Goal: Task Accomplishment & Management: Manage account settings

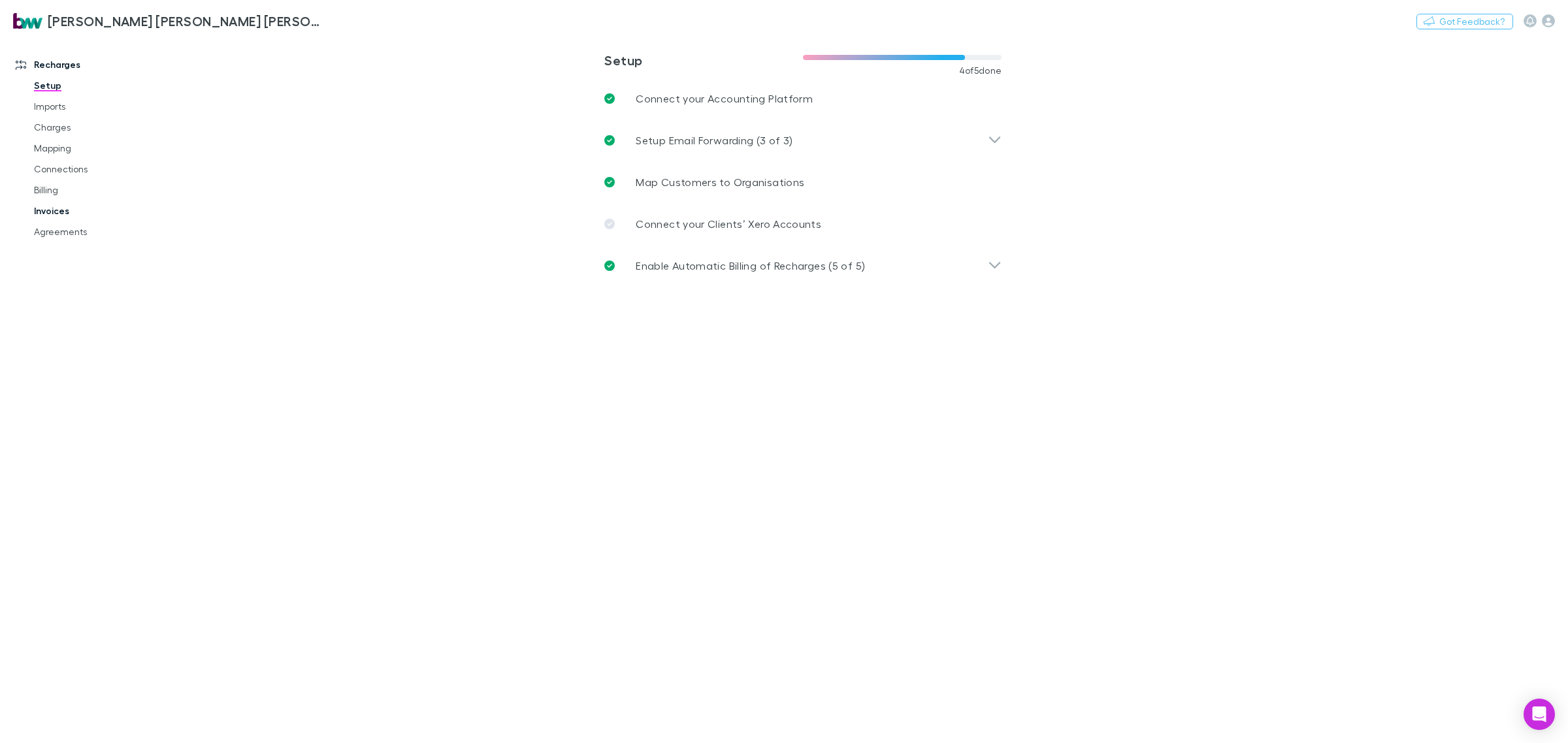
click at [54, 203] on link "Invoices" at bounding box center [103, 211] width 164 height 21
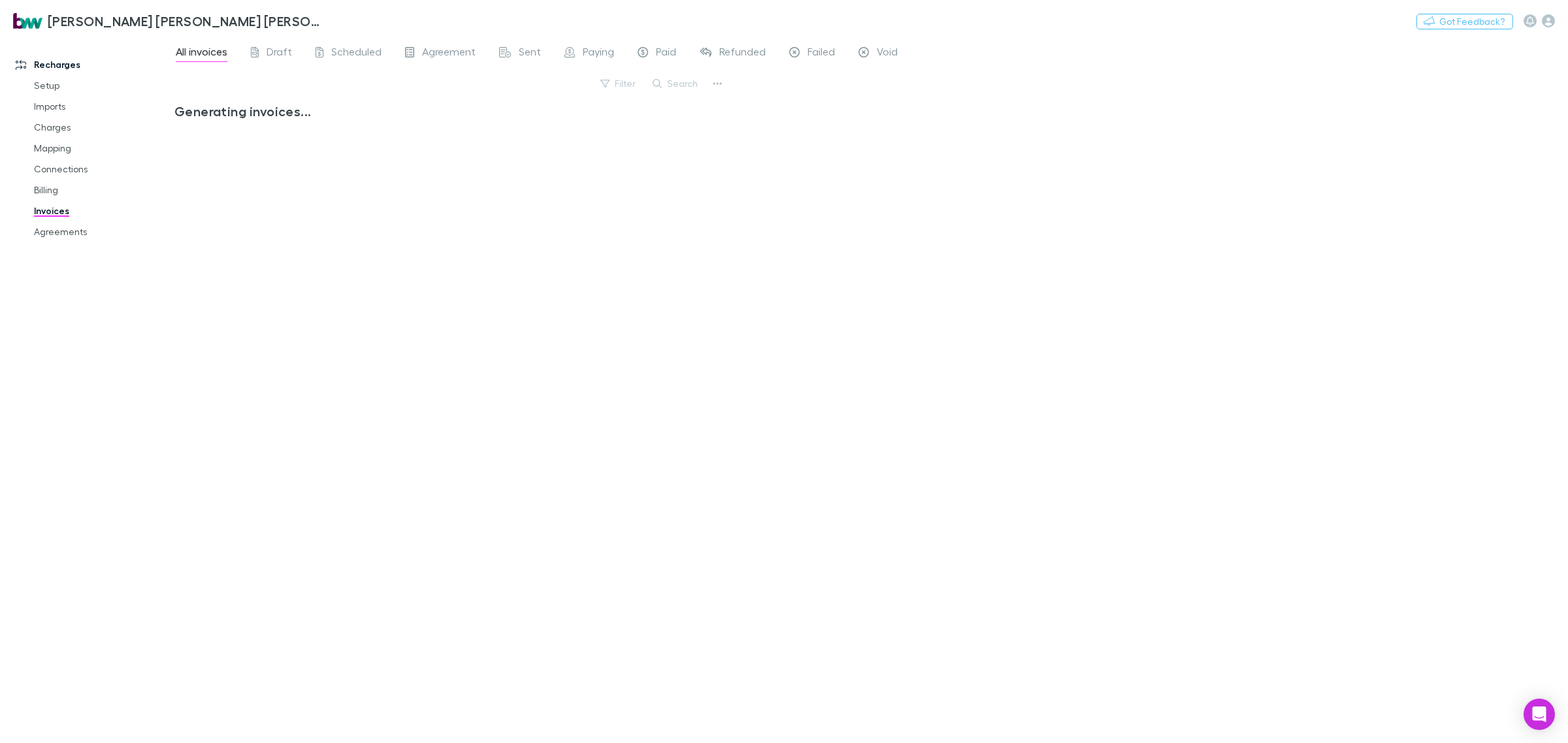
click at [683, 80] on button "Search" at bounding box center [675, 83] width 59 height 15
click at [0, 0] on input "text" at bounding box center [0, 0] width 0 height 0
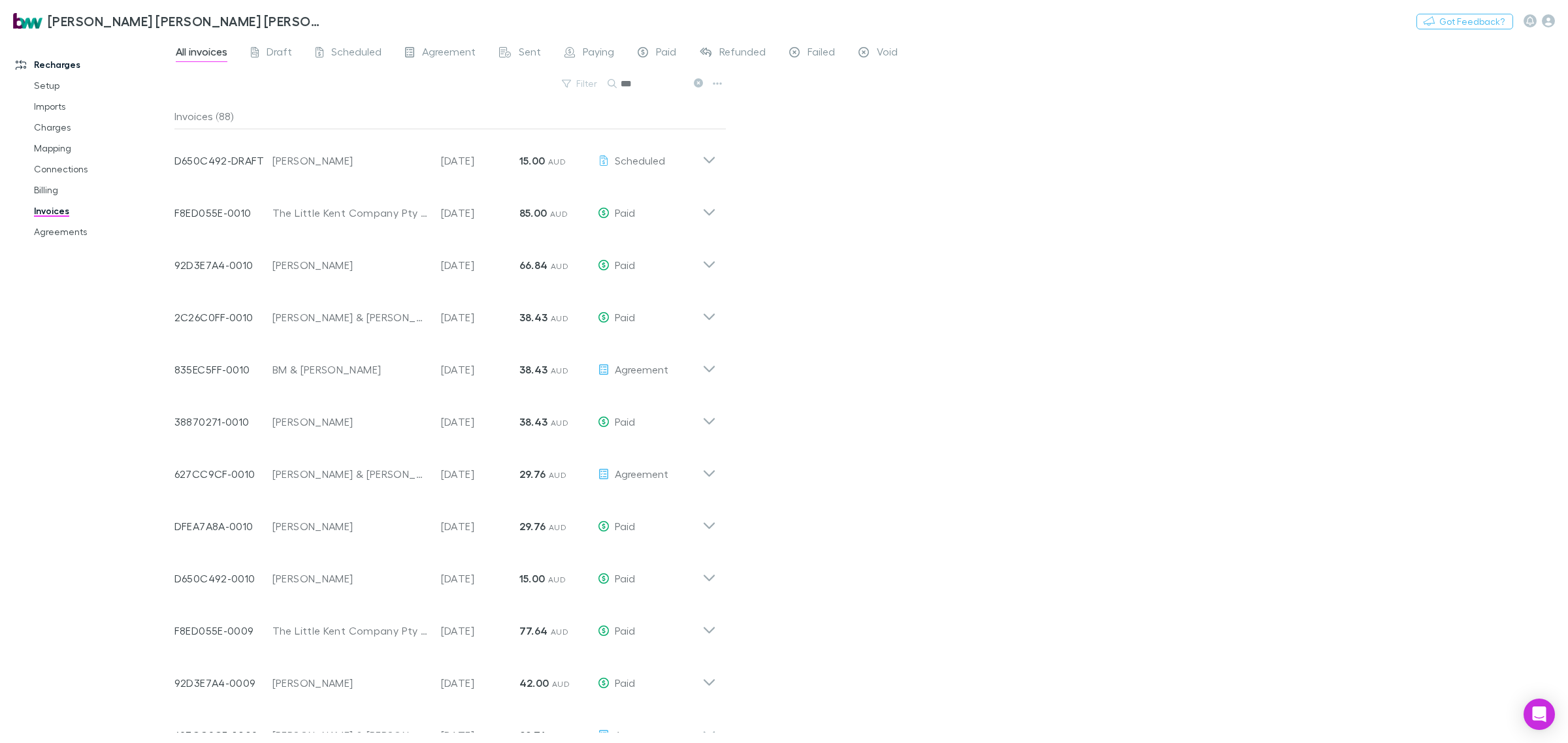
drag, startPoint x: 648, startPoint y: 84, endPoint x: 612, endPoint y: 87, distance: 36.1
click at [610, 86] on div "***" at bounding box center [657, 83] width 98 height 15
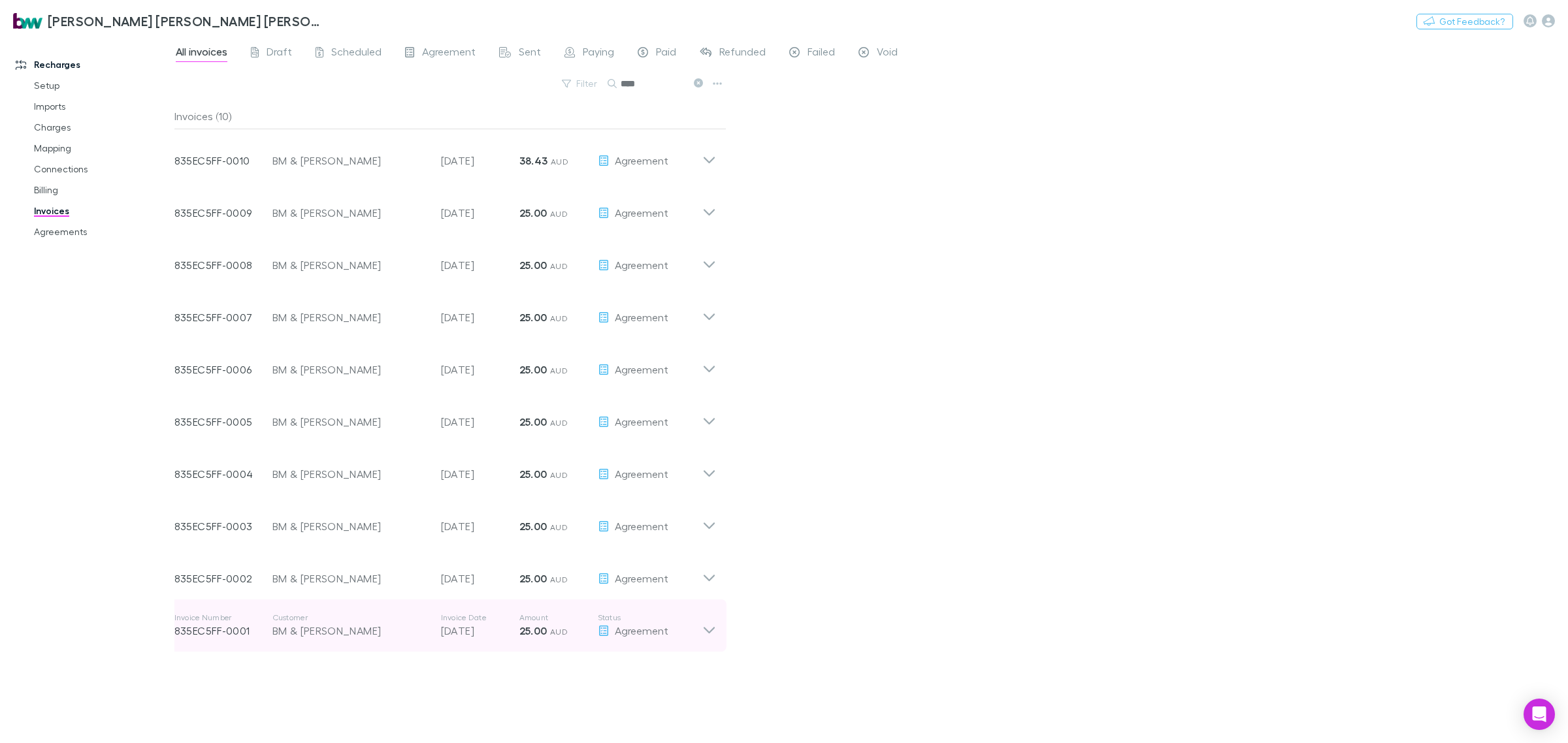
type input "****"
click at [710, 629] on icon at bounding box center [709, 625] width 14 height 26
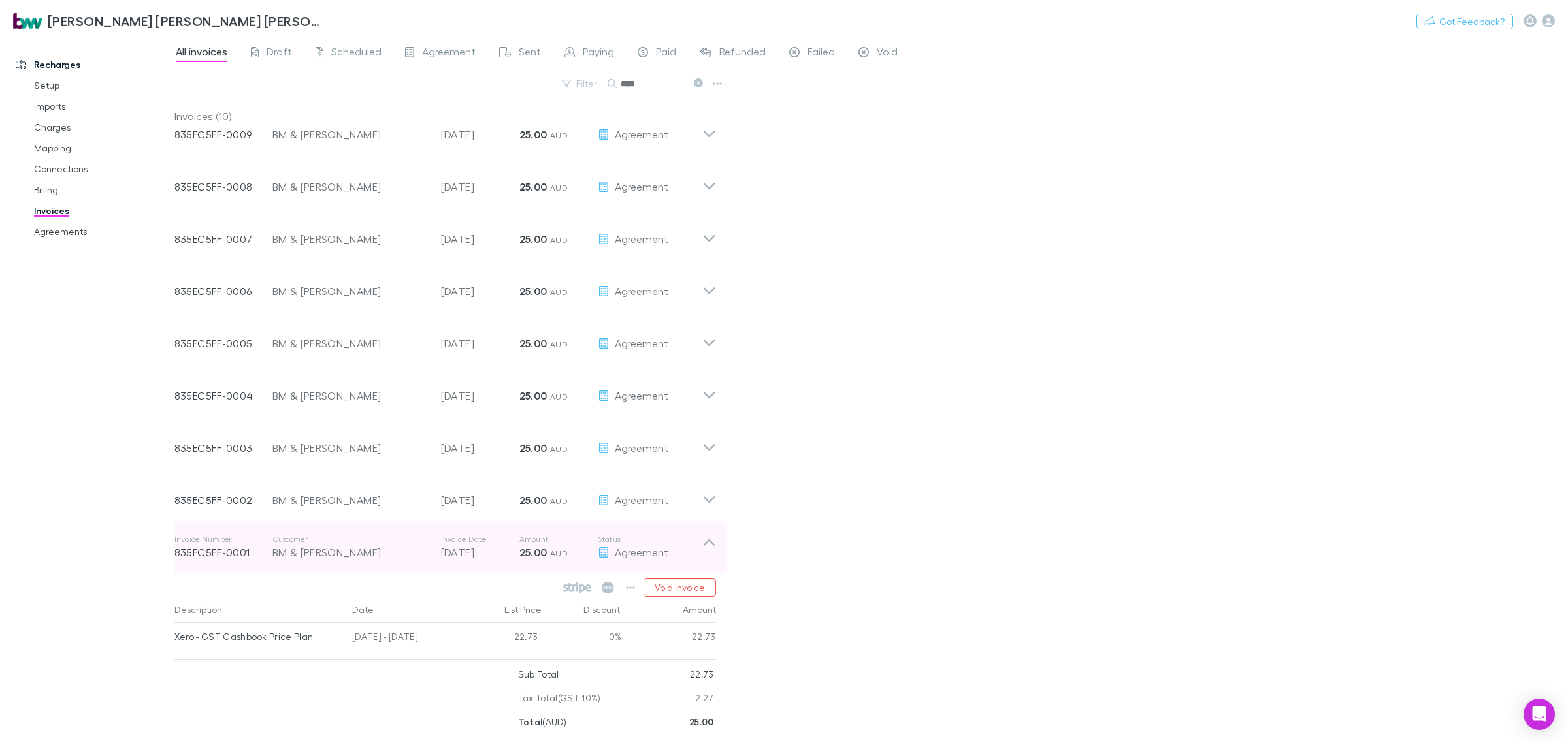
scroll to position [79, 0]
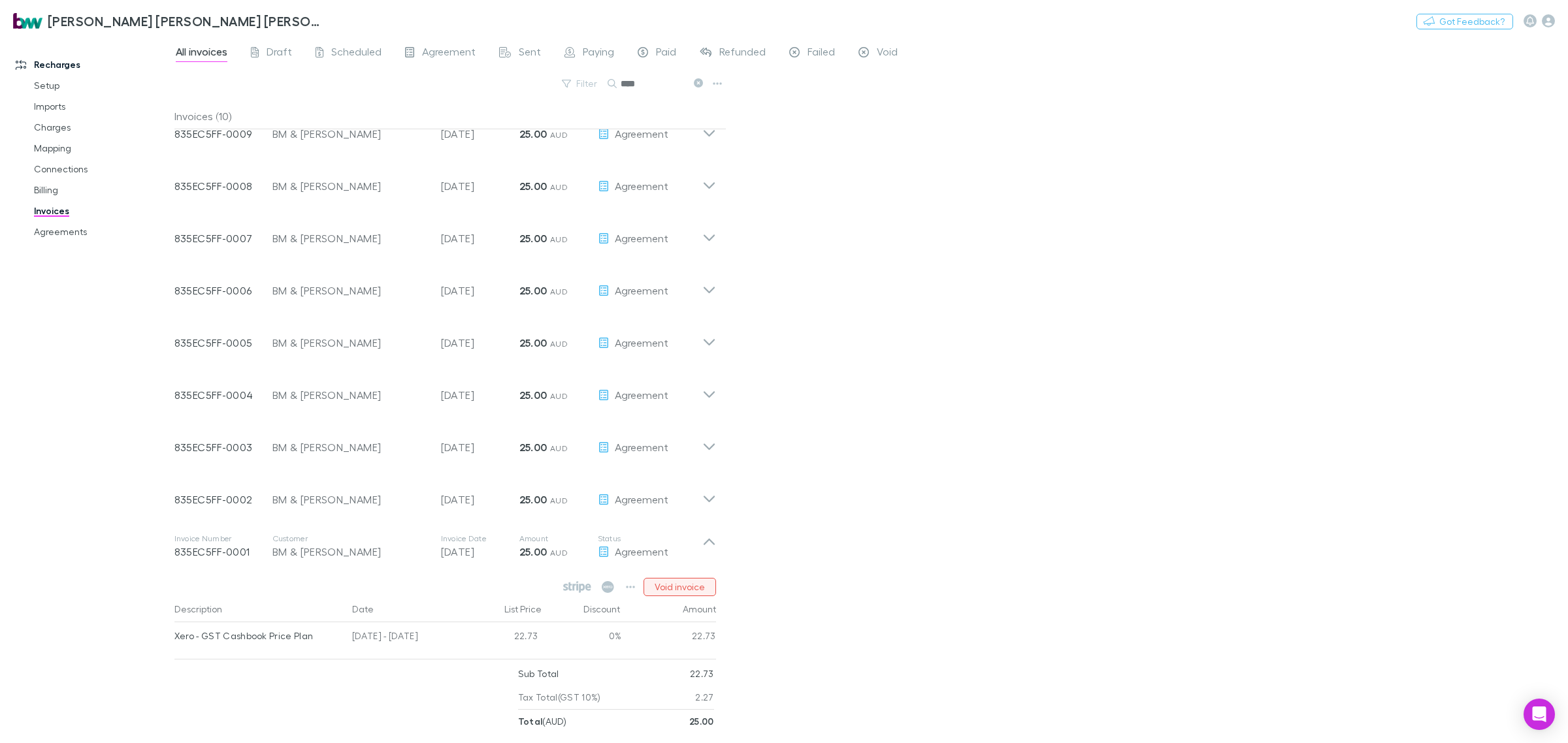
click at [684, 585] on button "Void invoice" at bounding box center [680, 587] width 73 height 18
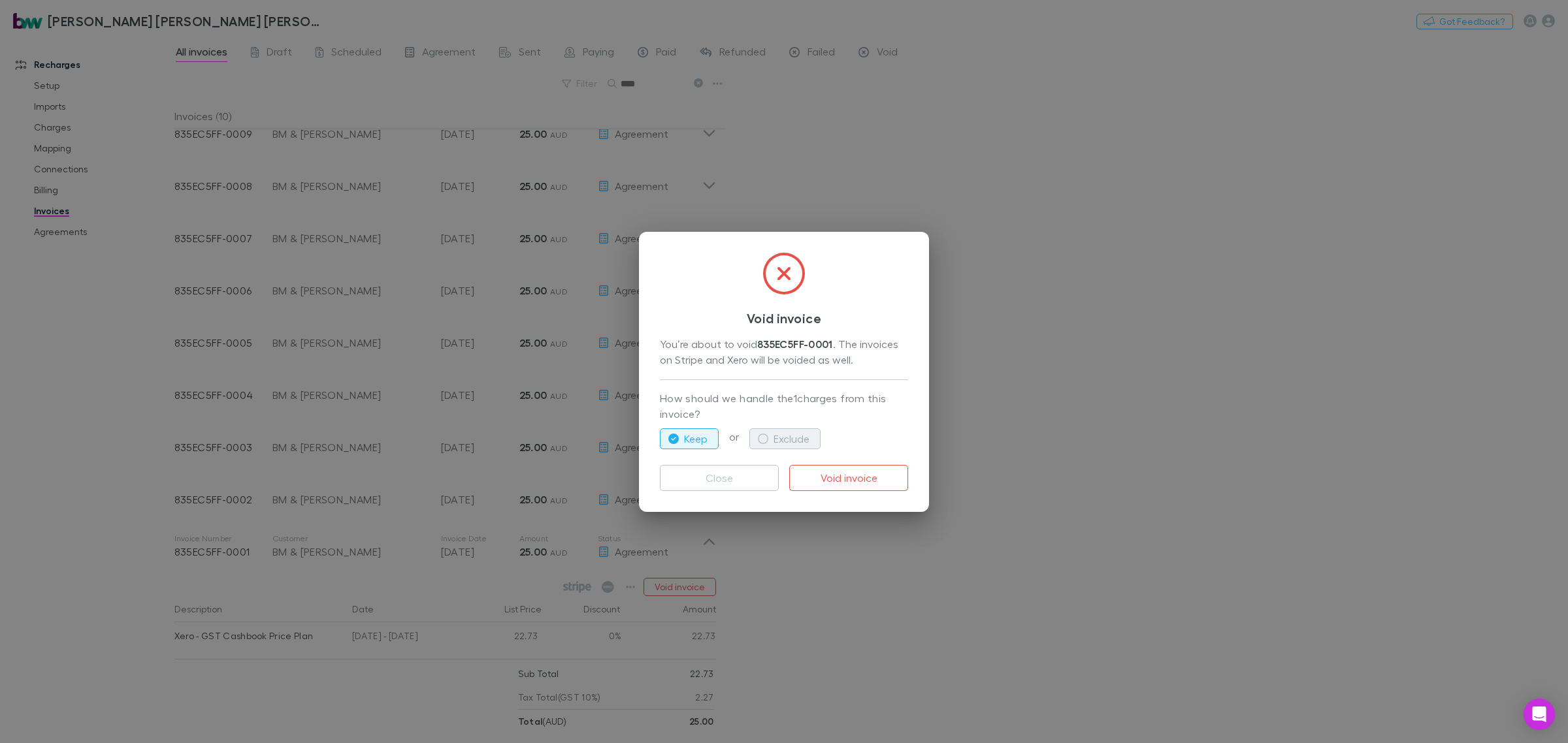
click at [782, 429] on button "Exclude" at bounding box center [785, 439] width 71 height 21
click at [875, 474] on button "Void invoice" at bounding box center [849, 478] width 119 height 26
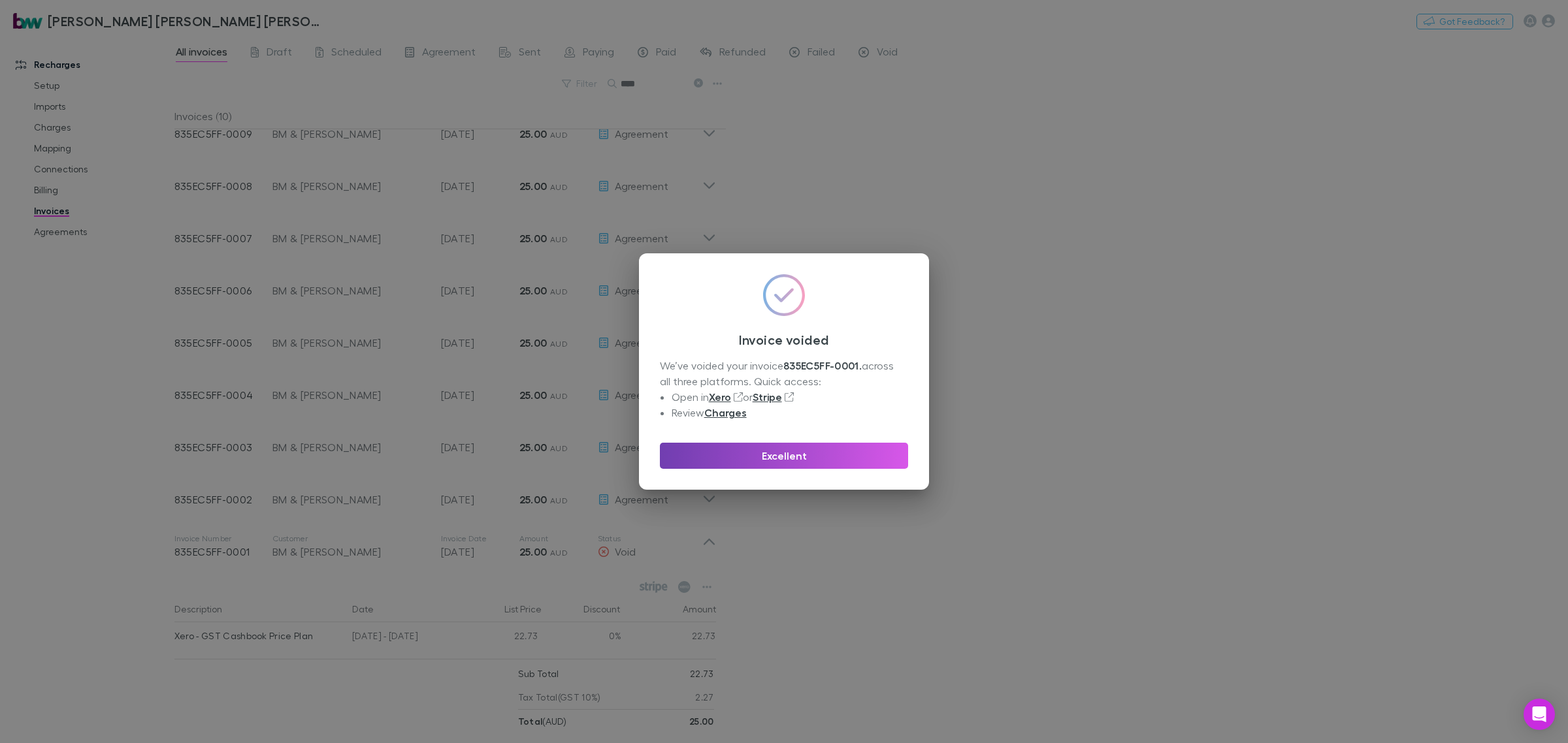
click at [794, 457] on button "Excellent" at bounding box center [783, 455] width 248 height 26
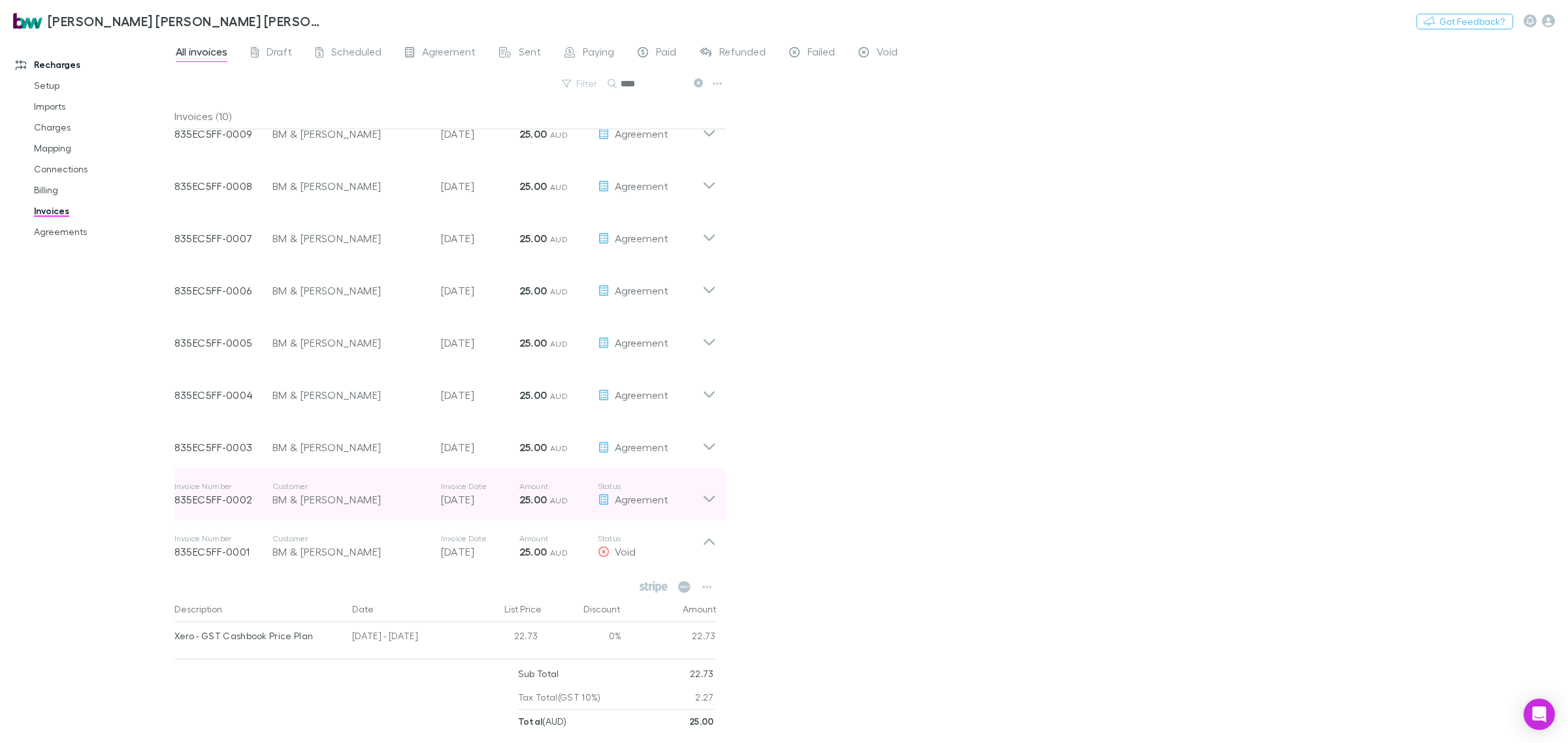
click at [719, 495] on div "Invoice Number 835EC5FF-0002 Customer BM & [PERSON_NAME] Invoice Date [DATE] Am…" at bounding box center [444, 495] width 562 height 53
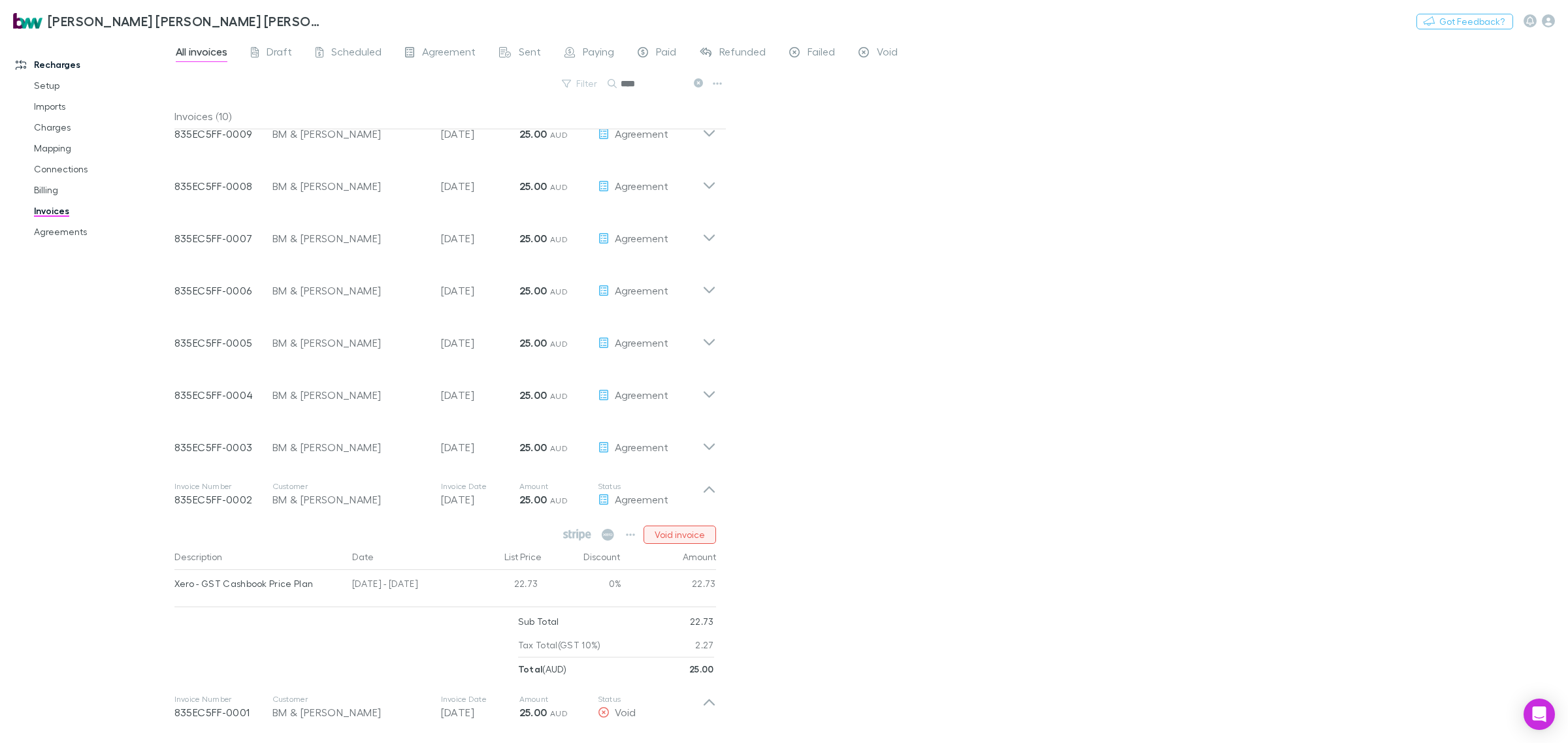
click at [700, 533] on button "Void invoice" at bounding box center [680, 535] width 73 height 18
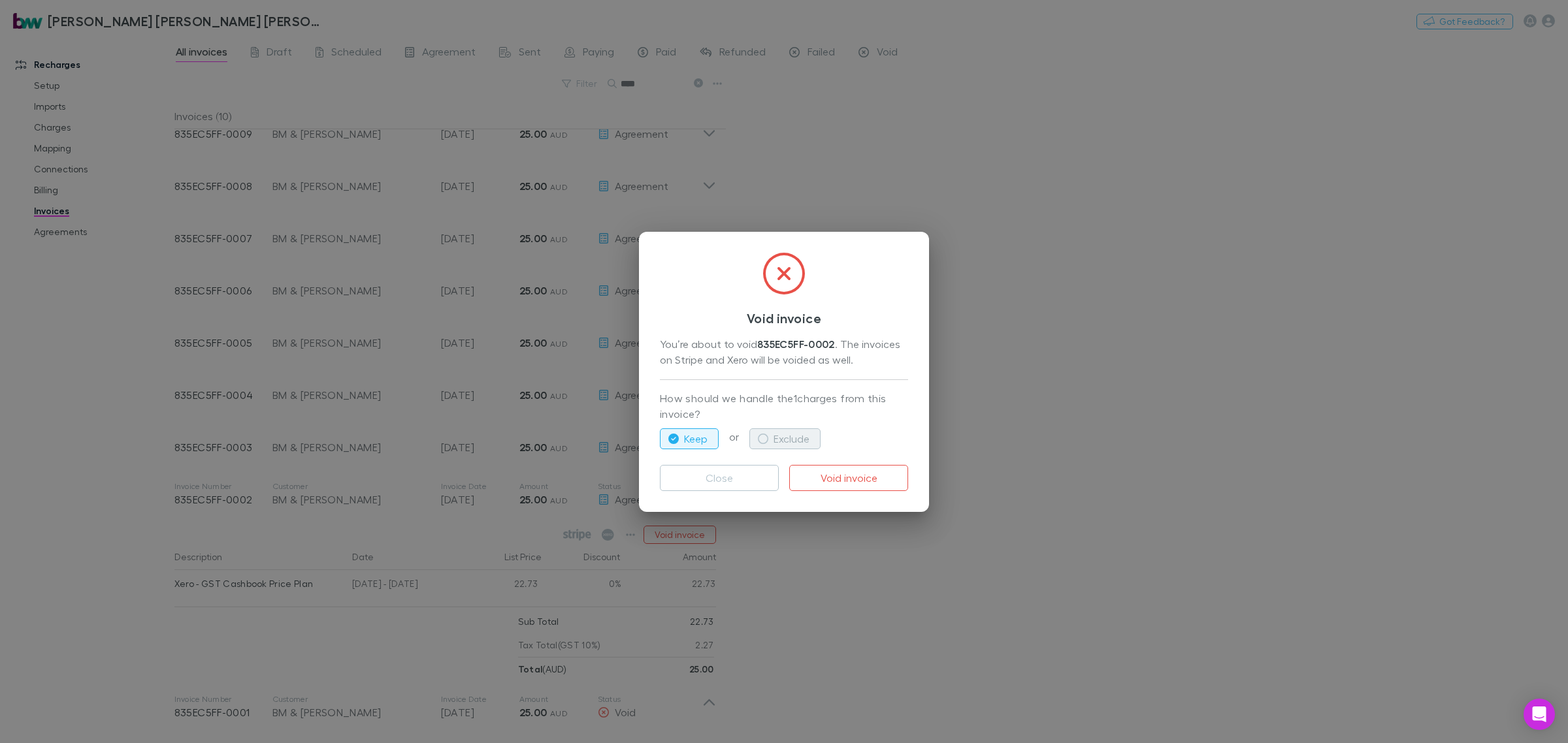
drag, startPoint x: 791, startPoint y: 438, endPoint x: 817, endPoint y: 448, distance: 27.9
click at [791, 438] on button "Exclude" at bounding box center [785, 439] width 71 height 21
click at [840, 478] on button "Void invoice" at bounding box center [849, 478] width 119 height 26
click at [829, 566] on div "Void invoice You’re about to void 835EC5FF-0002 . The invoices on Stripe and Xe…" at bounding box center [784, 372] width 1568 height 743
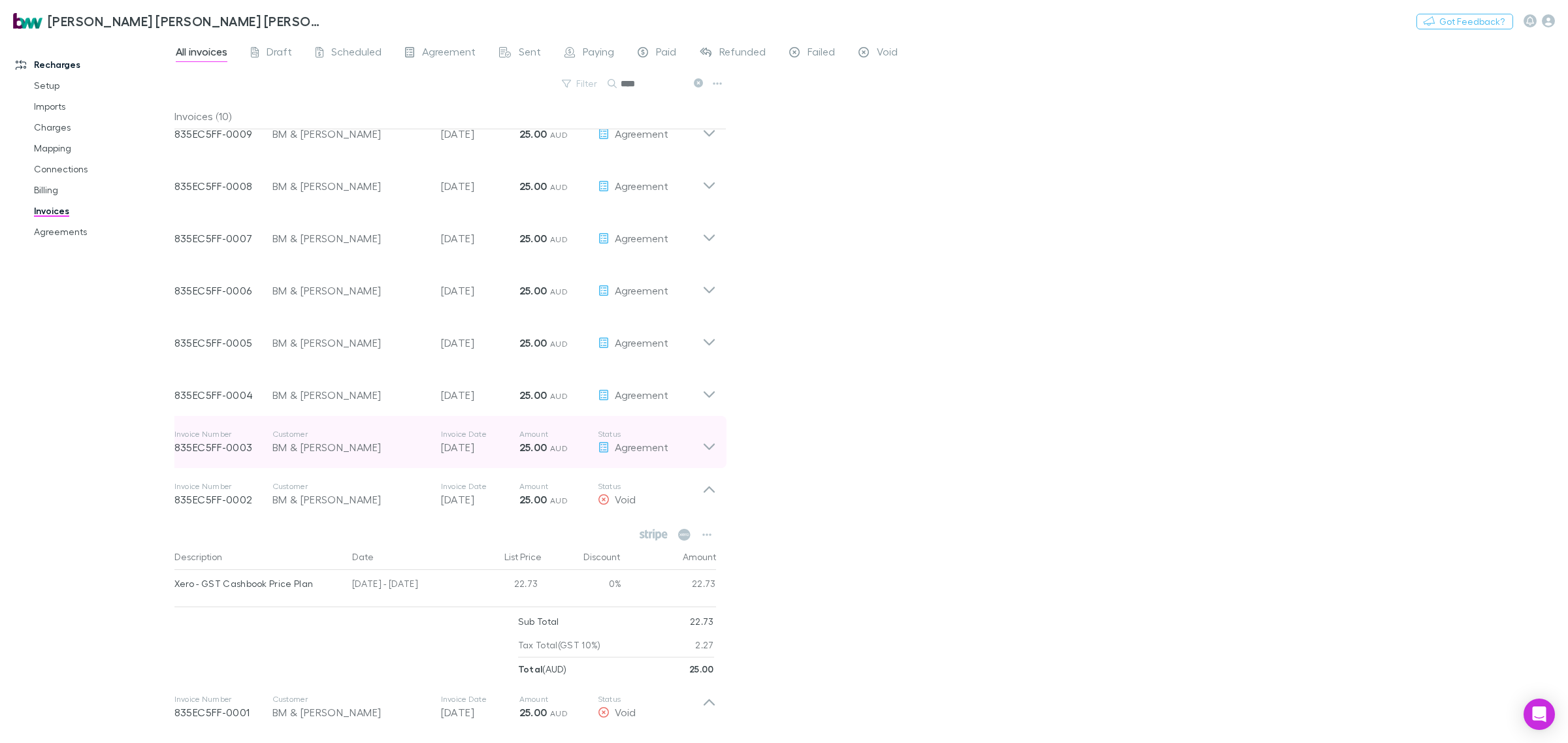
click at [717, 442] on div "Invoice Number 835EC5FF-0003 Customer BM & [PERSON_NAME] Invoice Date [DATE] Am…" at bounding box center [444, 442] width 562 height 53
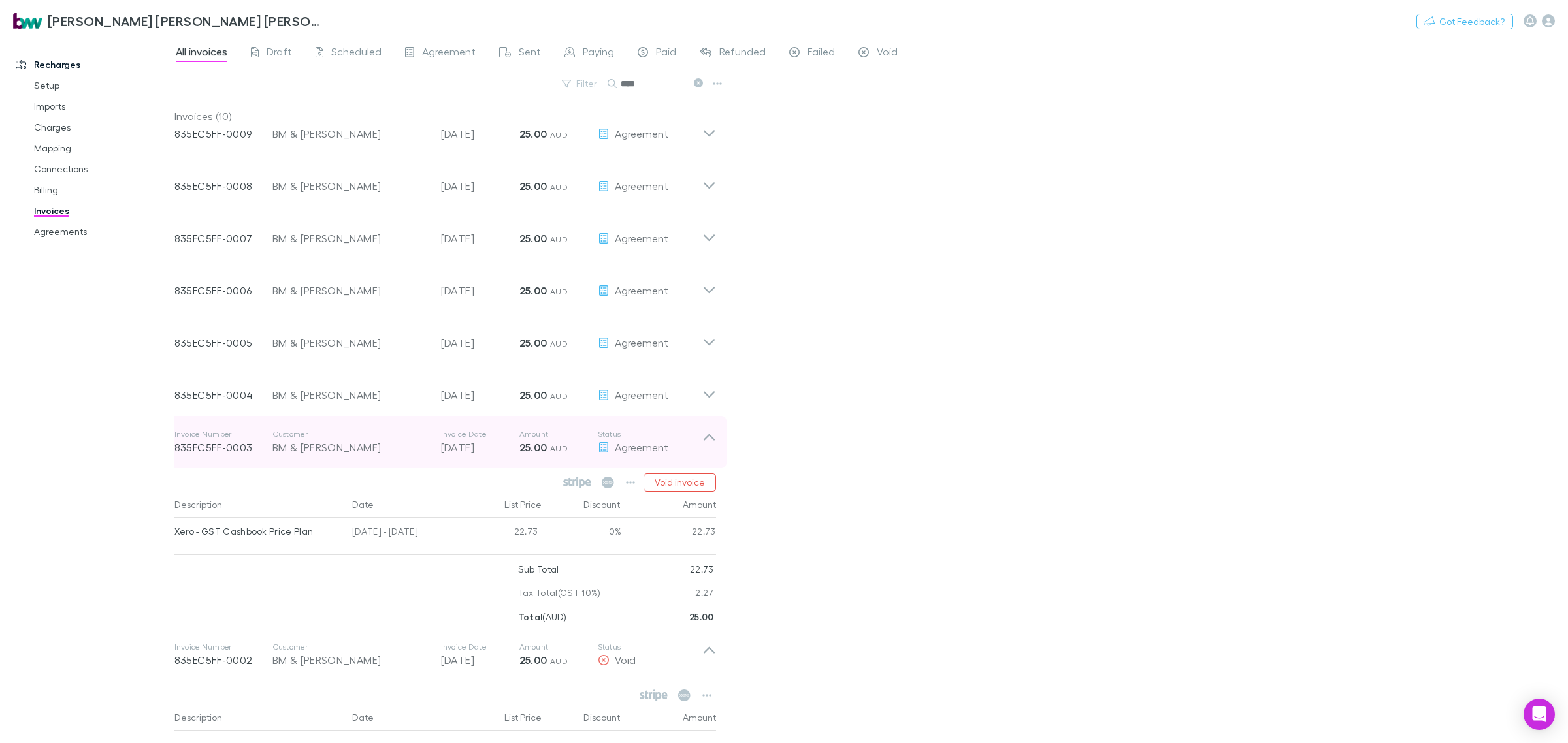
click at [709, 438] on icon at bounding box center [709, 441] width 14 height 26
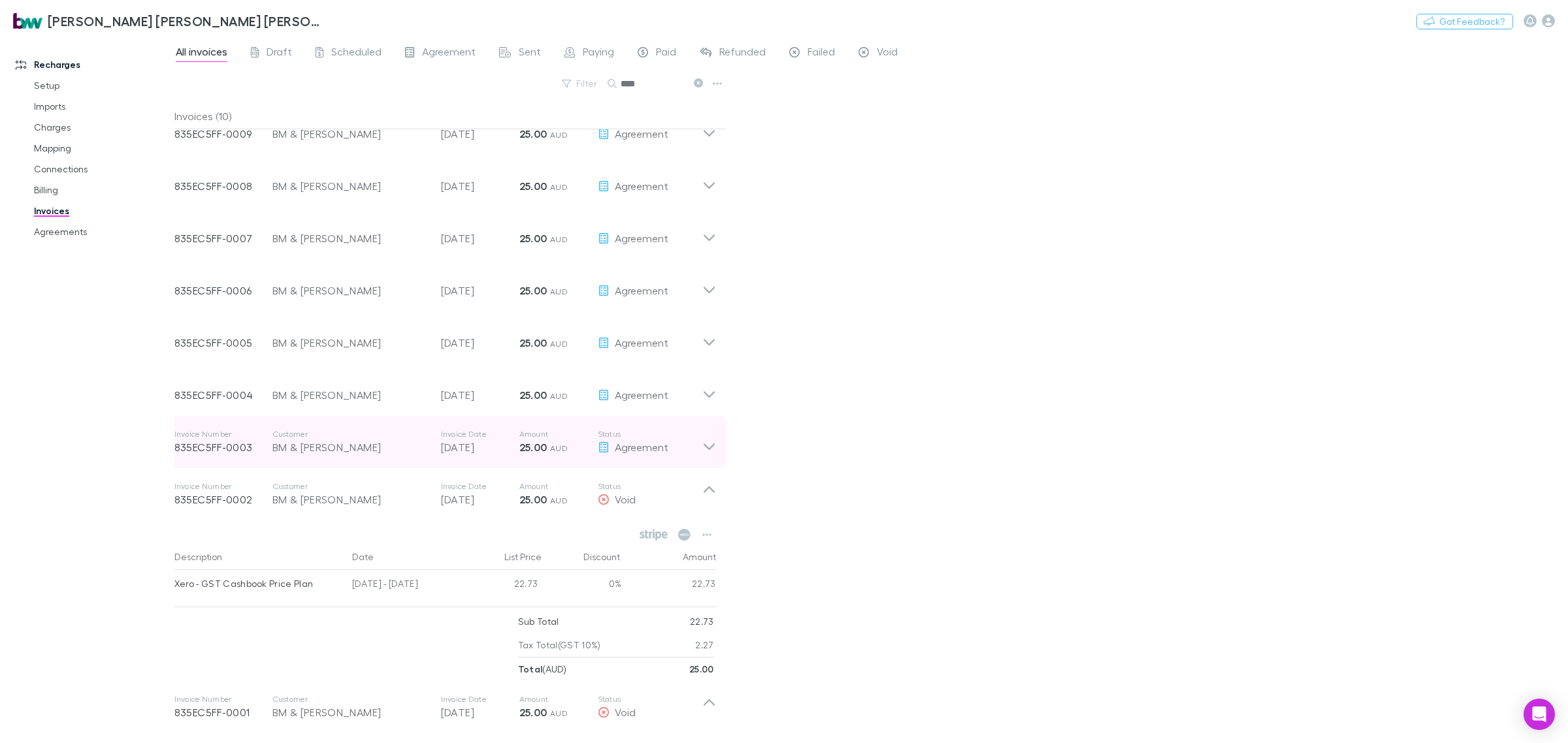
click at [710, 451] on icon at bounding box center [709, 441] width 14 height 26
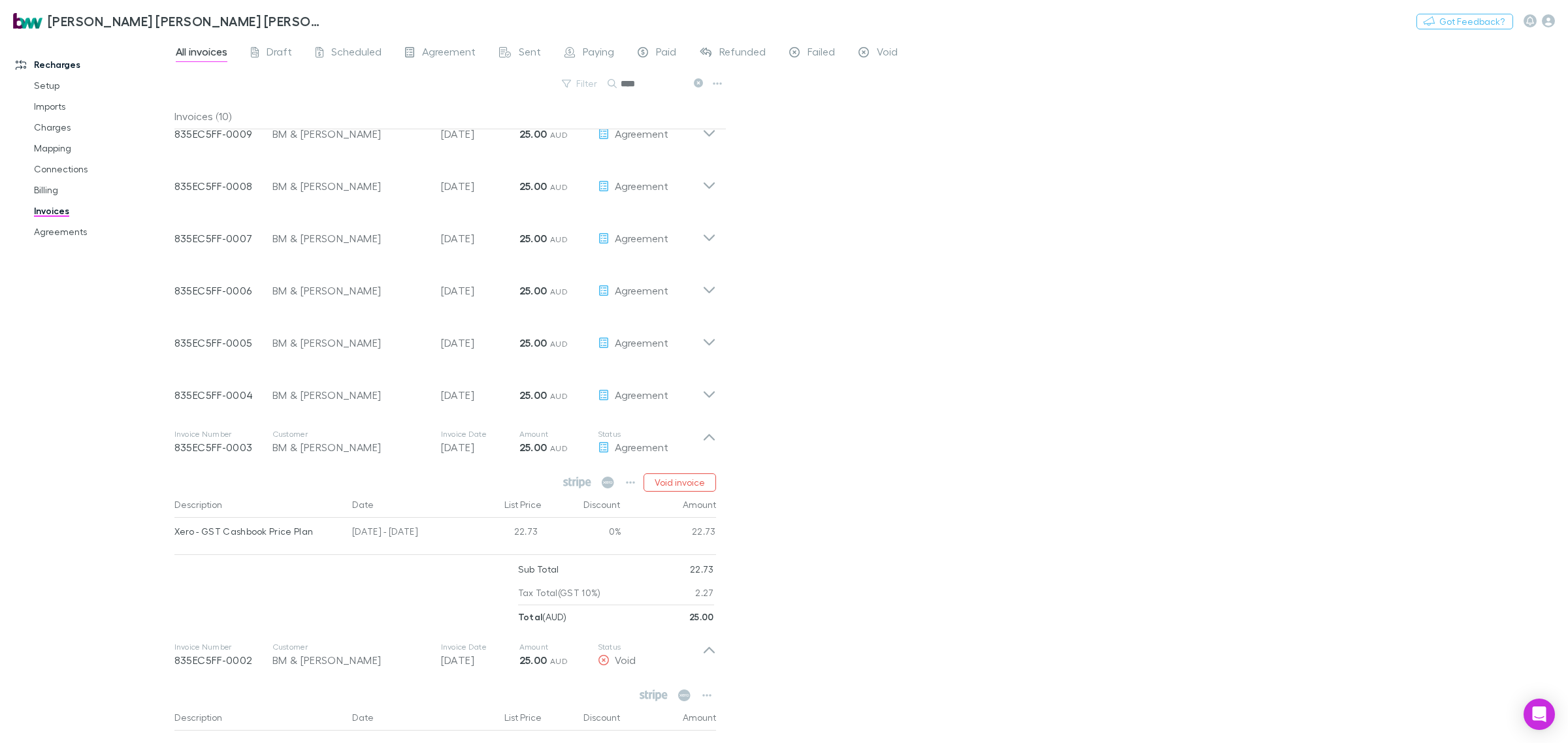
click at [690, 471] on div "Void invoice Description Date List Price Discount Amount Xero - GST Cashbook Pr…" at bounding box center [444, 549] width 562 height 161
click at [697, 480] on button "Void invoice" at bounding box center [680, 482] width 73 height 18
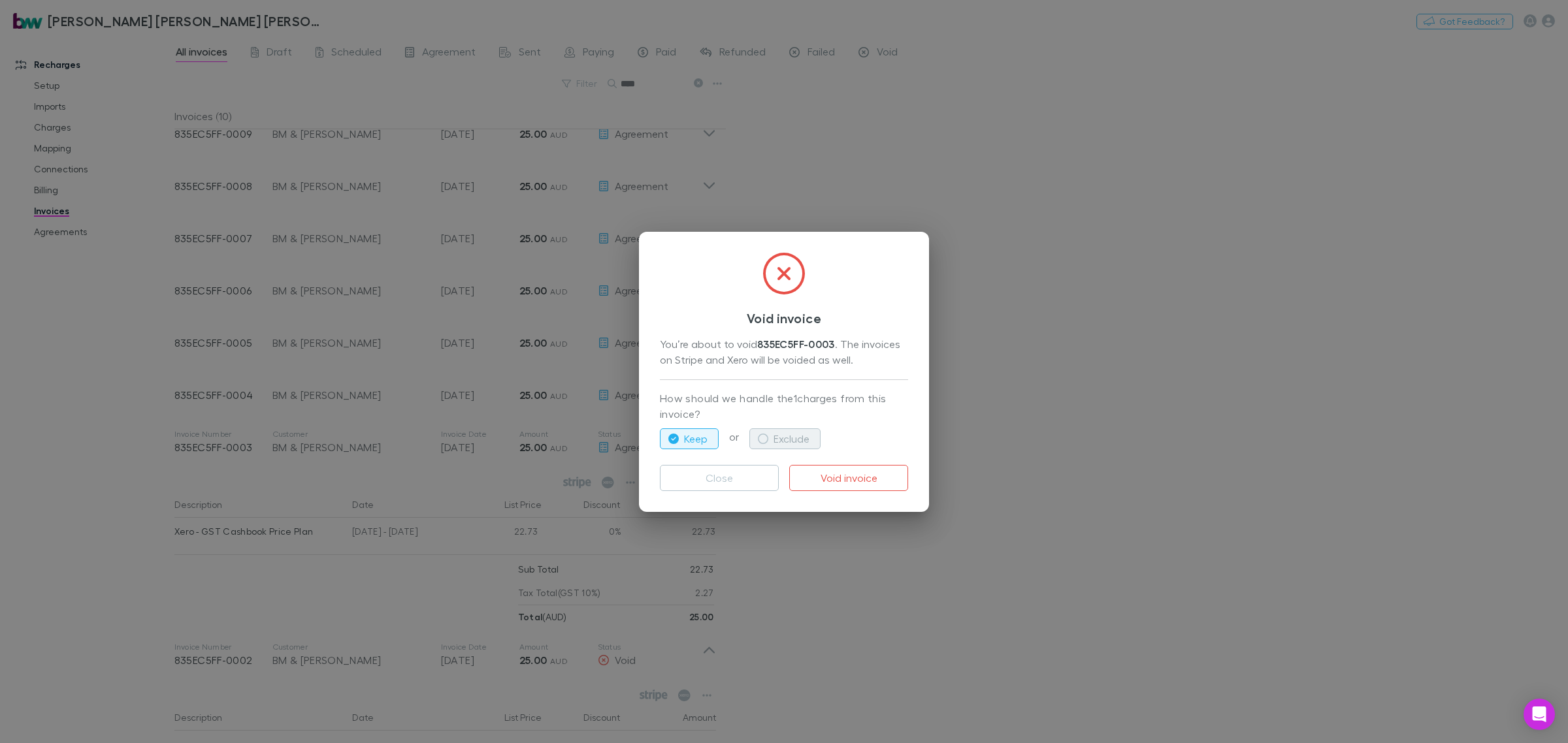
click at [791, 429] on button "Exclude" at bounding box center [785, 439] width 71 height 21
click at [840, 472] on button "Void invoice" at bounding box center [849, 478] width 119 height 26
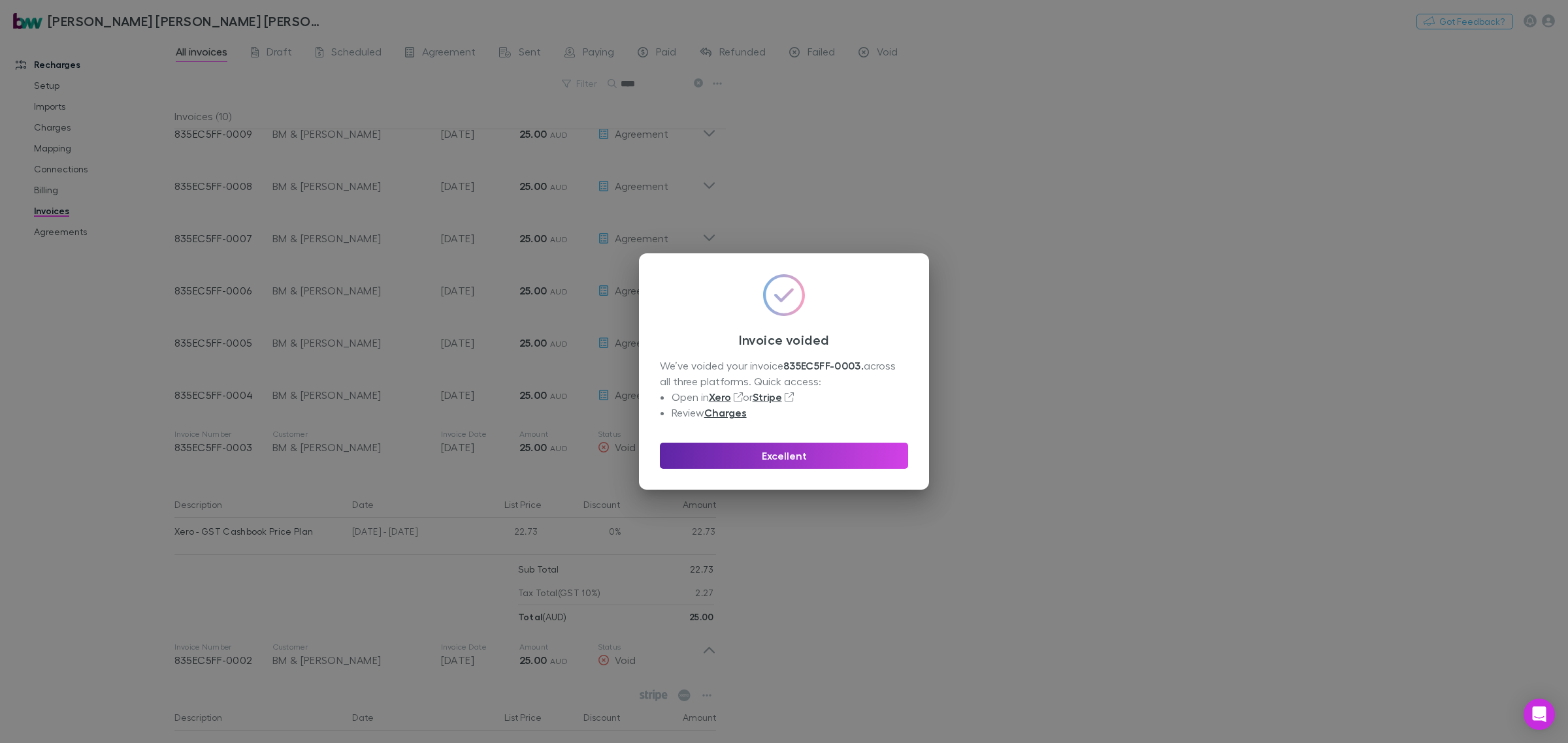
click at [778, 458] on button "Excellent" at bounding box center [783, 455] width 248 height 26
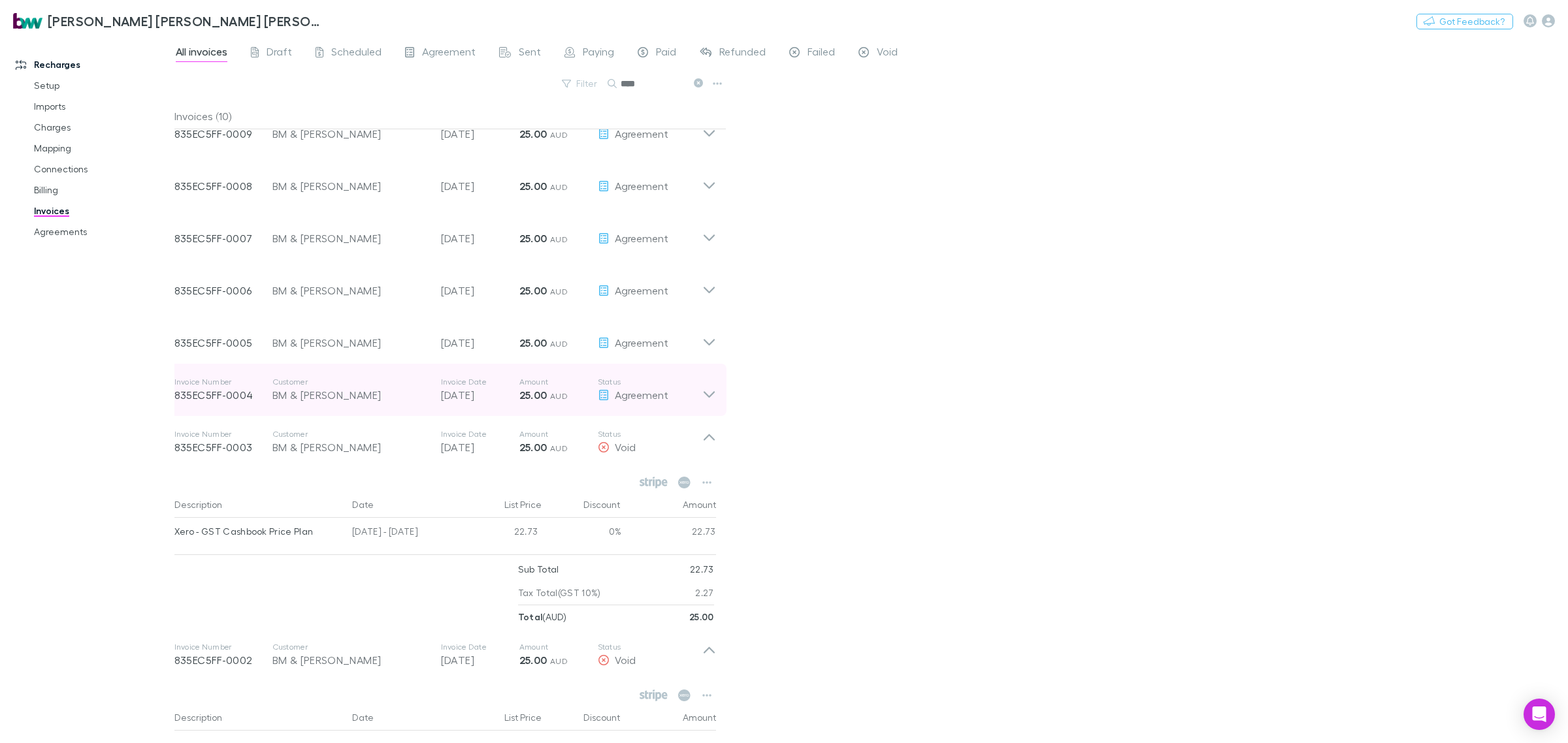
click at [714, 386] on icon at bounding box center [709, 390] width 14 height 26
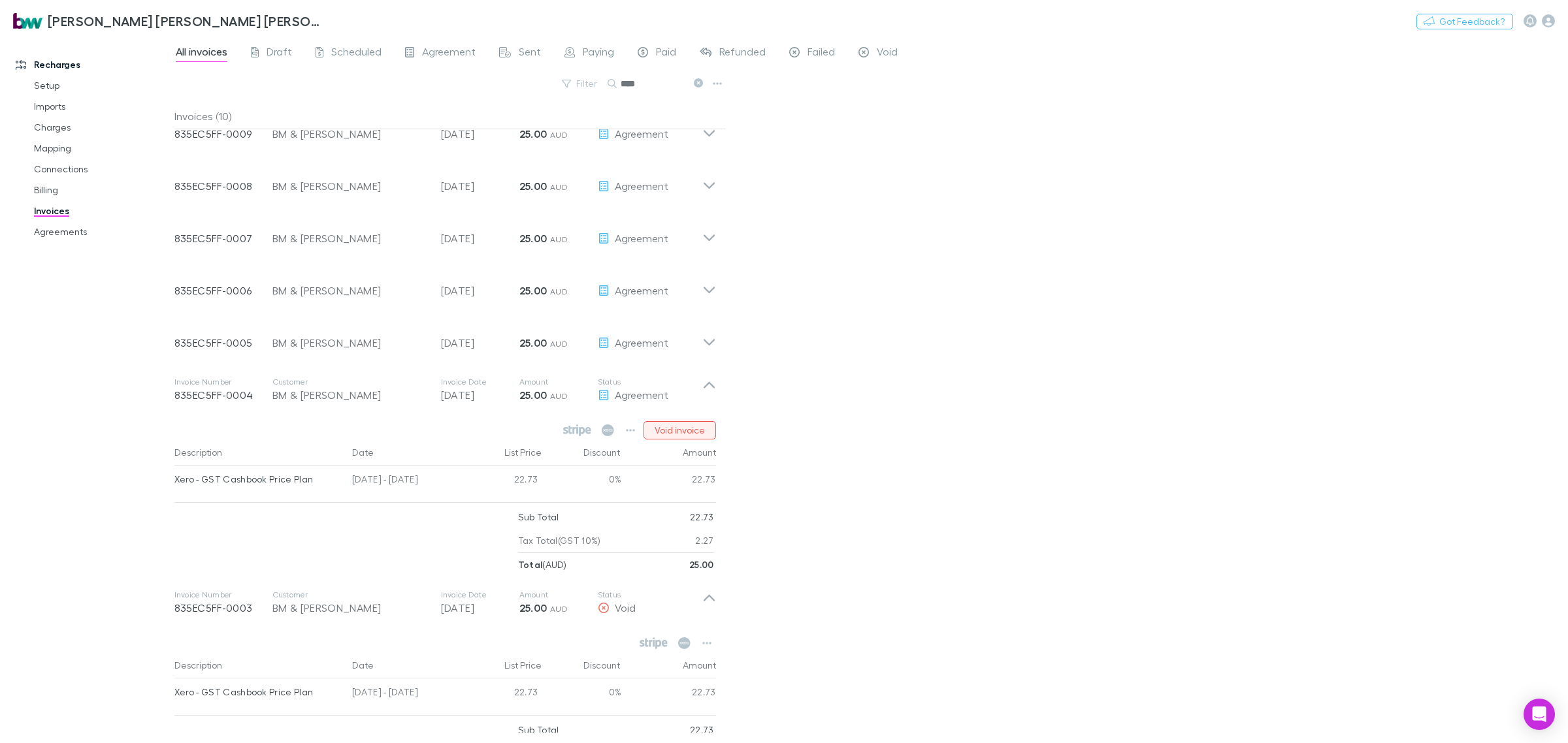
click at [690, 429] on button "Void invoice" at bounding box center [680, 431] width 73 height 18
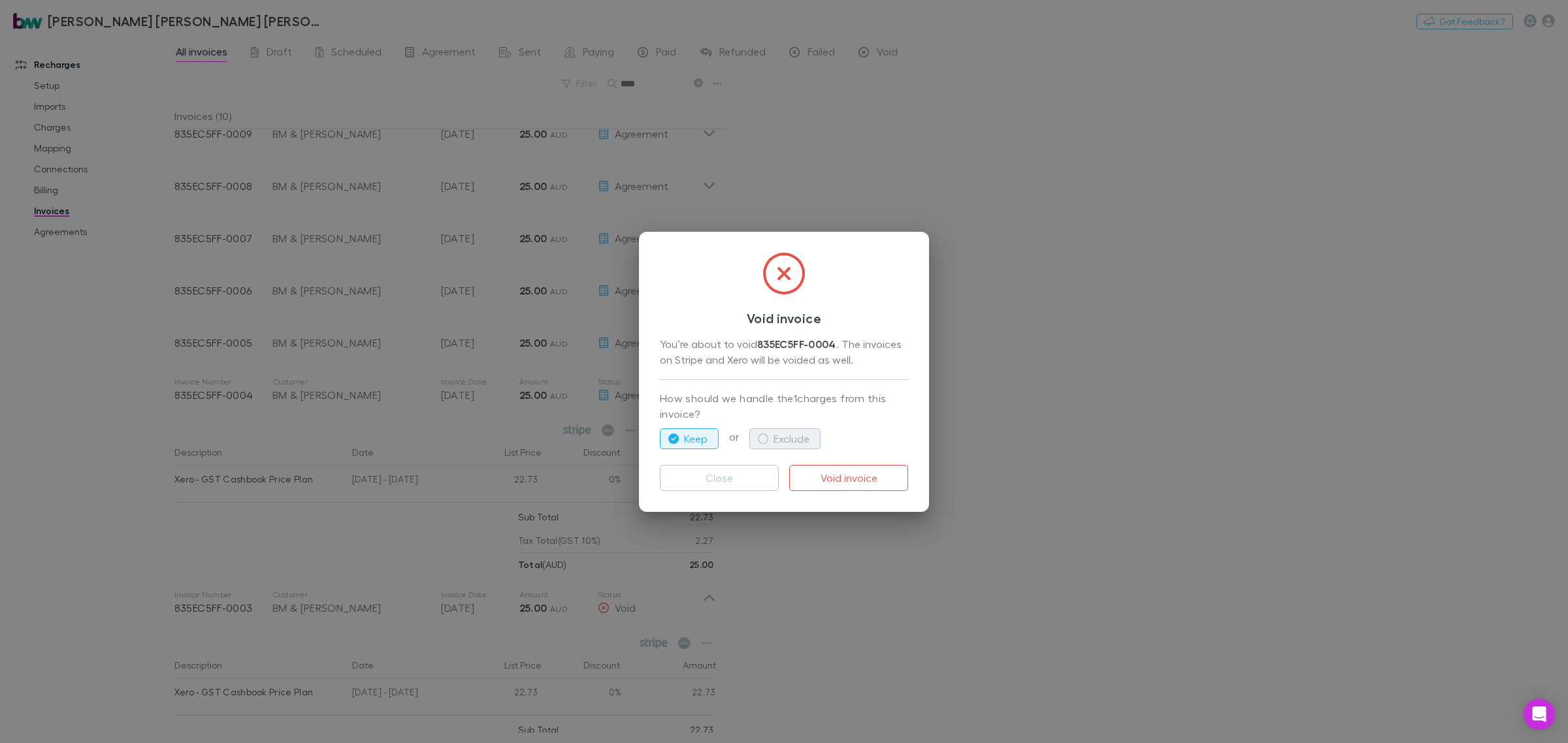
click at [794, 445] on button "Exclude" at bounding box center [785, 439] width 71 height 21
click at [836, 471] on button "Void invoice" at bounding box center [849, 478] width 119 height 26
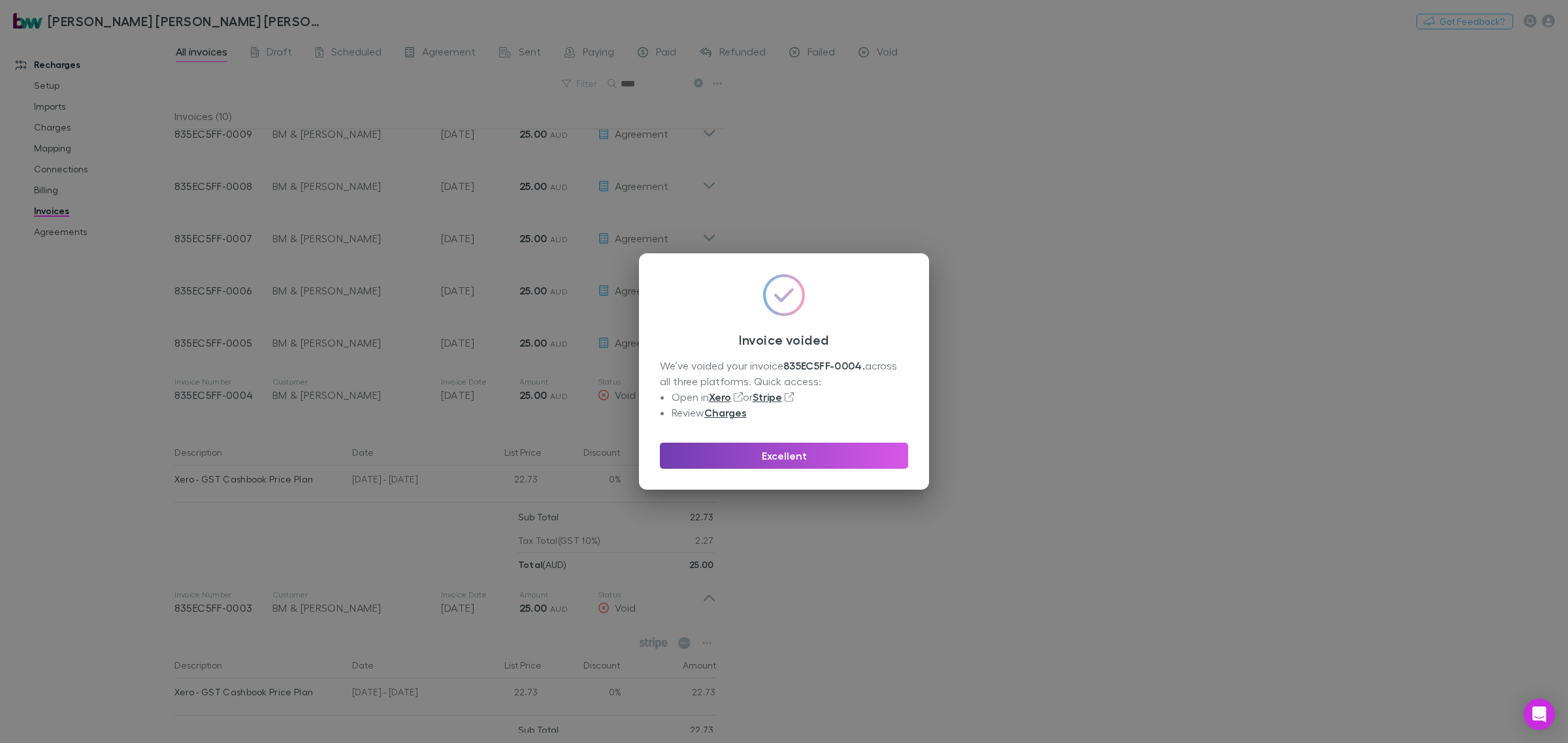
click at [854, 457] on button "Excellent" at bounding box center [783, 455] width 248 height 26
click at [699, 341] on div "Agreement" at bounding box center [650, 342] width 104 height 15
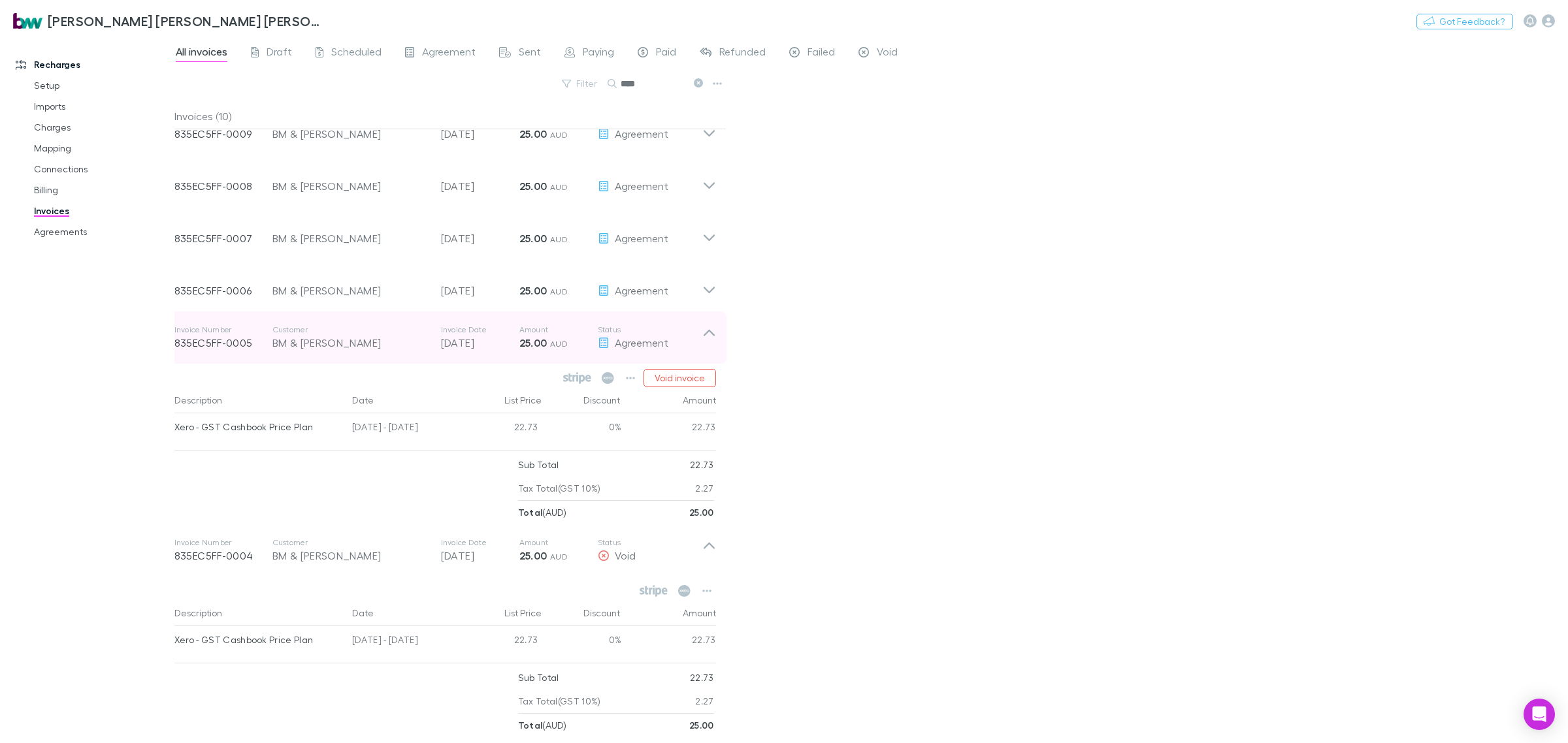
click at [714, 346] on icon at bounding box center [709, 337] width 14 height 26
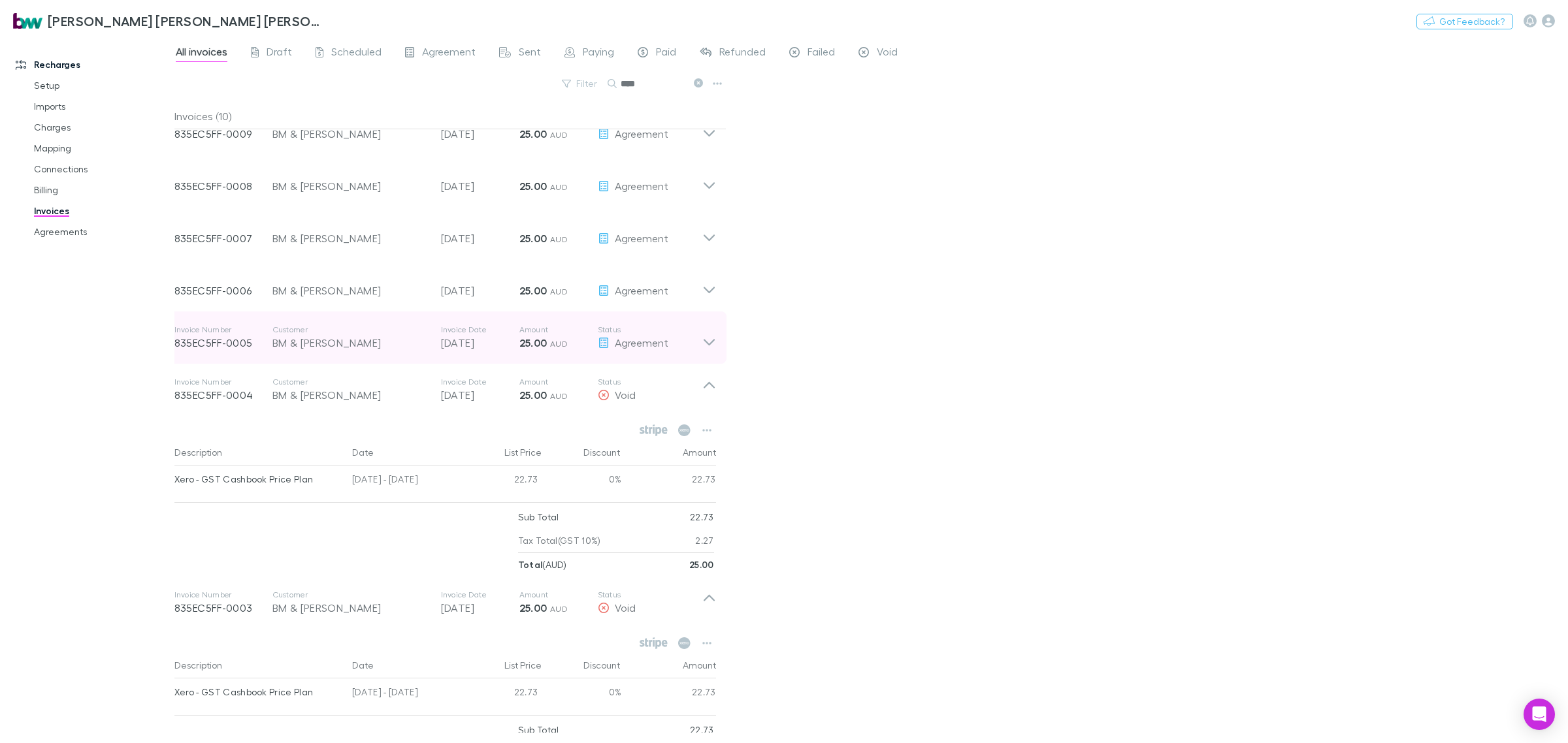
click at [708, 336] on icon at bounding box center [709, 337] width 14 height 26
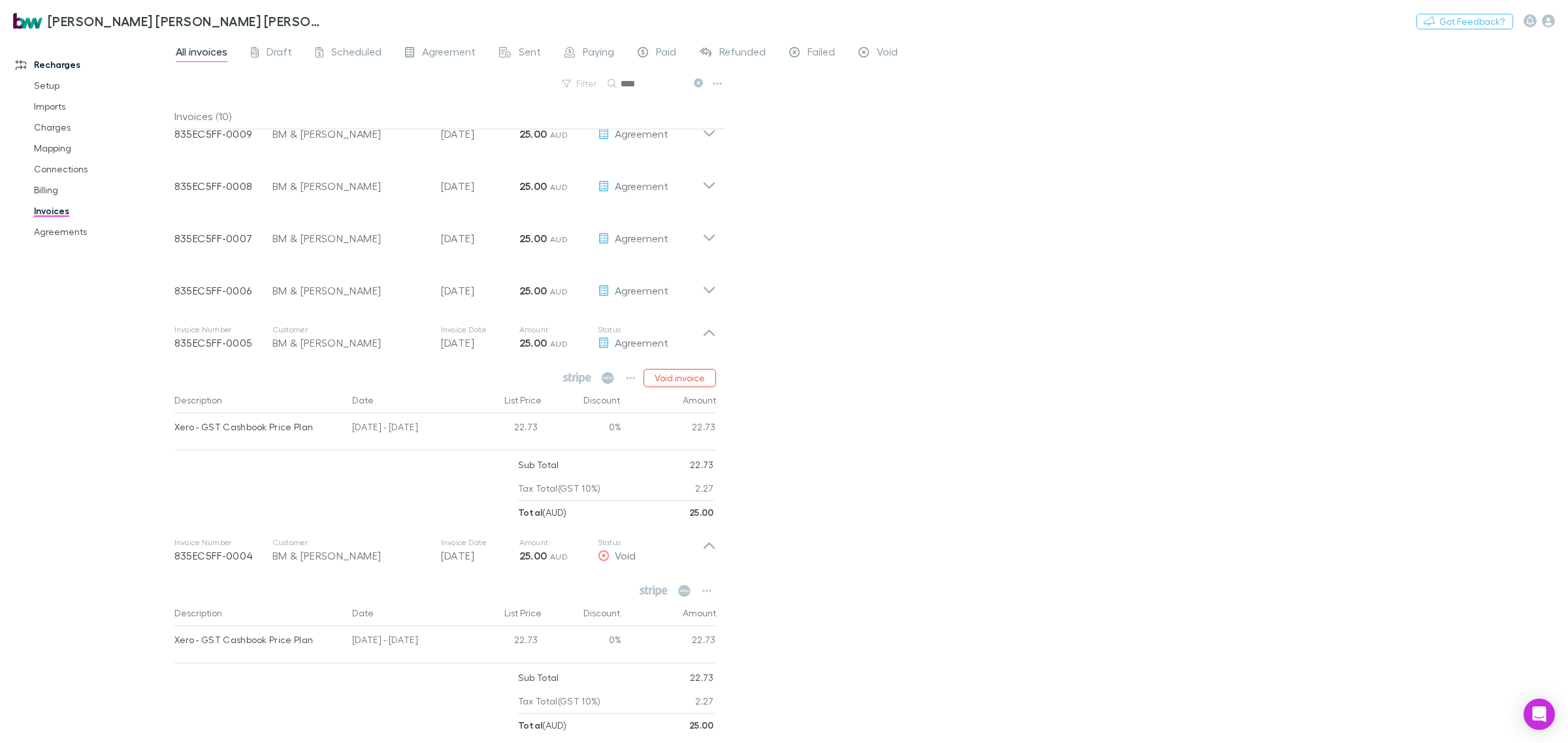
click at [696, 387] on div "Amount" at bounding box center [669, 400] width 94 height 26
click at [693, 371] on button "Void invoice" at bounding box center [680, 378] width 73 height 18
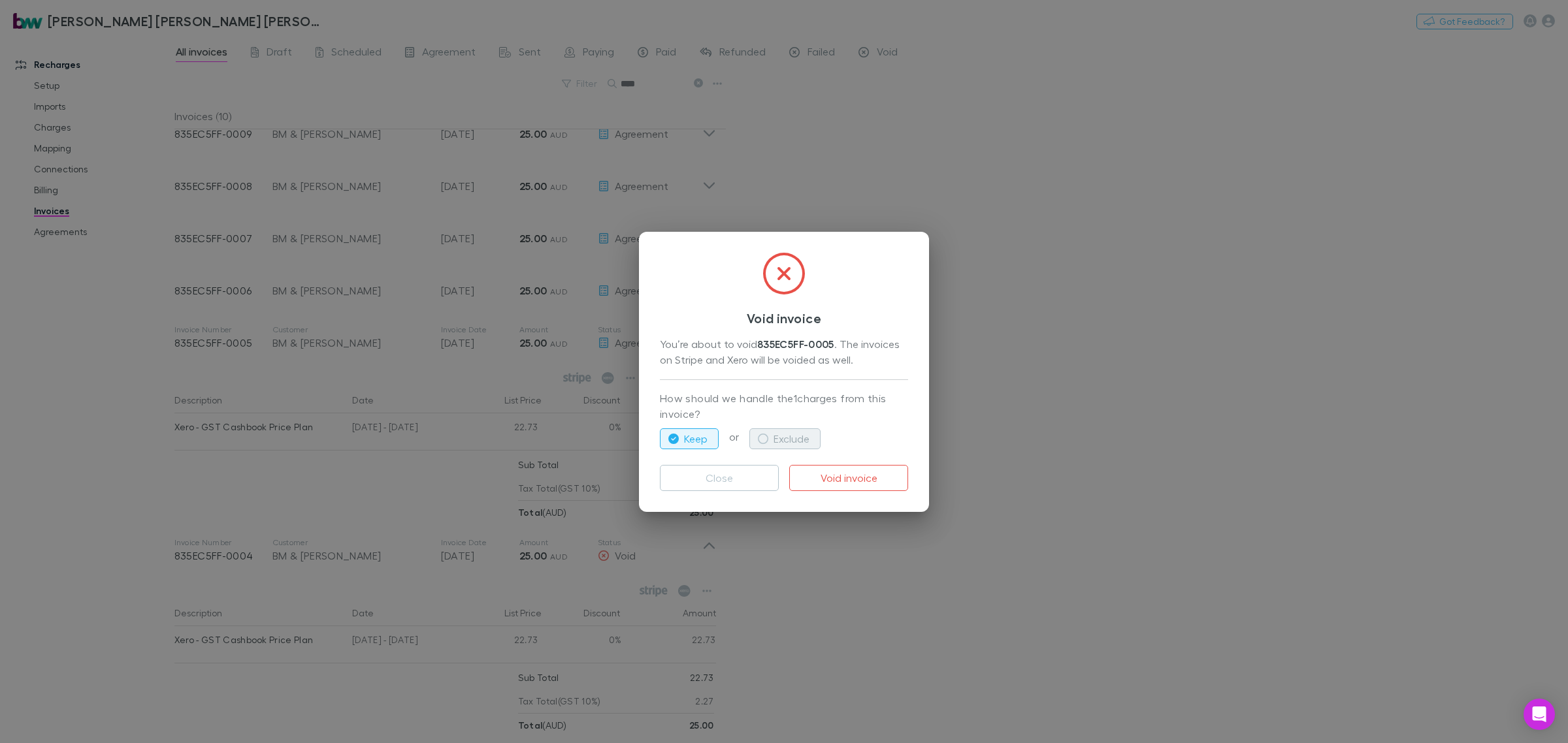
click at [779, 435] on button "Exclude" at bounding box center [785, 439] width 71 height 21
click at [839, 477] on button "Void invoice" at bounding box center [849, 478] width 119 height 26
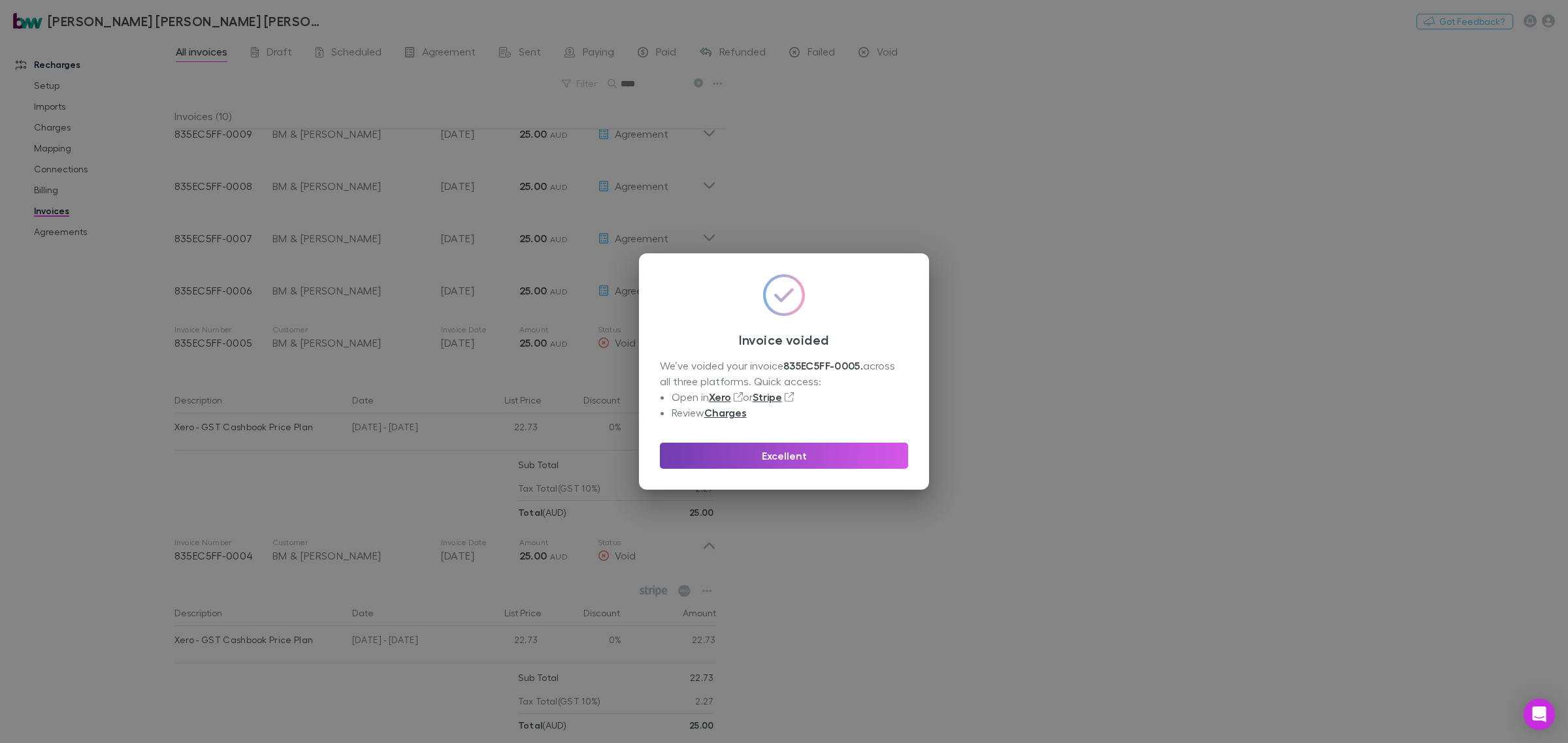
drag, startPoint x: 838, startPoint y: 450, endPoint x: 848, endPoint y: 446, distance: 10.8
click at [839, 450] on button "Excellent" at bounding box center [783, 455] width 248 height 26
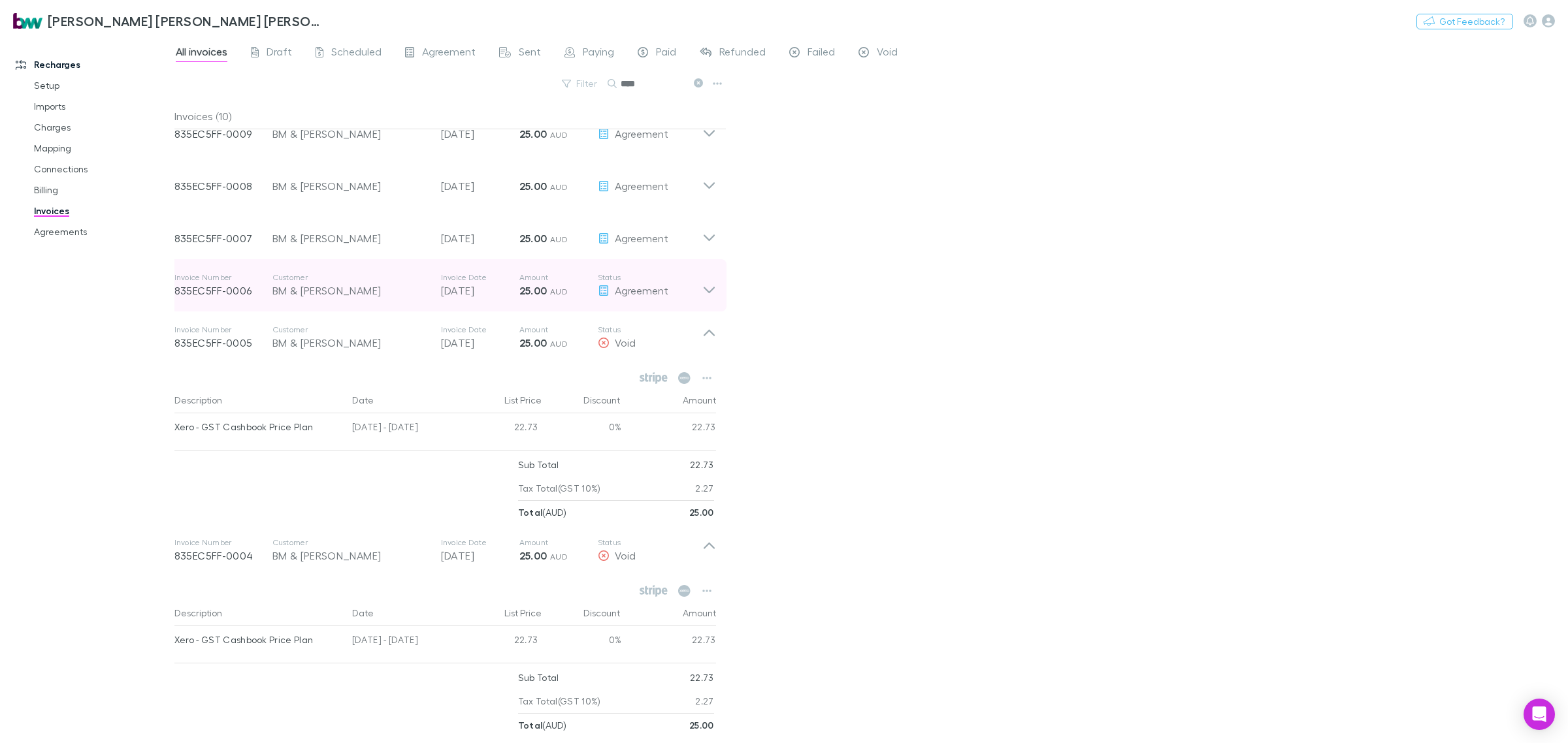
click at [712, 290] on icon at bounding box center [709, 285] width 14 height 26
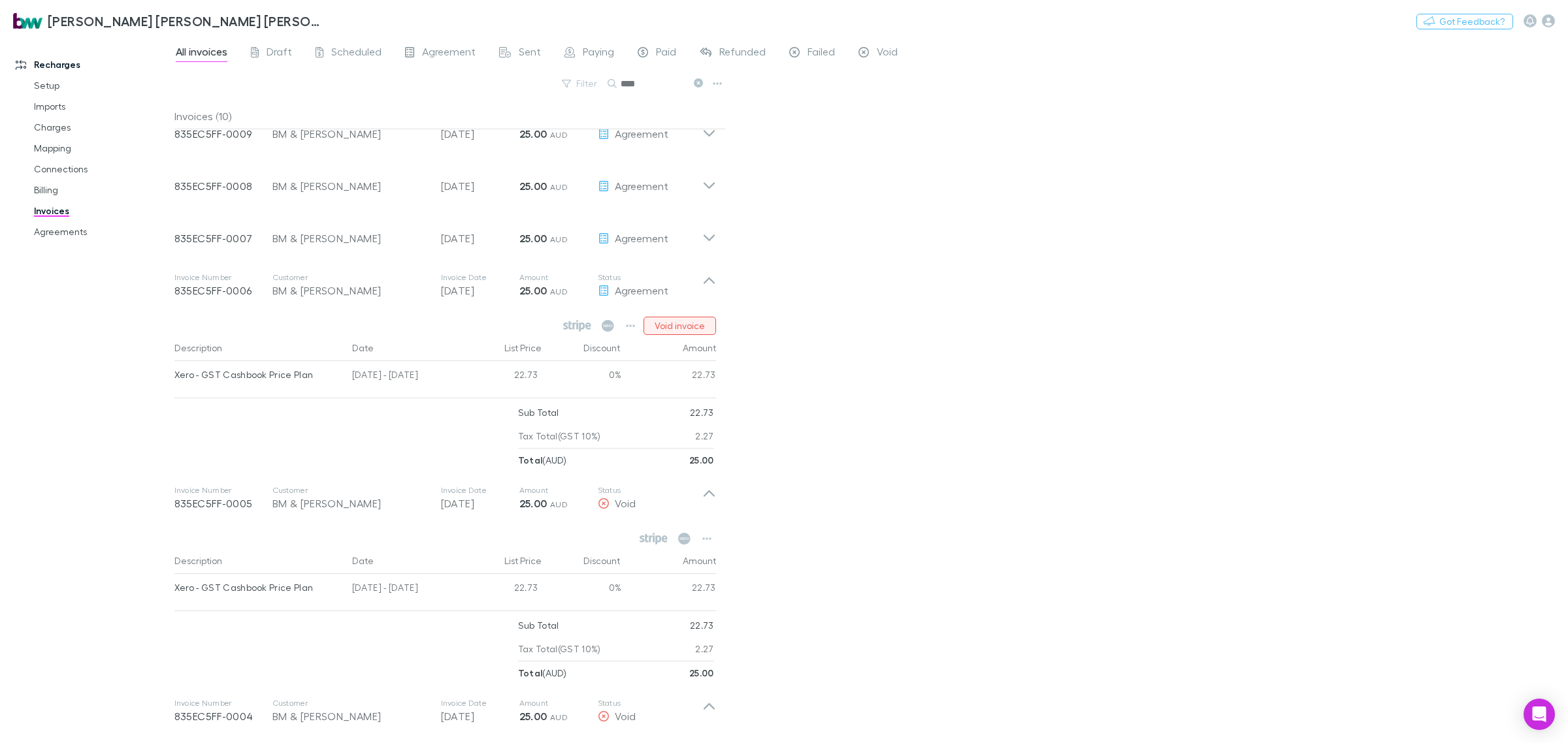
click at [708, 322] on button "Void invoice" at bounding box center [680, 326] width 73 height 18
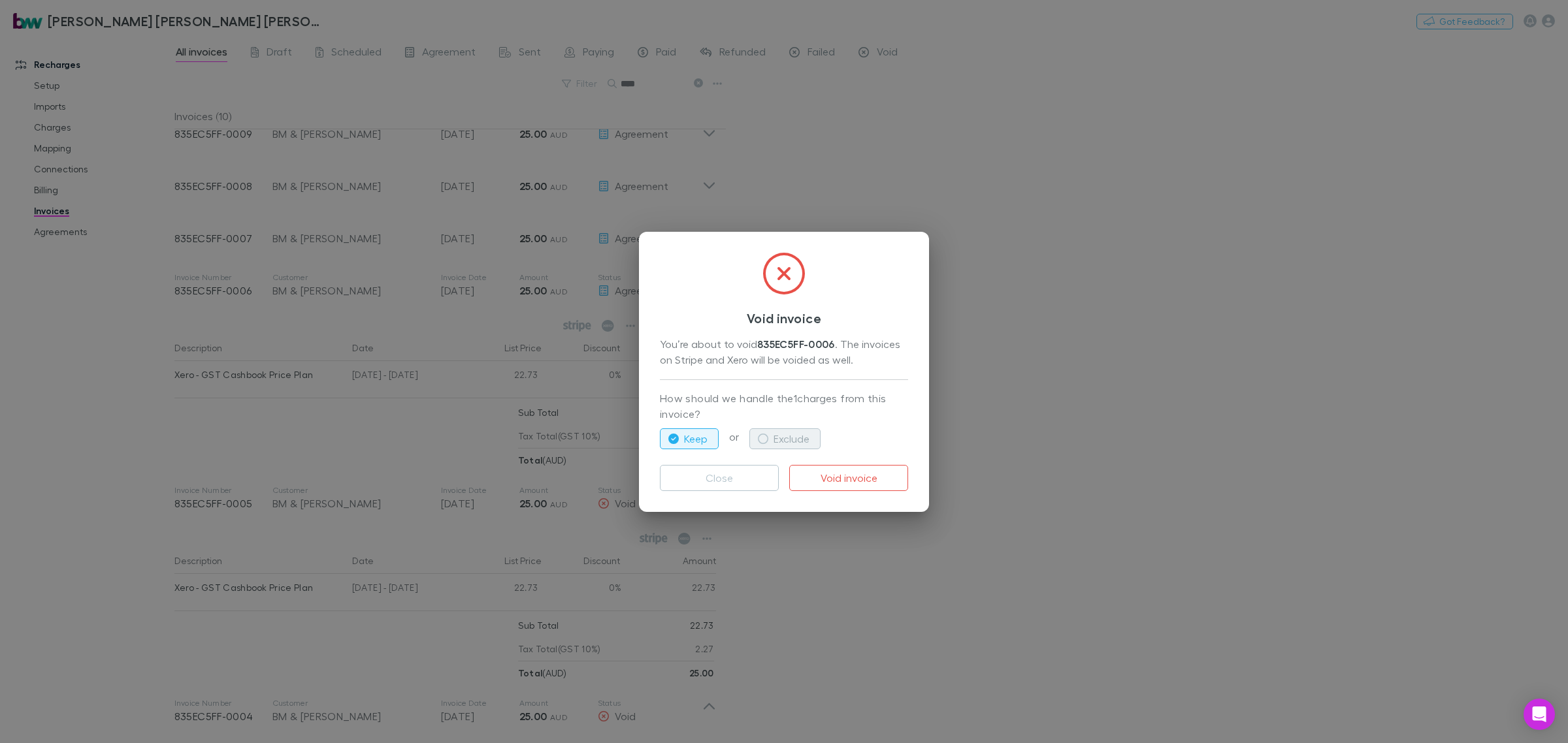
drag, startPoint x: 797, startPoint y: 435, endPoint x: 851, endPoint y: 456, distance: 57.9
click at [797, 436] on button "Exclude" at bounding box center [785, 439] width 71 height 21
click at [848, 471] on button "Void invoice" at bounding box center [849, 478] width 119 height 26
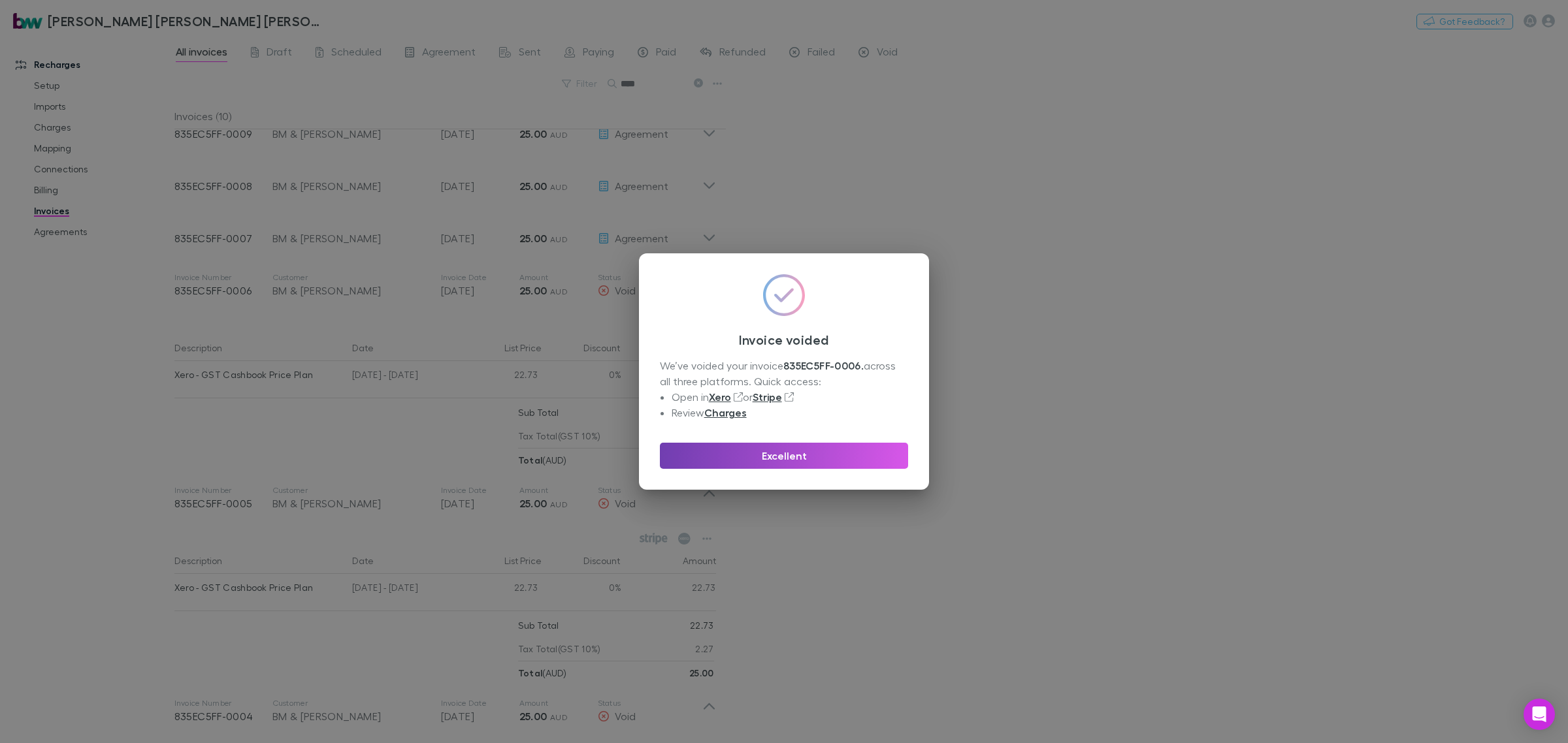
click at [843, 445] on button "Excellent" at bounding box center [783, 455] width 248 height 26
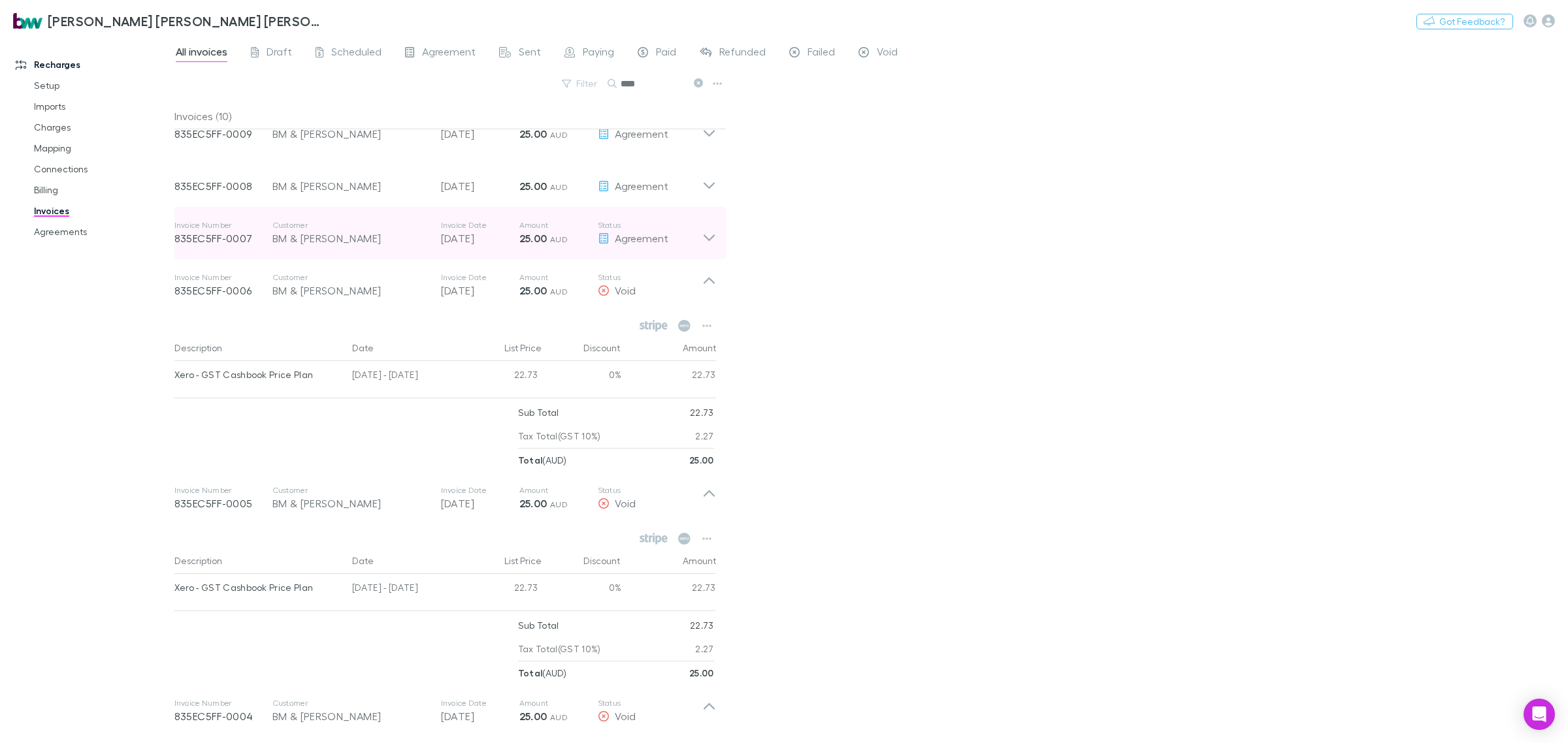
click at [710, 236] on icon at bounding box center [709, 233] width 14 height 26
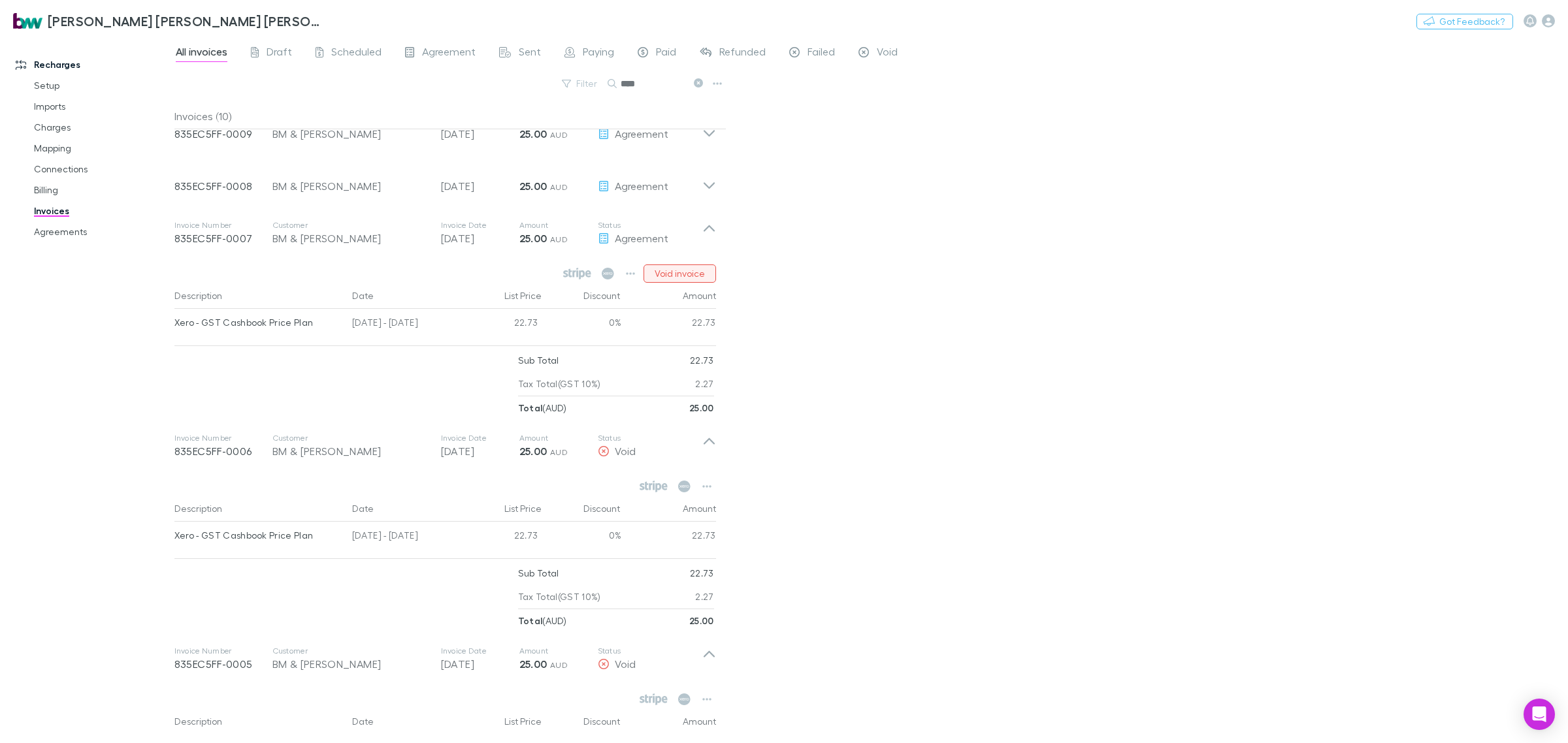
click at [698, 272] on button "Void invoice" at bounding box center [680, 273] width 73 height 18
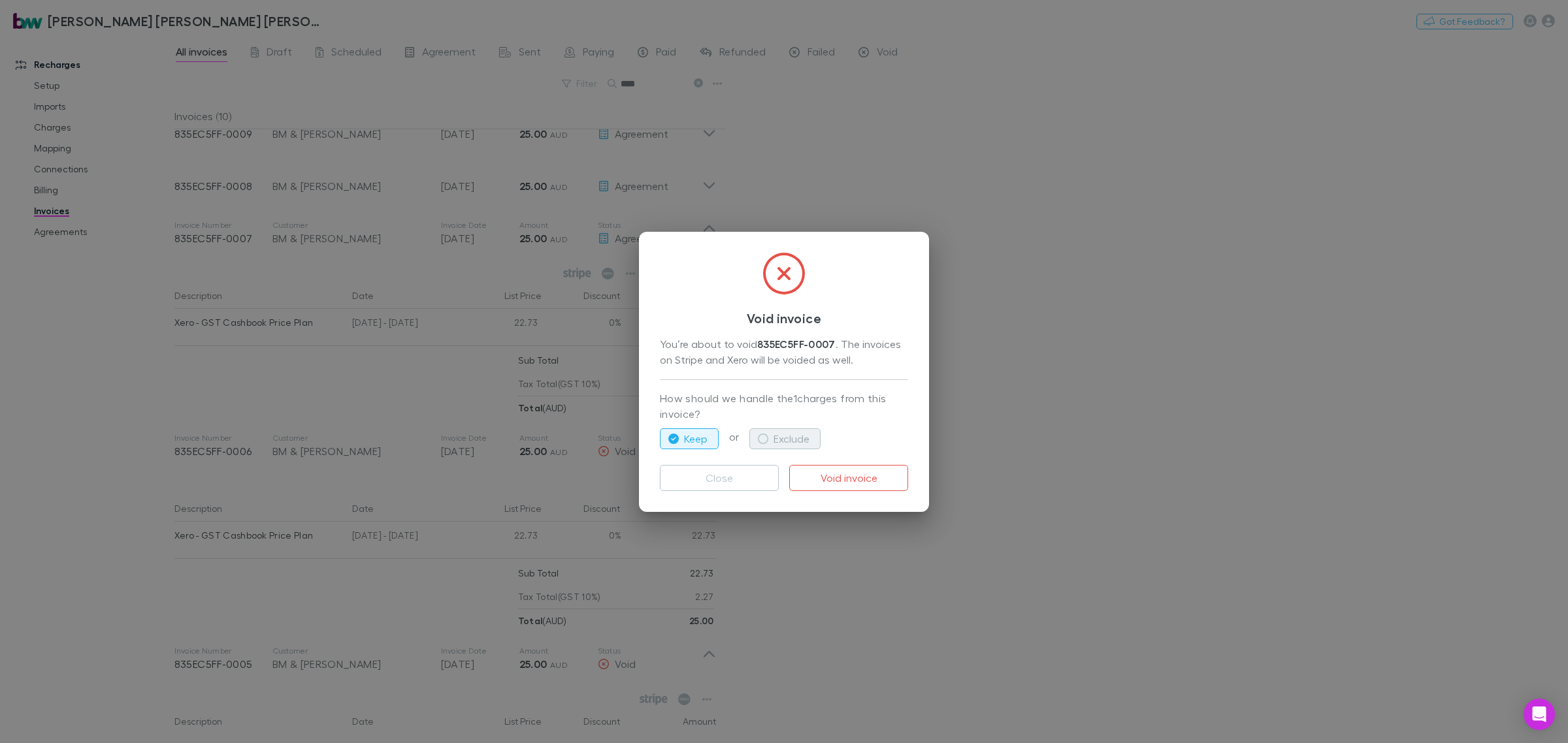
click at [791, 441] on button "Exclude" at bounding box center [785, 439] width 71 height 21
click at [858, 475] on button "Void invoice" at bounding box center [849, 478] width 119 height 26
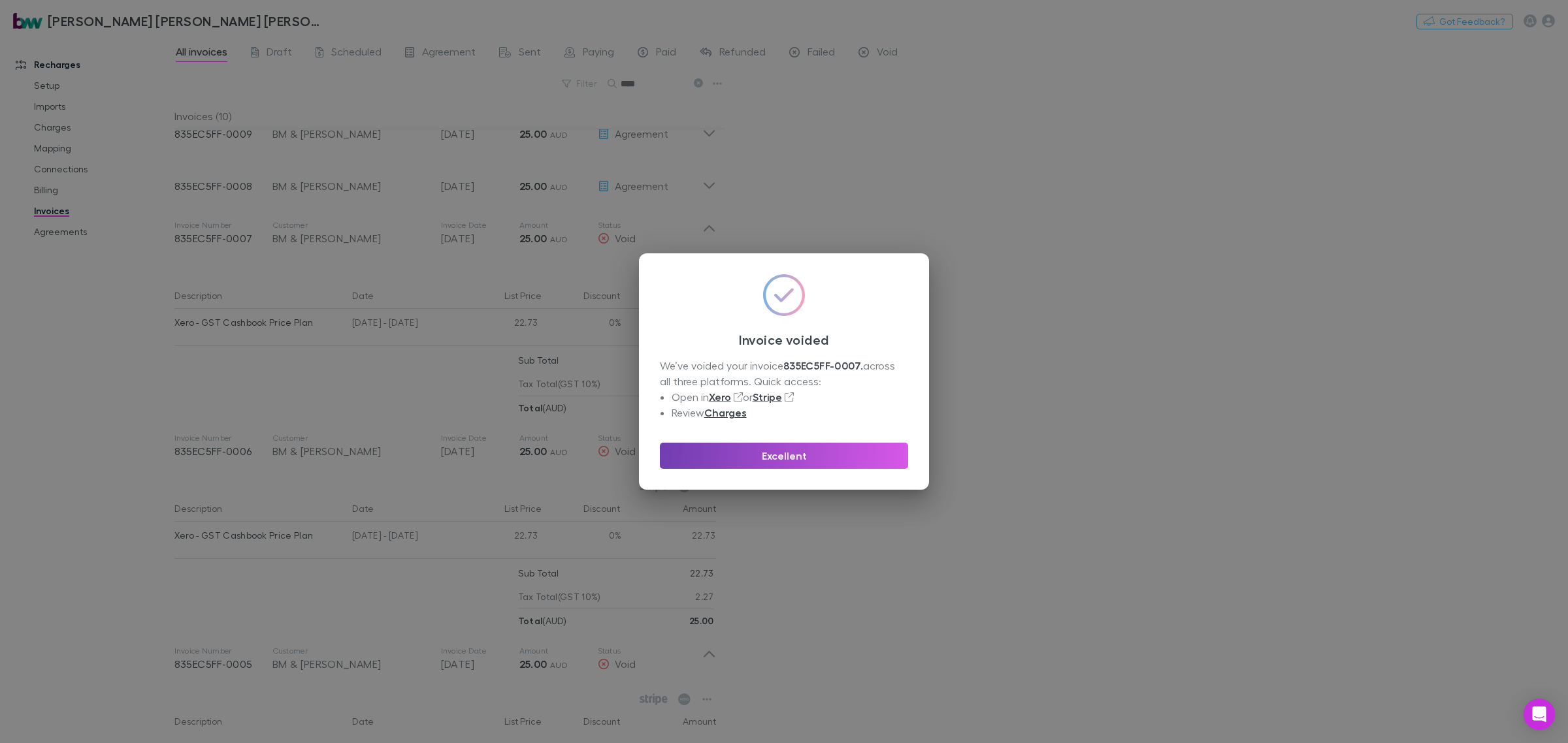
drag, startPoint x: 719, startPoint y: 183, endPoint x: 778, endPoint y: 364, distance: 190.4
click at [819, 459] on button "Excellent" at bounding box center [783, 455] width 248 height 26
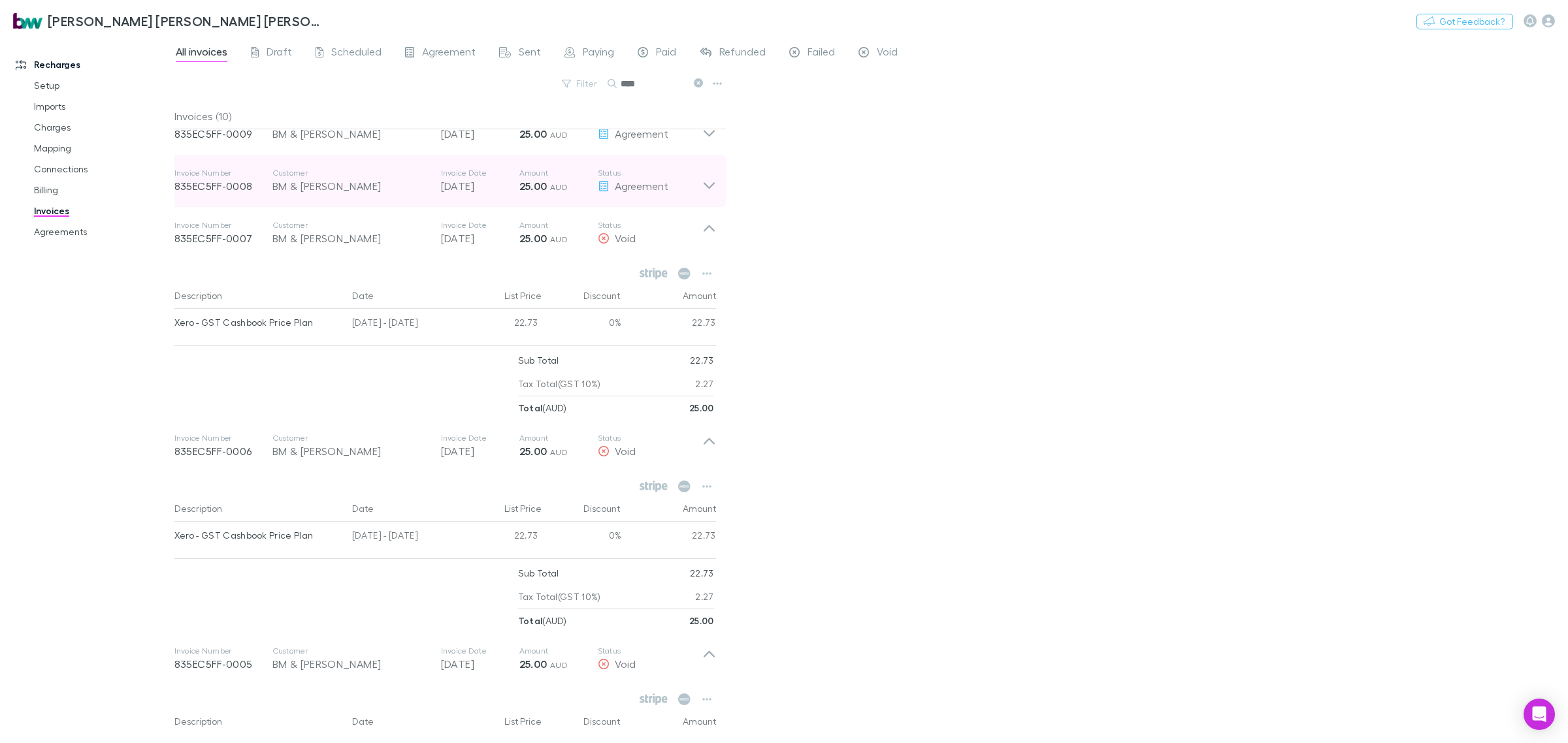
click at [710, 187] on icon at bounding box center [709, 185] width 11 height 6
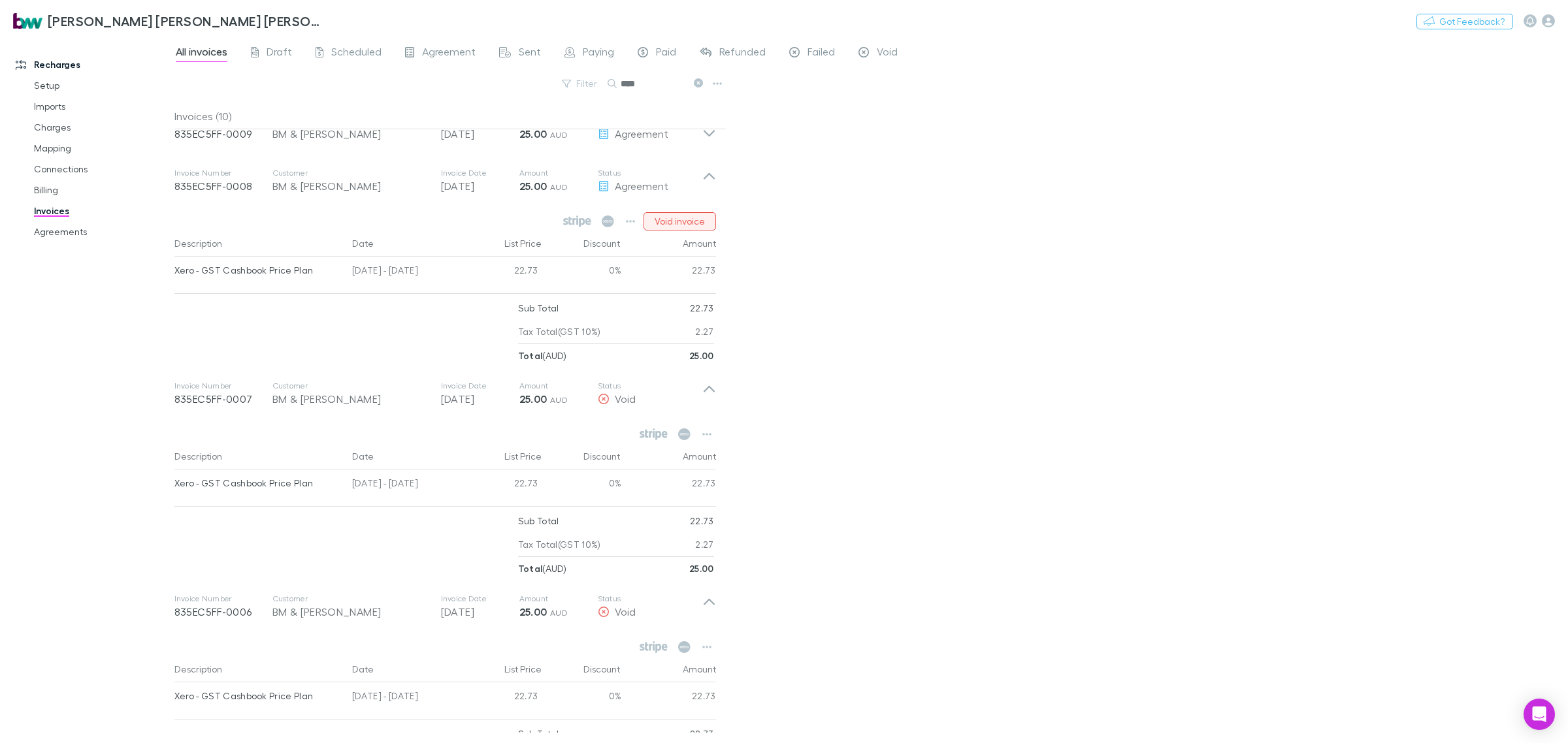
click at [698, 217] on button "Void invoice" at bounding box center [680, 222] width 73 height 18
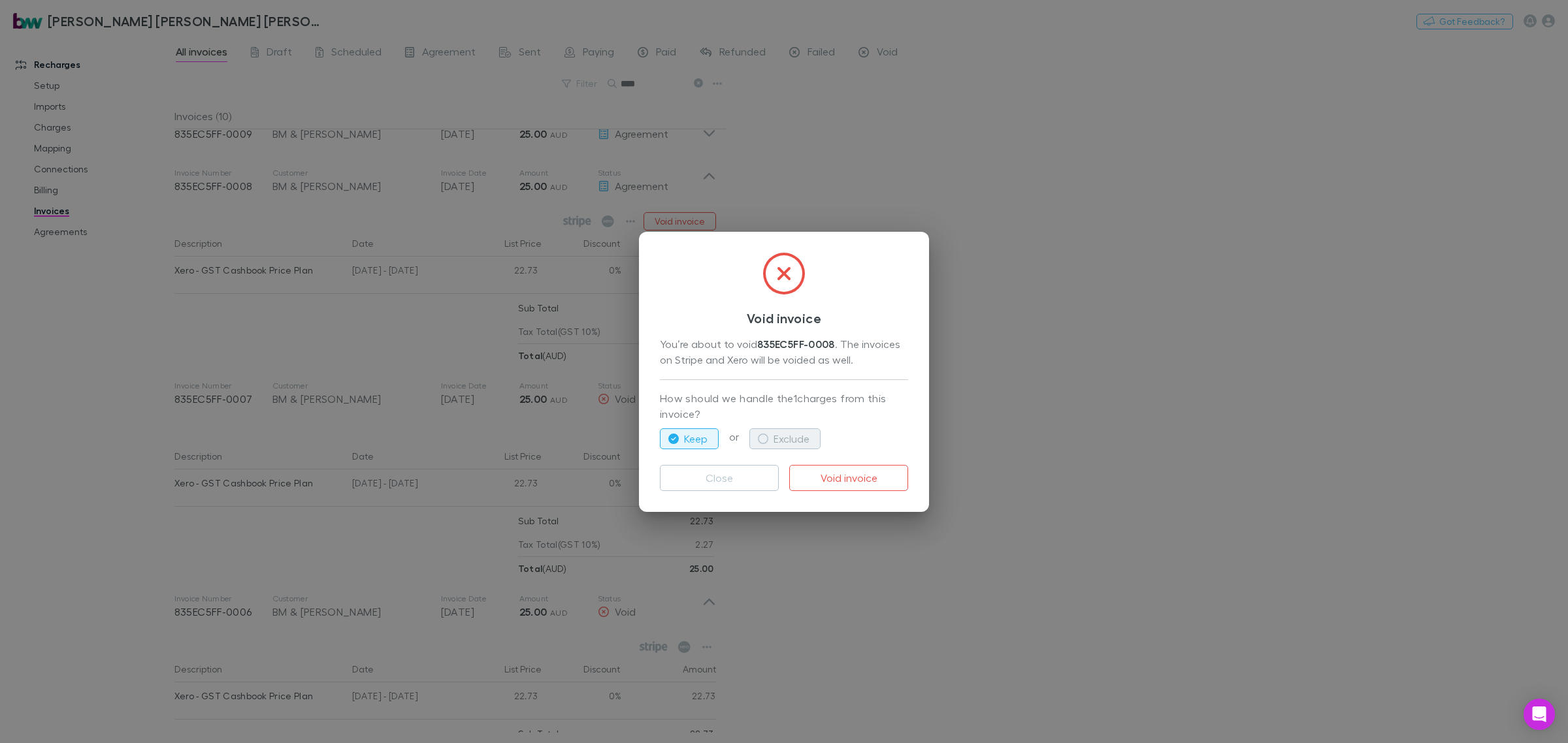
click at [782, 435] on button "Exclude" at bounding box center [785, 439] width 71 height 21
click at [849, 475] on button "Void invoice" at bounding box center [849, 478] width 119 height 26
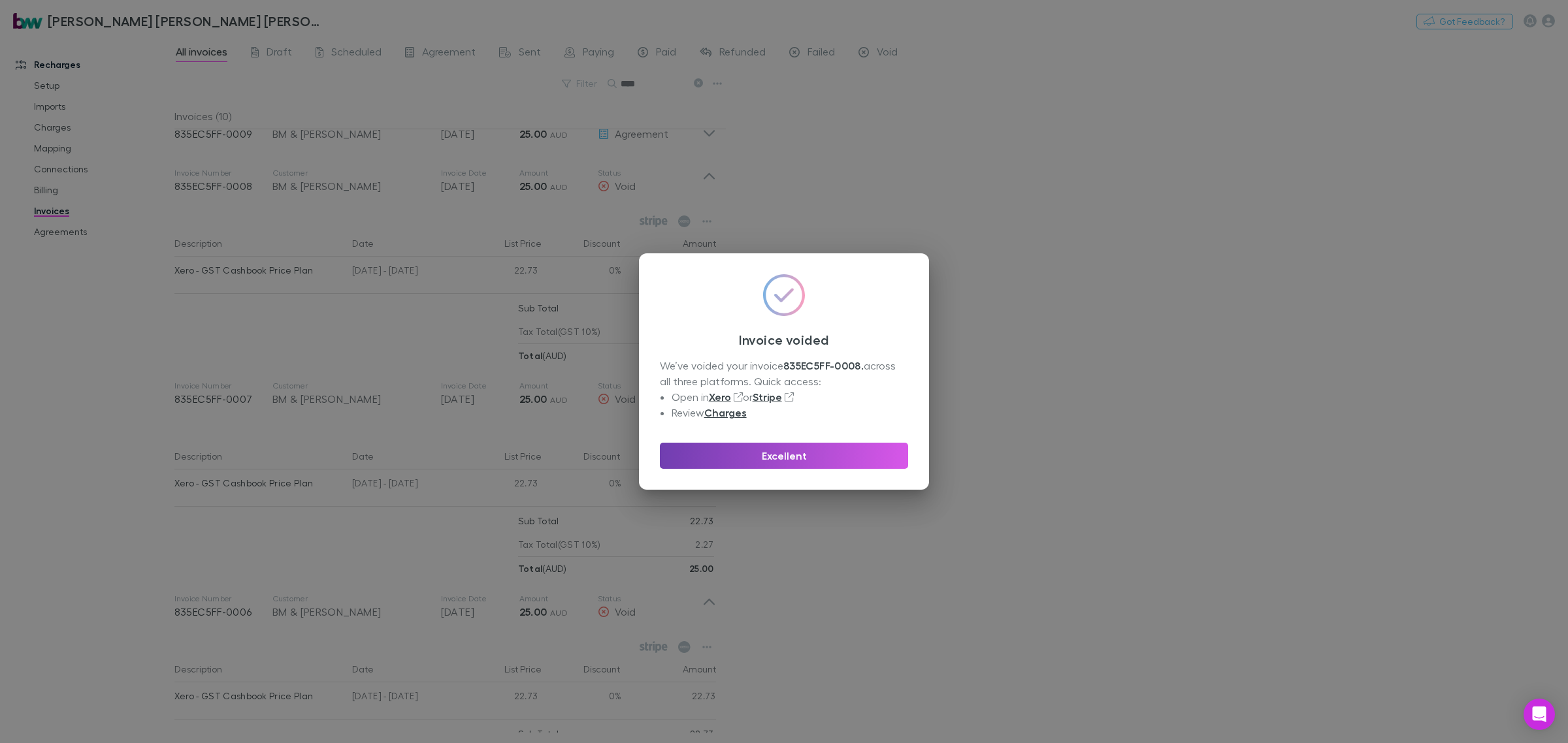
click at [848, 454] on button "Excellent" at bounding box center [783, 455] width 248 height 26
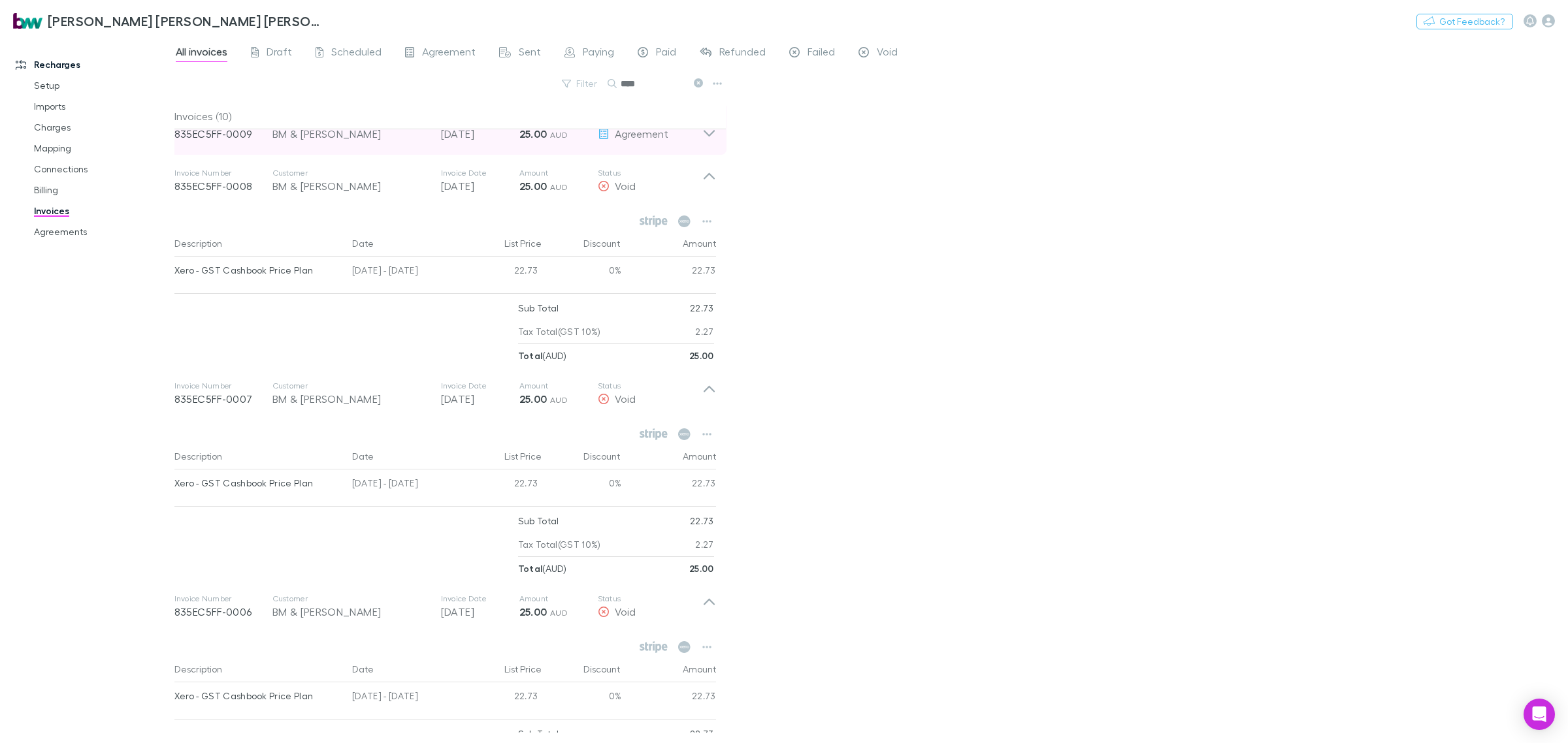
click at [713, 138] on icon at bounding box center [709, 128] width 14 height 26
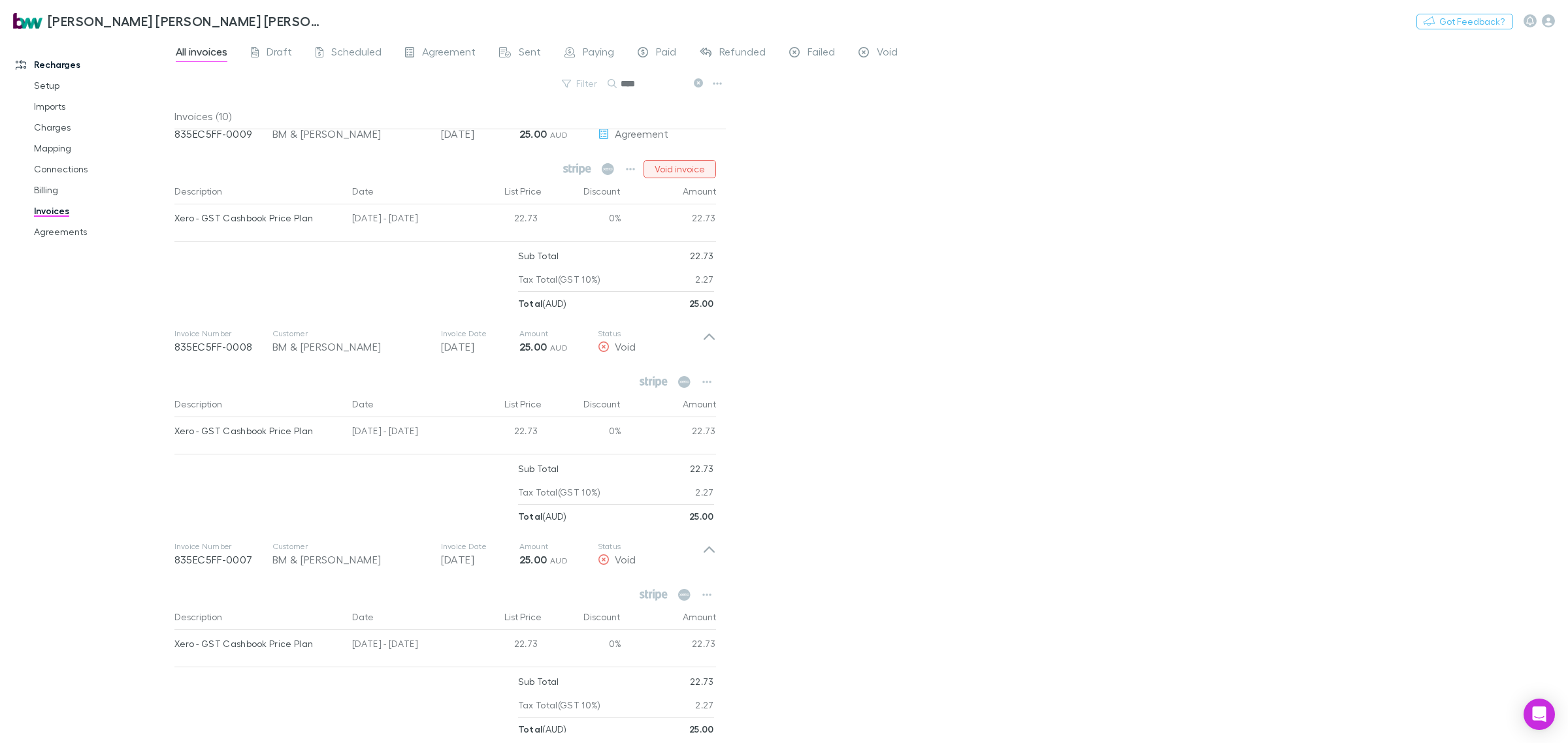
click at [698, 164] on button "Void invoice" at bounding box center [680, 169] width 73 height 18
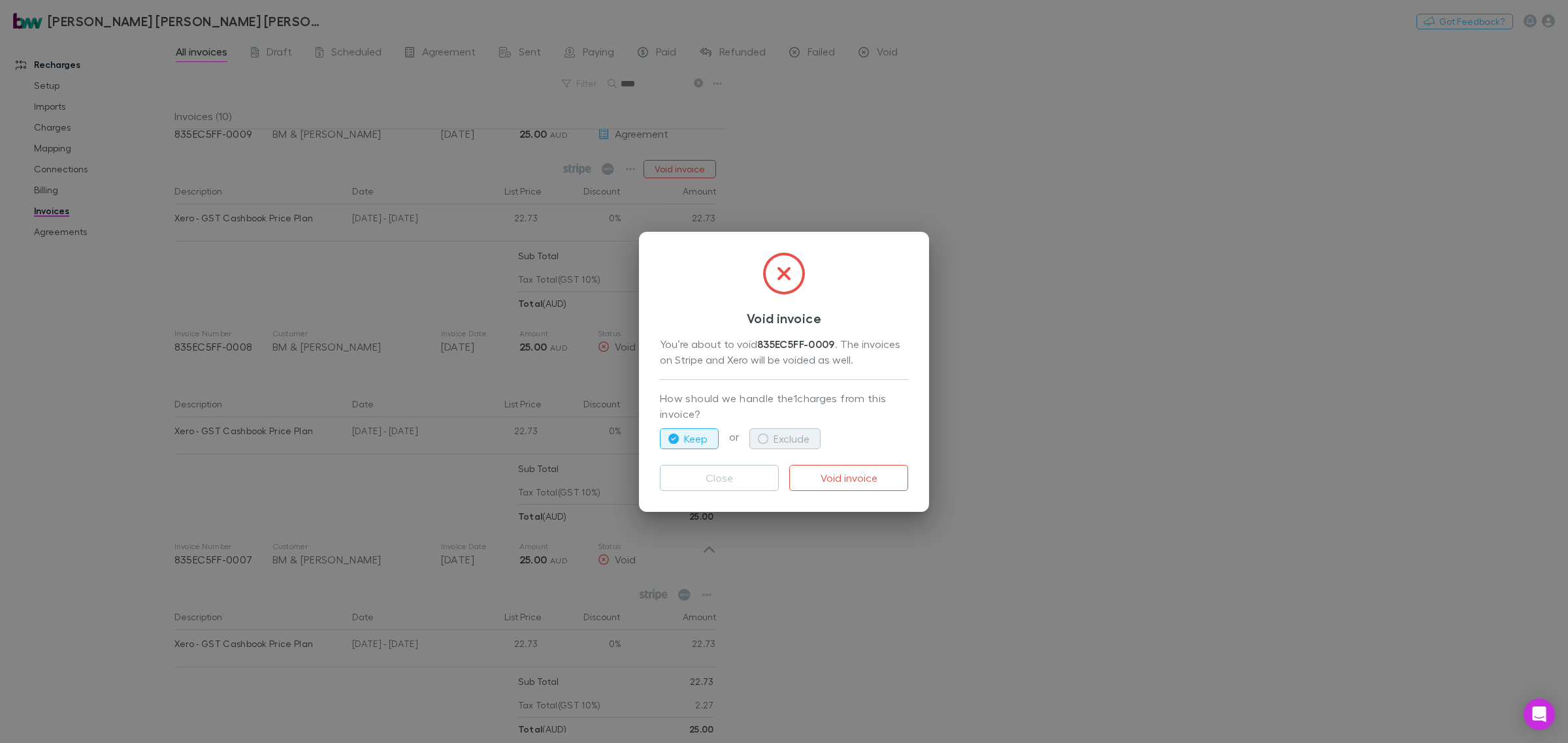
click at [802, 441] on button "Exclude" at bounding box center [785, 439] width 71 height 21
click at [838, 471] on button "Void invoice" at bounding box center [849, 478] width 119 height 26
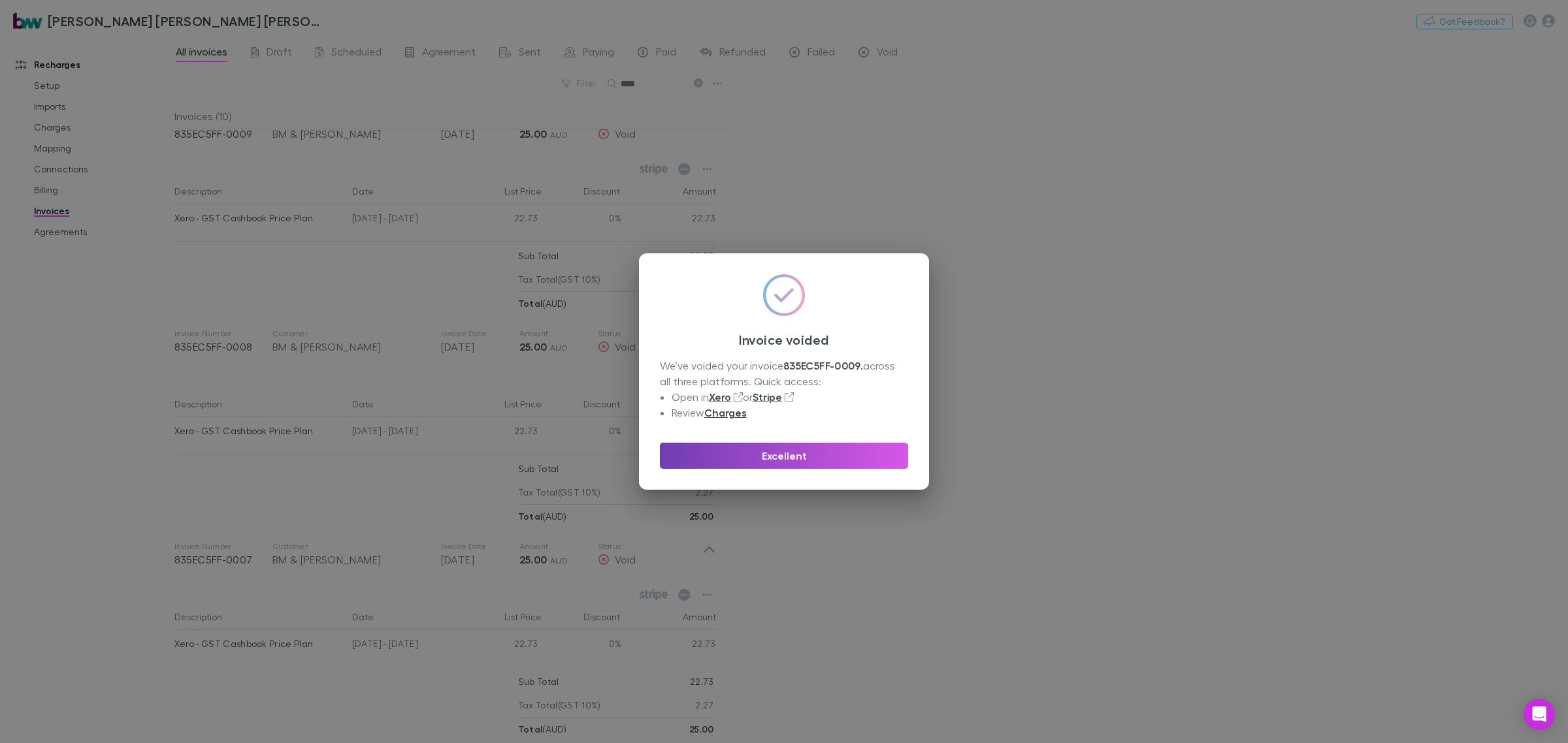
click at [837, 445] on button "Excellent" at bounding box center [783, 455] width 248 height 26
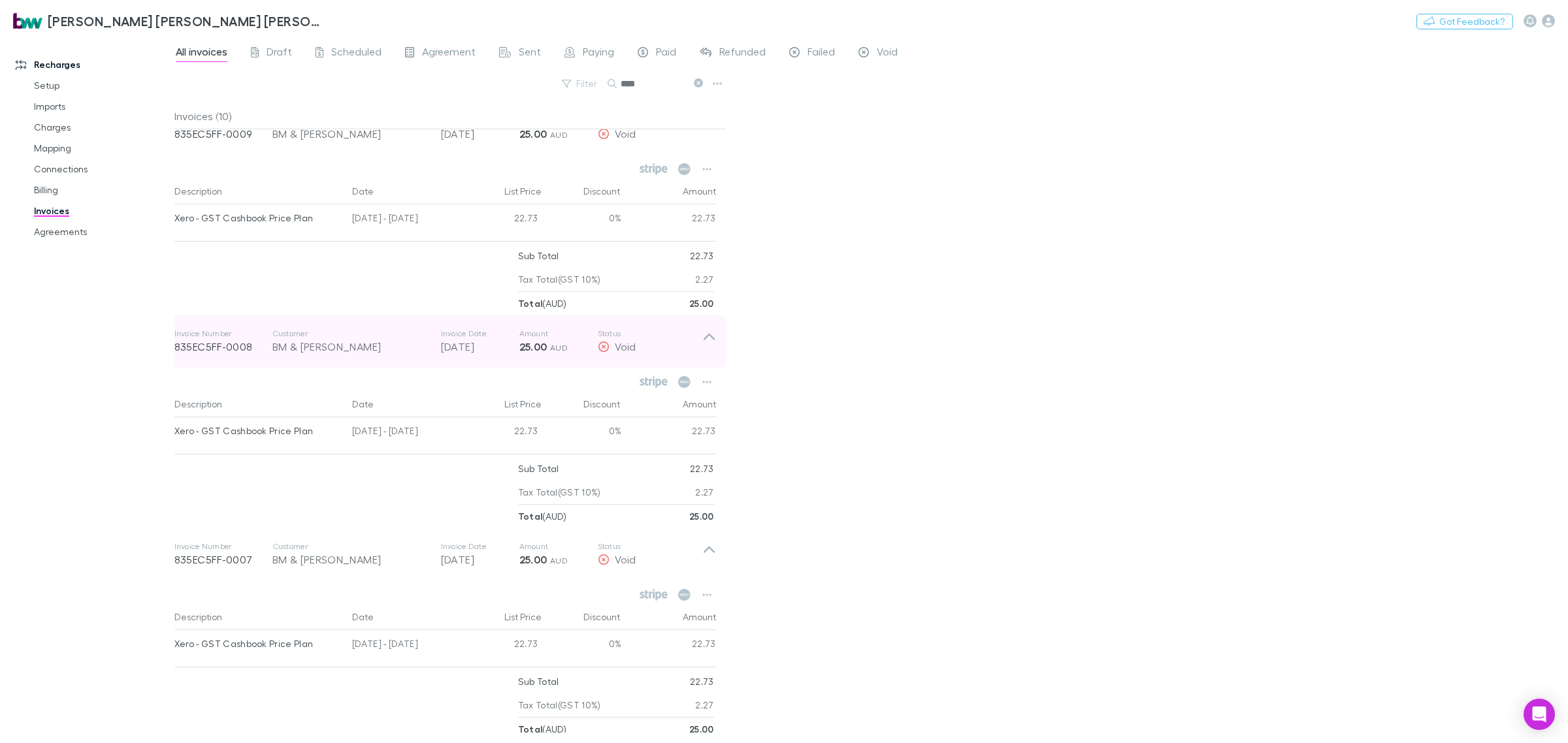
click at [713, 338] on icon at bounding box center [709, 336] width 11 height 6
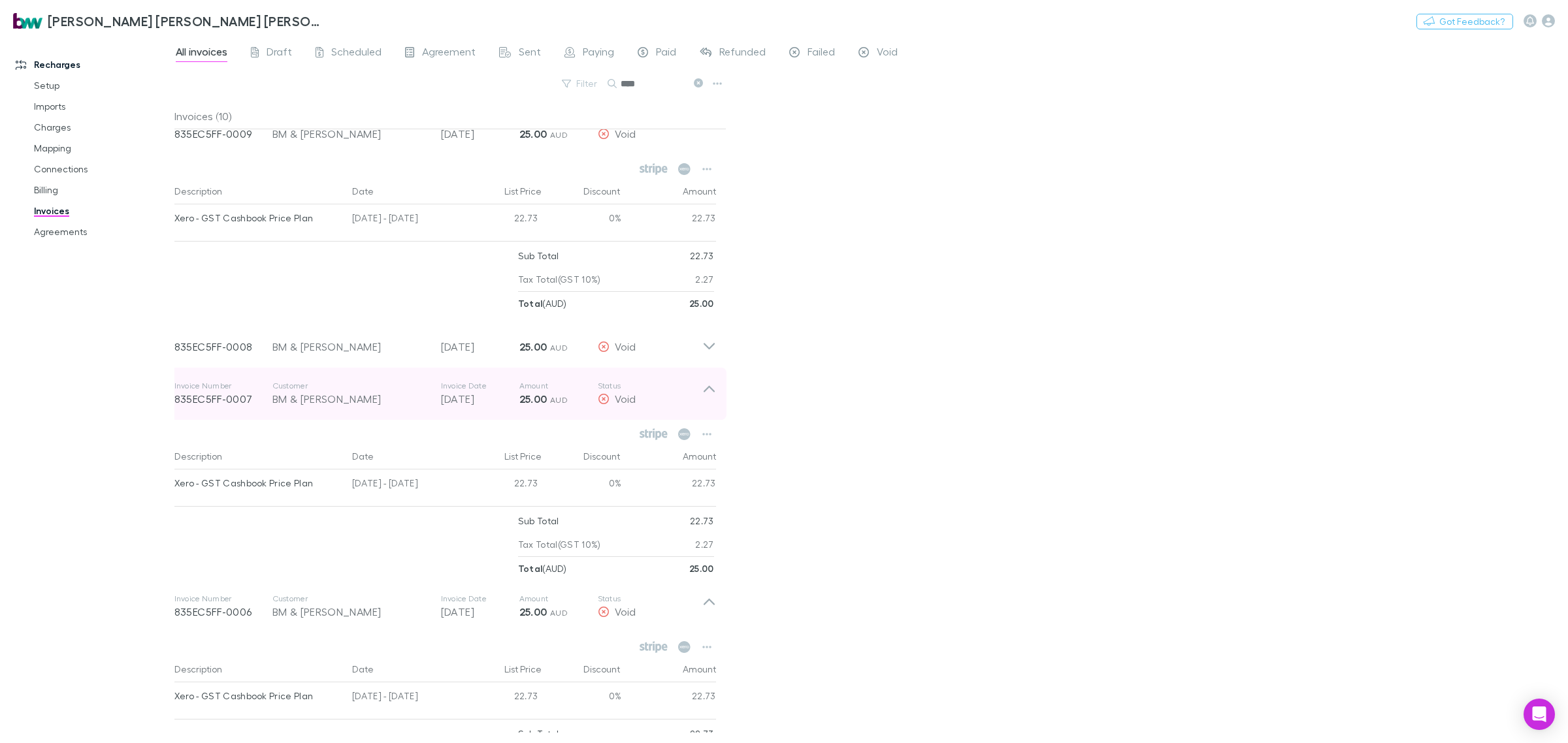
click at [707, 384] on icon at bounding box center [709, 393] width 14 height 26
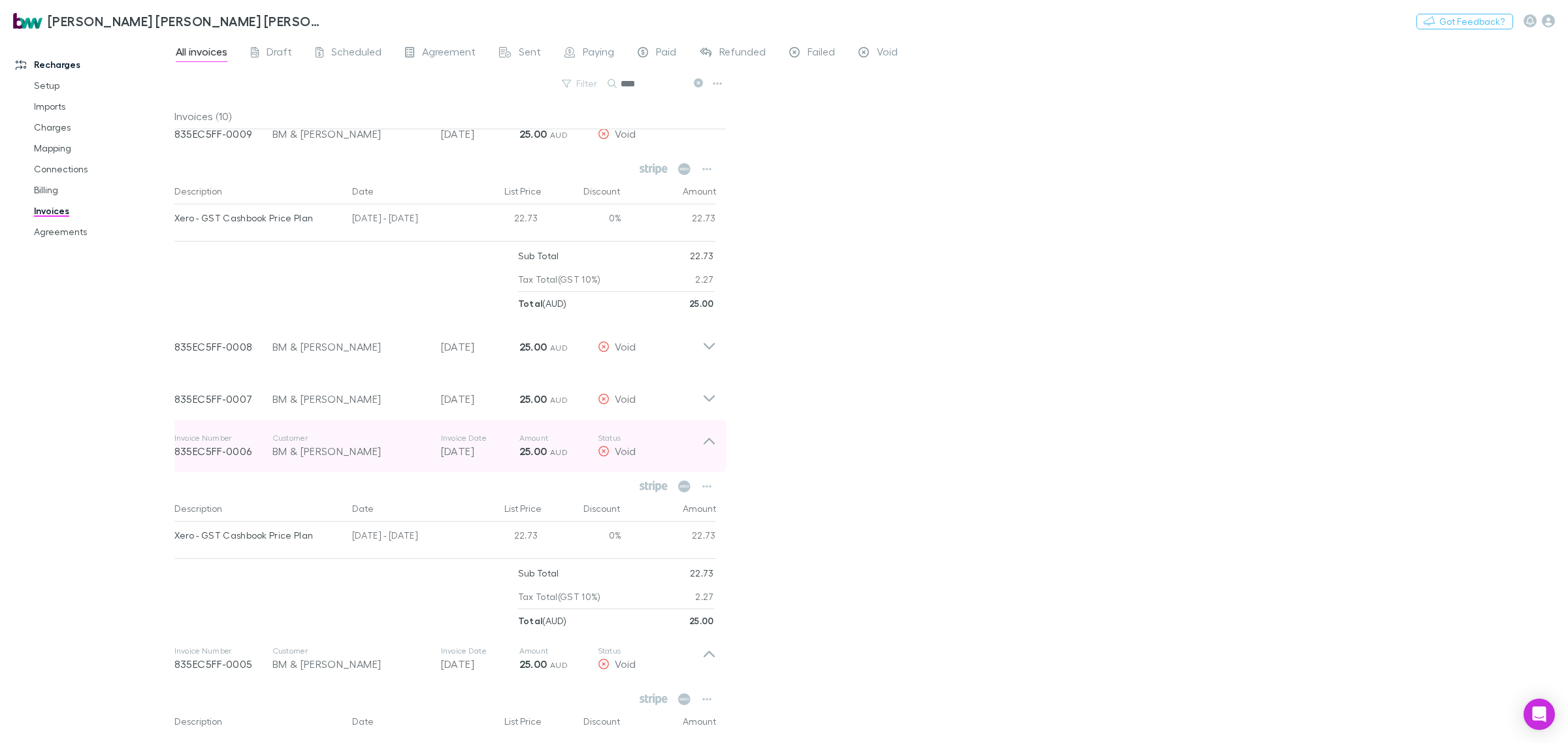
click at [706, 433] on icon at bounding box center [709, 446] width 14 height 26
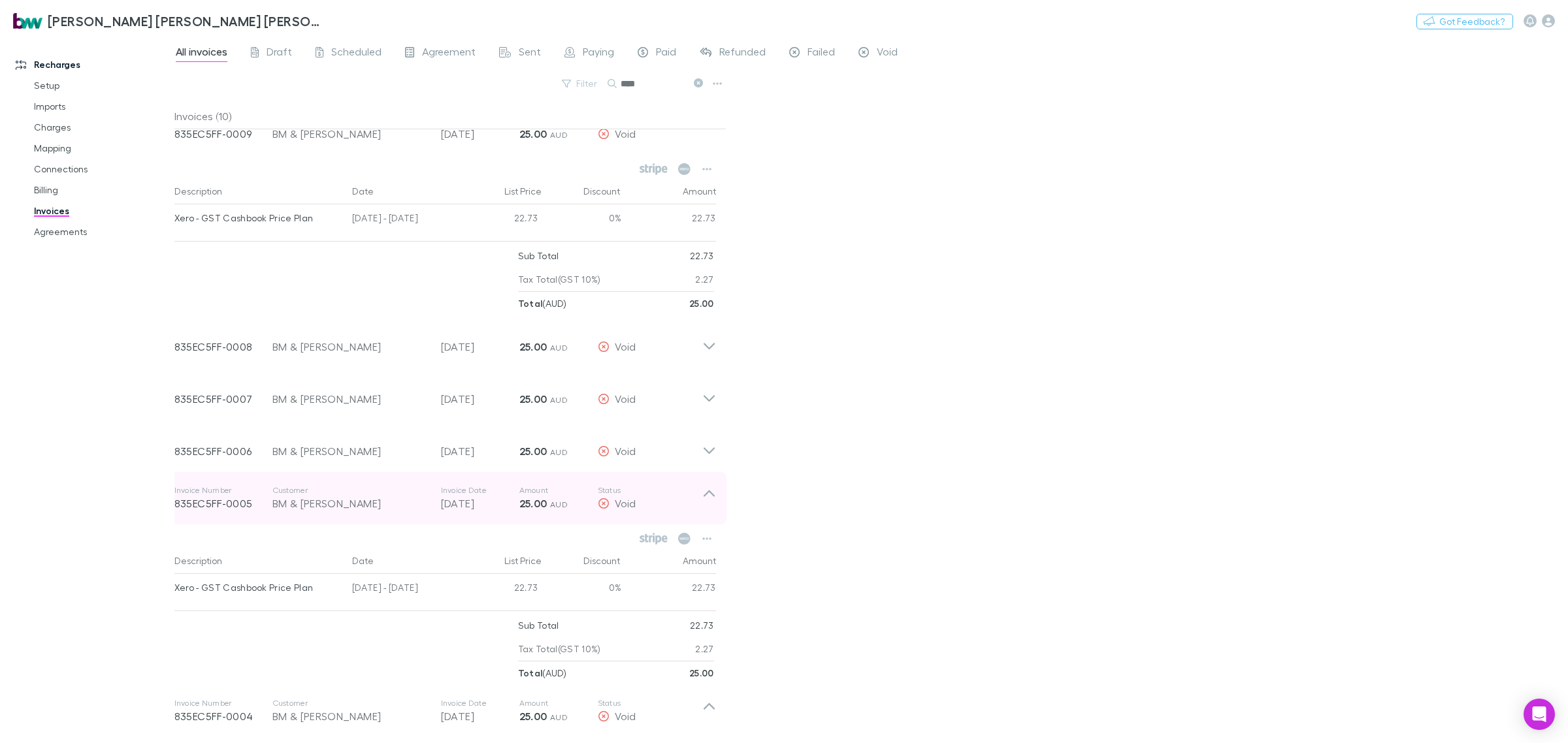
click at [703, 488] on icon at bounding box center [709, 498] width 14 height 26
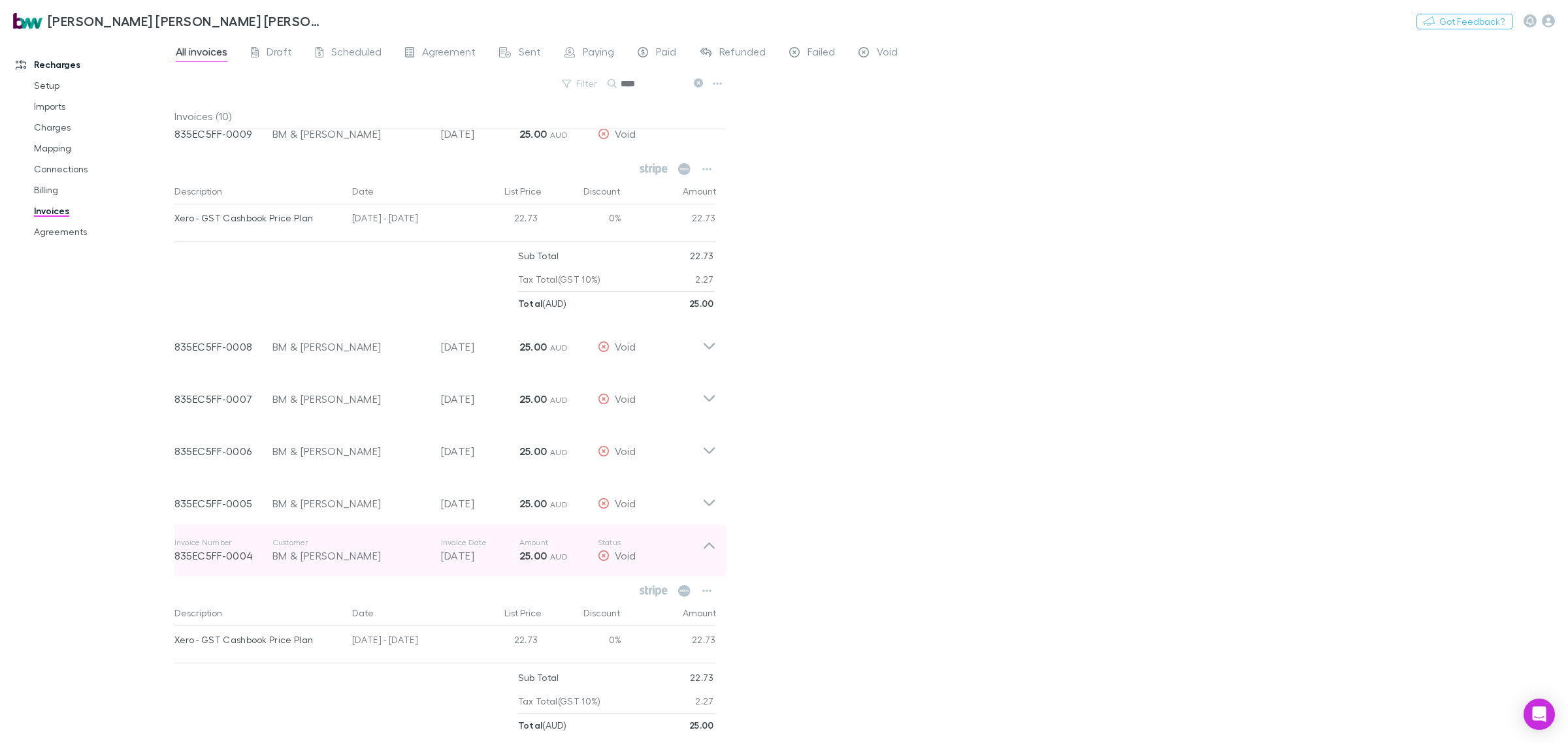
click at [713, 549] on icon at bounding box center [709, 545] width 11 height 6
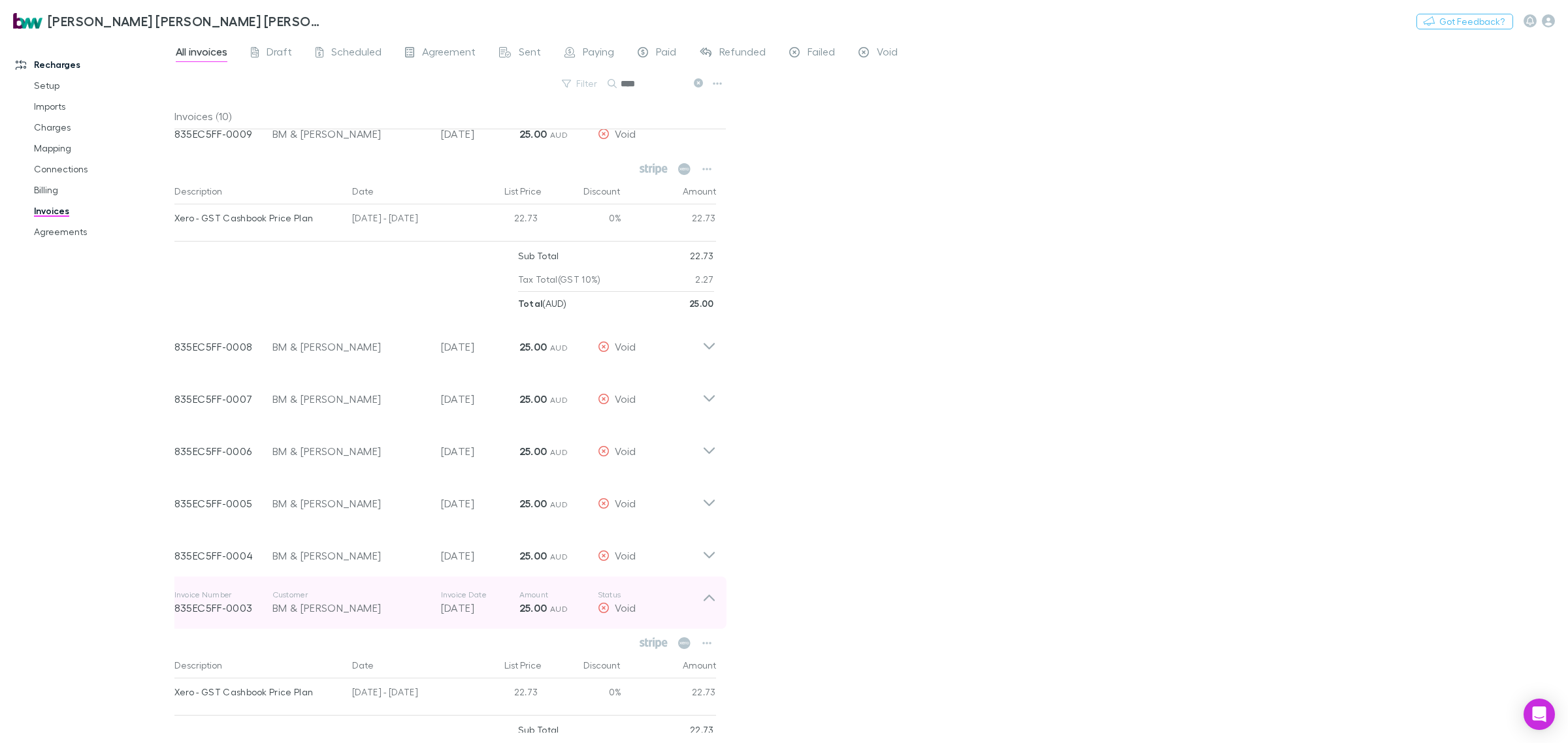
click at [710, 596] on icon at bounding box center [709, 598] width 11 height 6
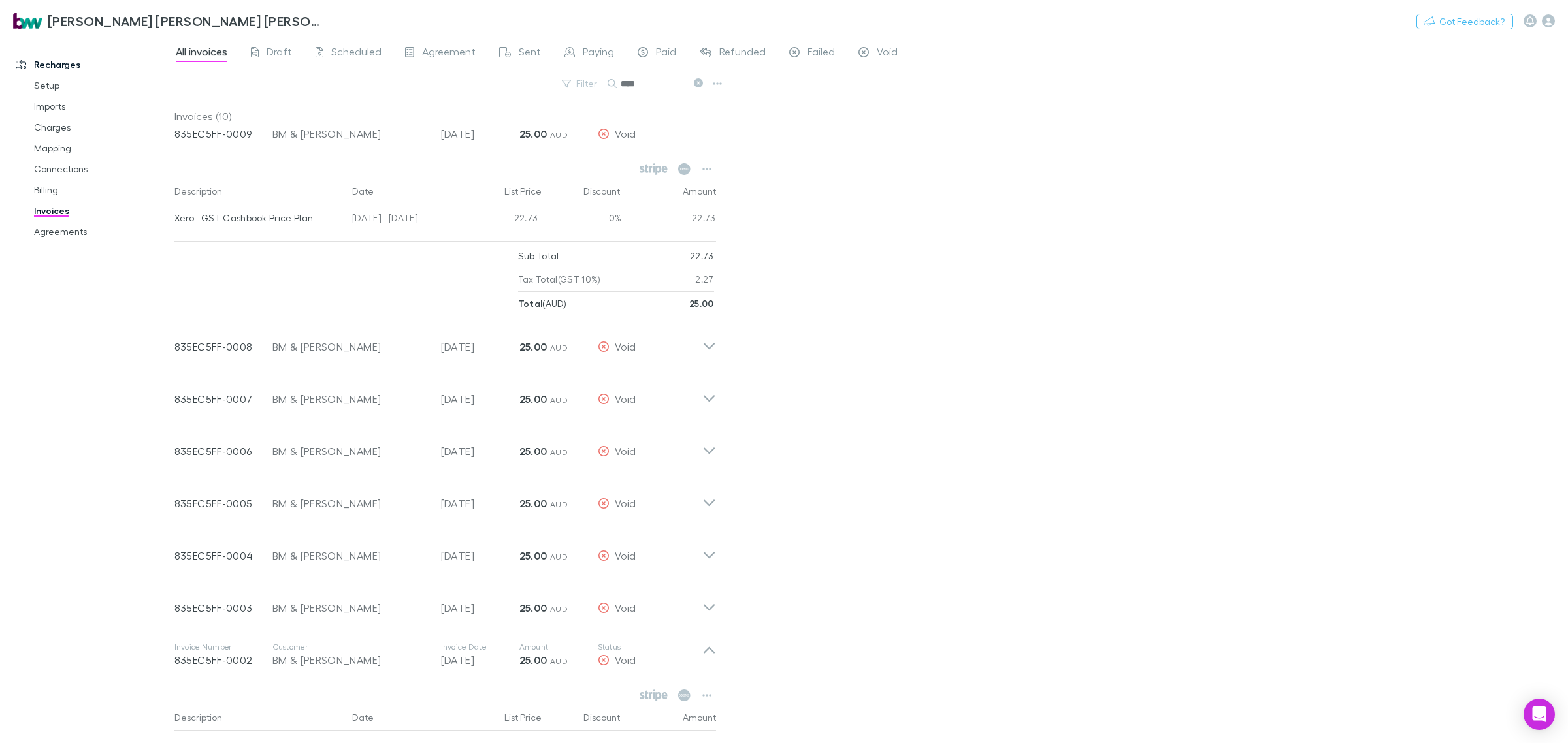
click at [817, 341] on div "All invoices Draft Scheduled Agreement Sent Paying Paid Refunded Failed Void Fi…" at bounding box center [871, 390] width 1394 height 707
click at [1384, 322] on div "All invoices Draft Scheduled Agreement Sent Paying Paid Refunded Failed Void Fi…" at bounding box center [871, 390] width 1394 height 707
click at [849, 211] on div "All invoices Draft Scheduled Agreement Sent Paying Paid Refunded Failed Void Fi…" at bounding box center [871, 390] width 1394 height 707
click at [1013, 290] on div "All invoices Draft Scheduled Agreement Sent Paying Paid Refunded Failed Void Fi…" at bounding box center [871, 390] width 1394 height 707
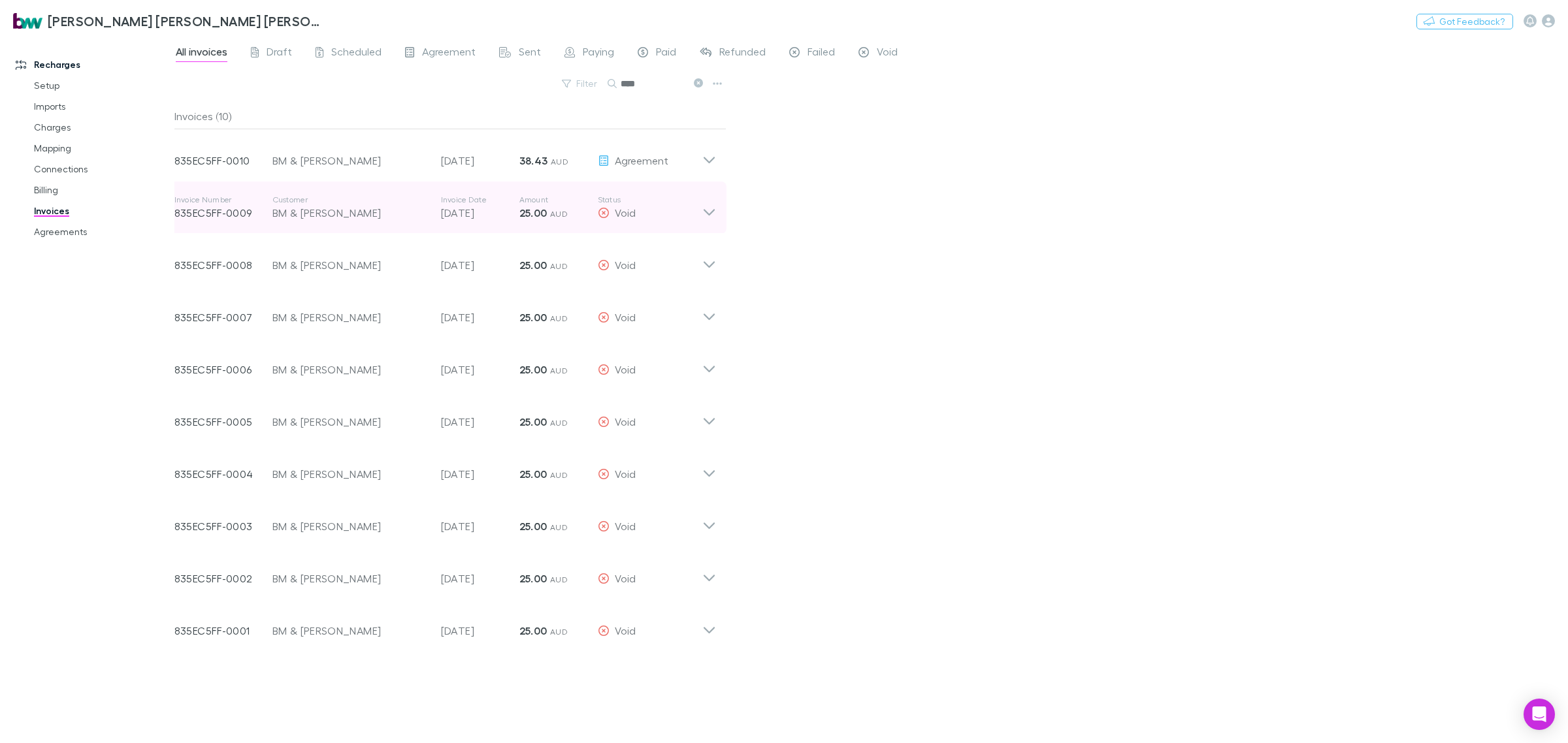
click at [703, 221] on div "Invoice Number 835EC5FF-0009 Customer BM & BA Kent Invoice Date 15 Jul 2025 Amo…" at bounding box center [444, 208] width 562 height 53
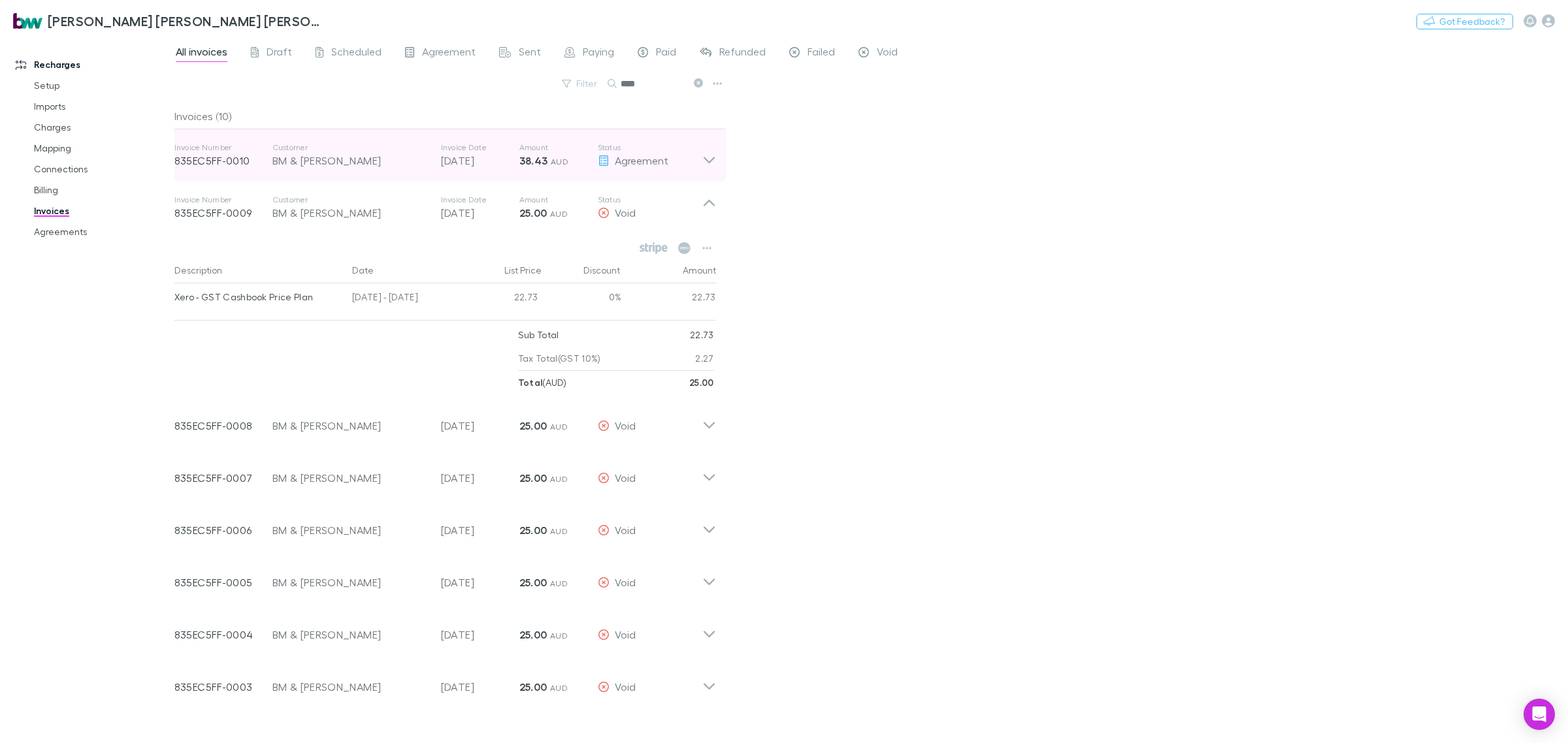
click at [706, 163] on icon at bounding box center [709, 155] width 14 height 26
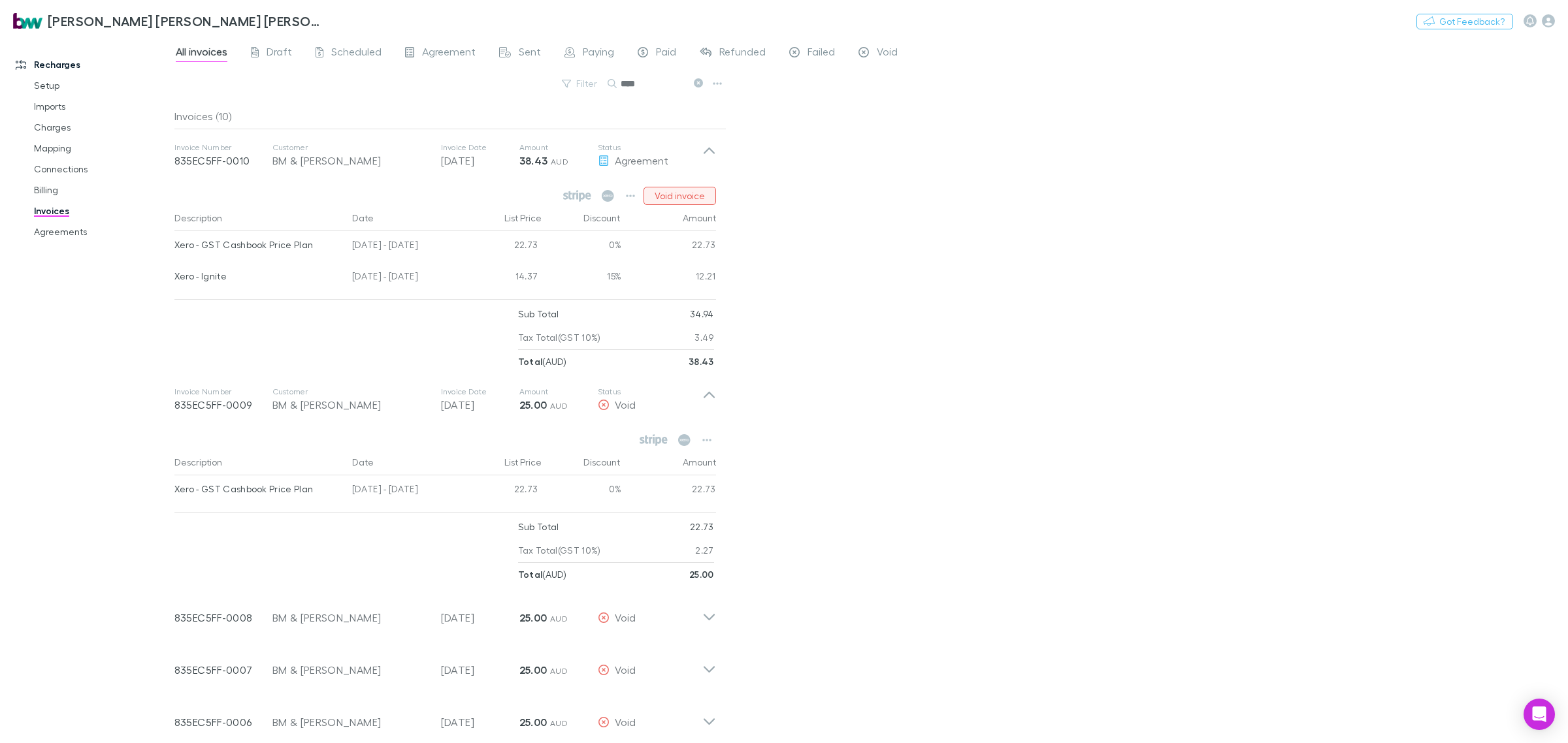
click at [678, 194] on button "Void invoice" at bounding box center [680, 196] width 73 height 18
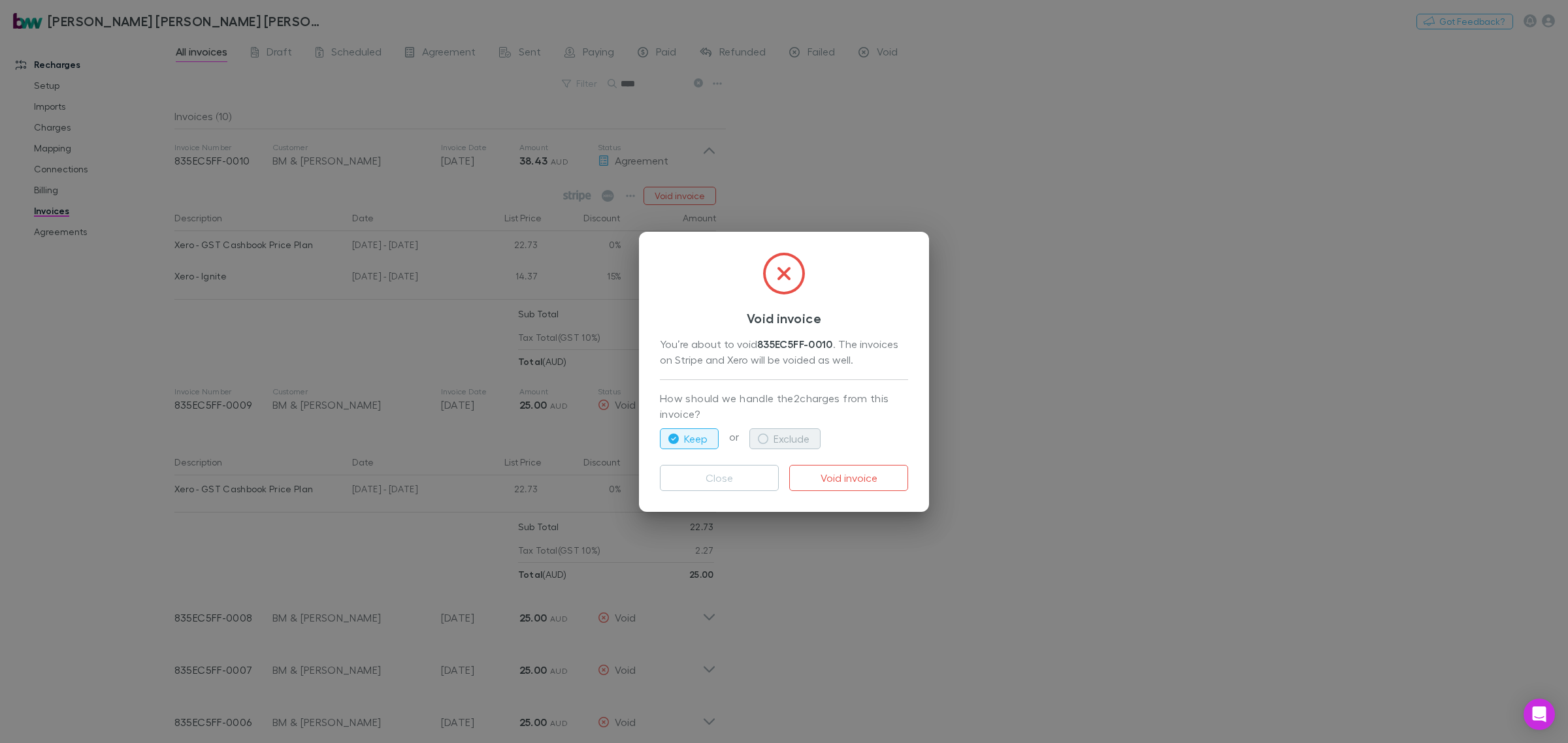
click at [798, 436] on button "Exclude" at bounding box center [785, 439] width 71 height 21
drag, startPoint x: 880, startPoint y: 478, endPoint x: 25, endPoint y: 440, distance: 855.8
click at [879, 478] on button "Void invoice" at bounding box center [849, 478] width 119 height 26
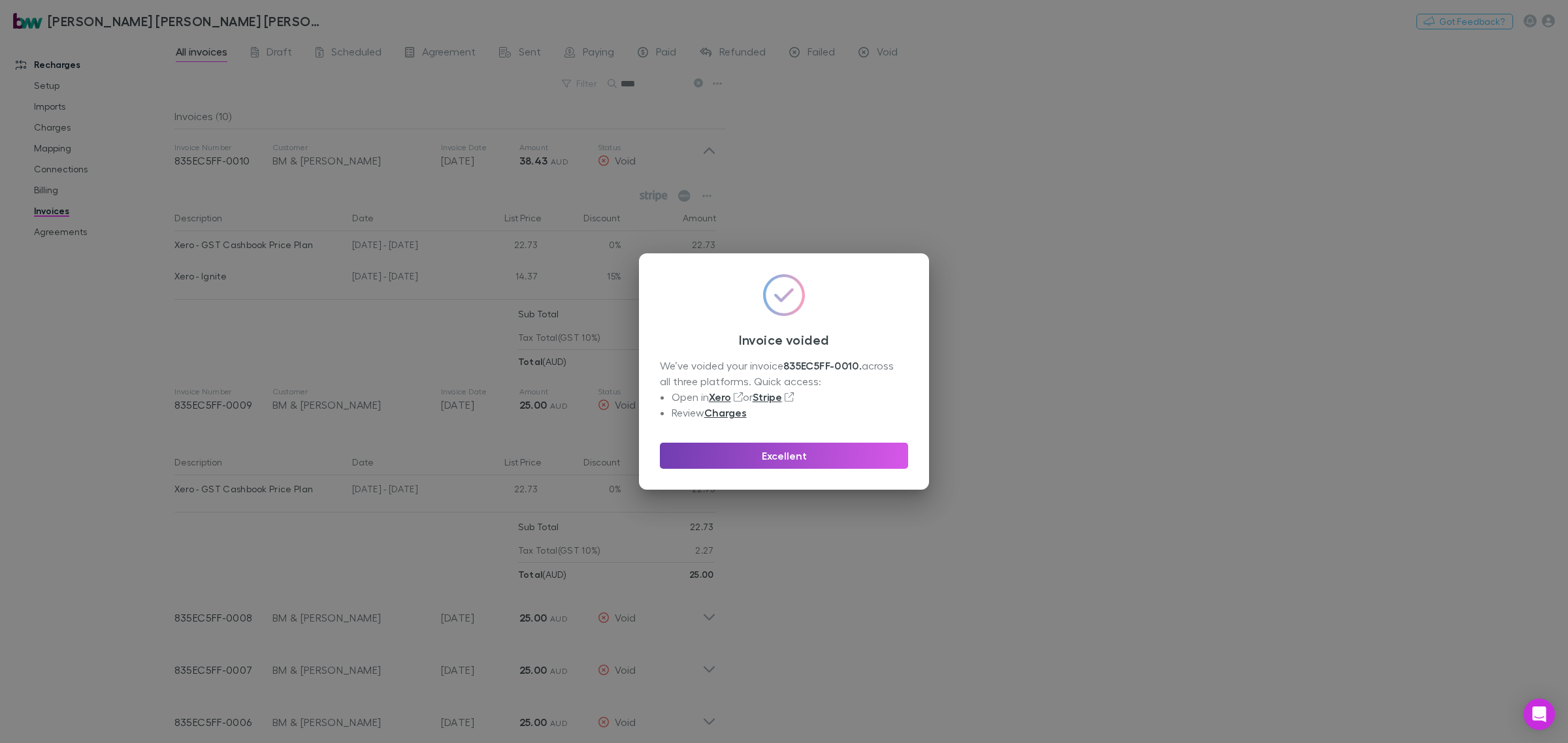
drag, startPoint x: 810, startPoint y: 454, endPoint x: 798, endPoint y: 459, distance: 13.0
click at [810, 454] on button "Excellent" at bounding box center [783, 455] width 248 height 26
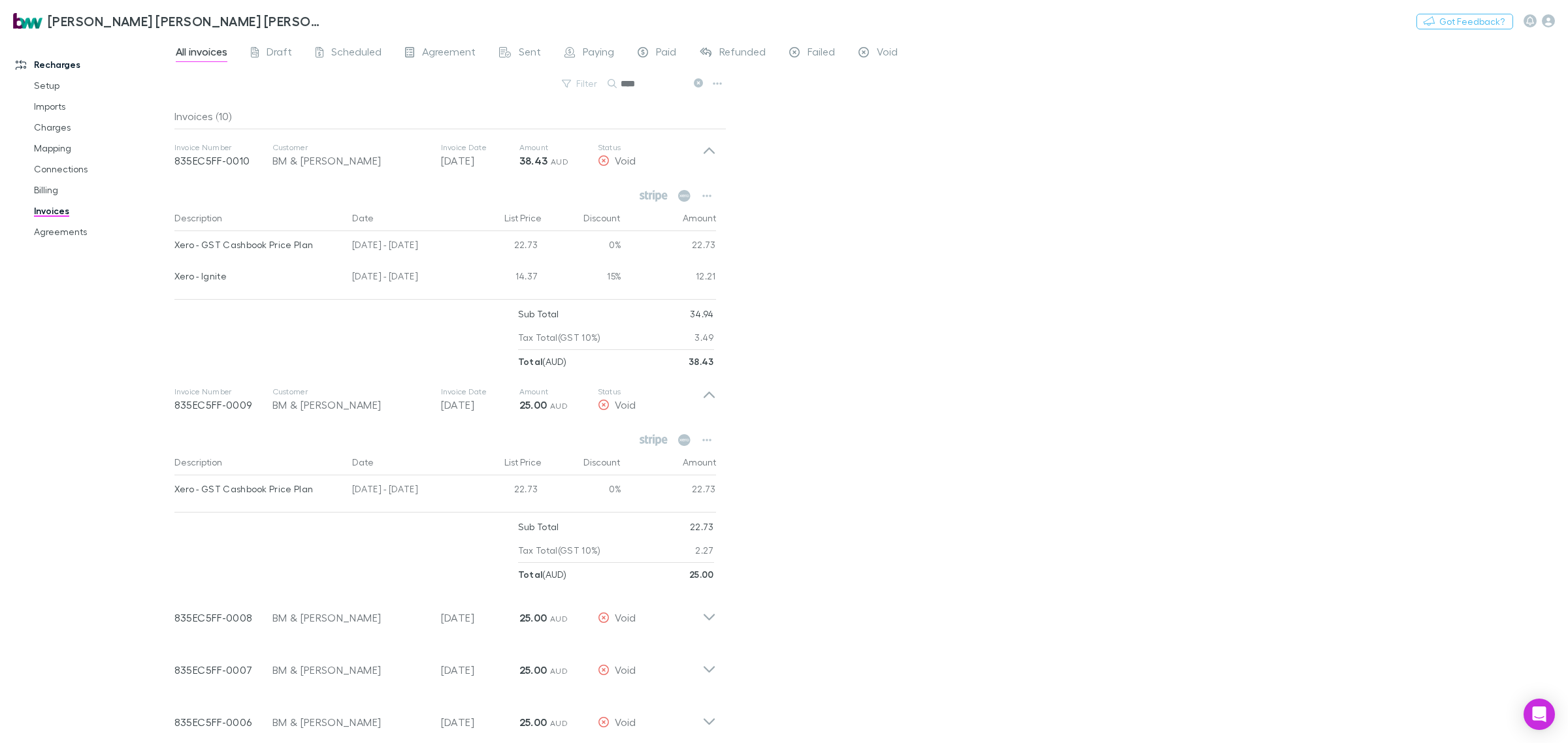
drag, startPoint x: 1208, startPoint y: 233, endPoint x: 1202, endPoint y: 241, distance: 10.0
click at [1207, 235] on div "All invoices Draft Scheduled Agreement Sent Paying Paid Refunded Failed Void Fi…" at bounding box center [871, 390] width 1394 height 707
click at [1549, 18] on icon "button" at bounding box center [1548, 21] width 13 height 13
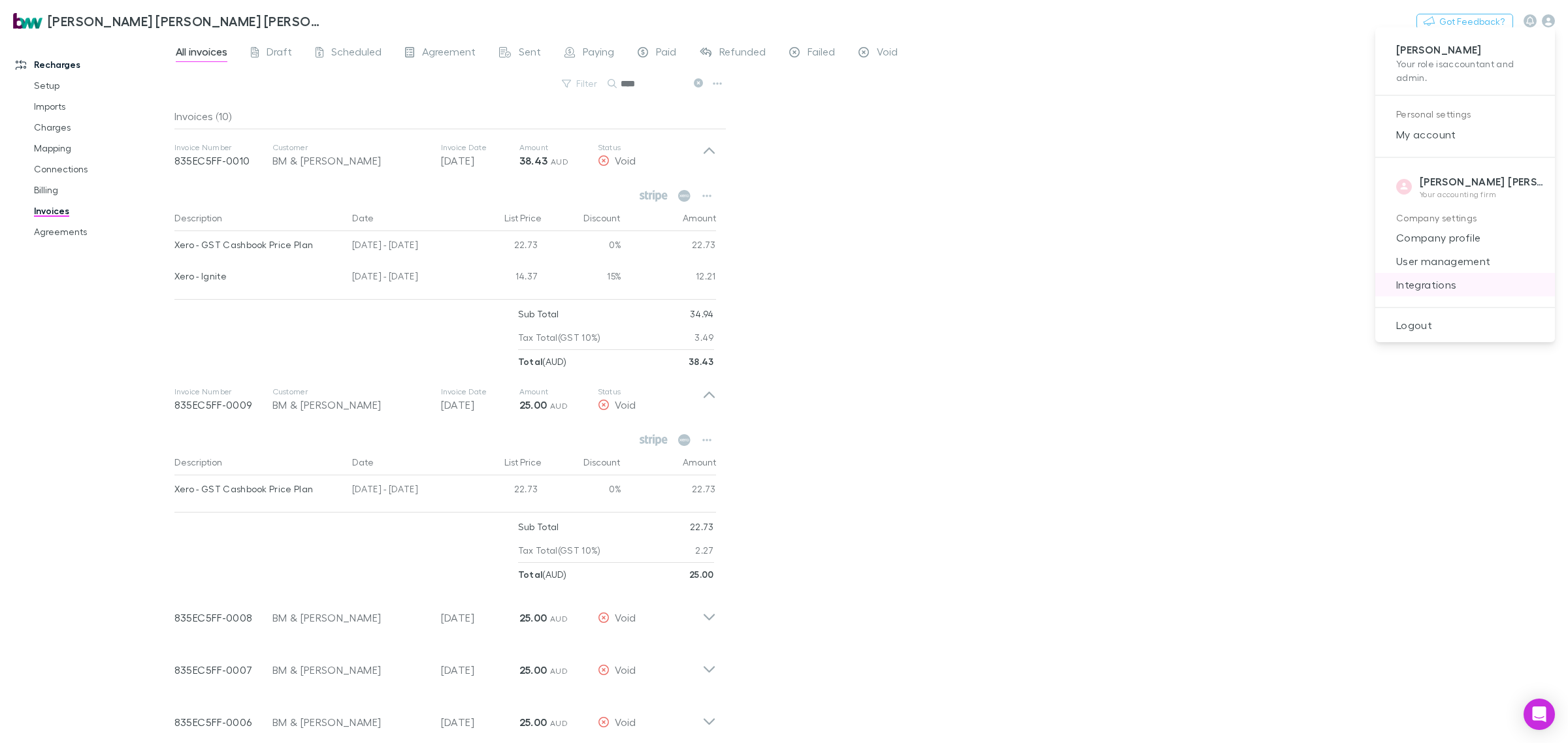
click at [1433, 278] on span "Integrations" at bounding box center [1464, 284] width 159 height 15
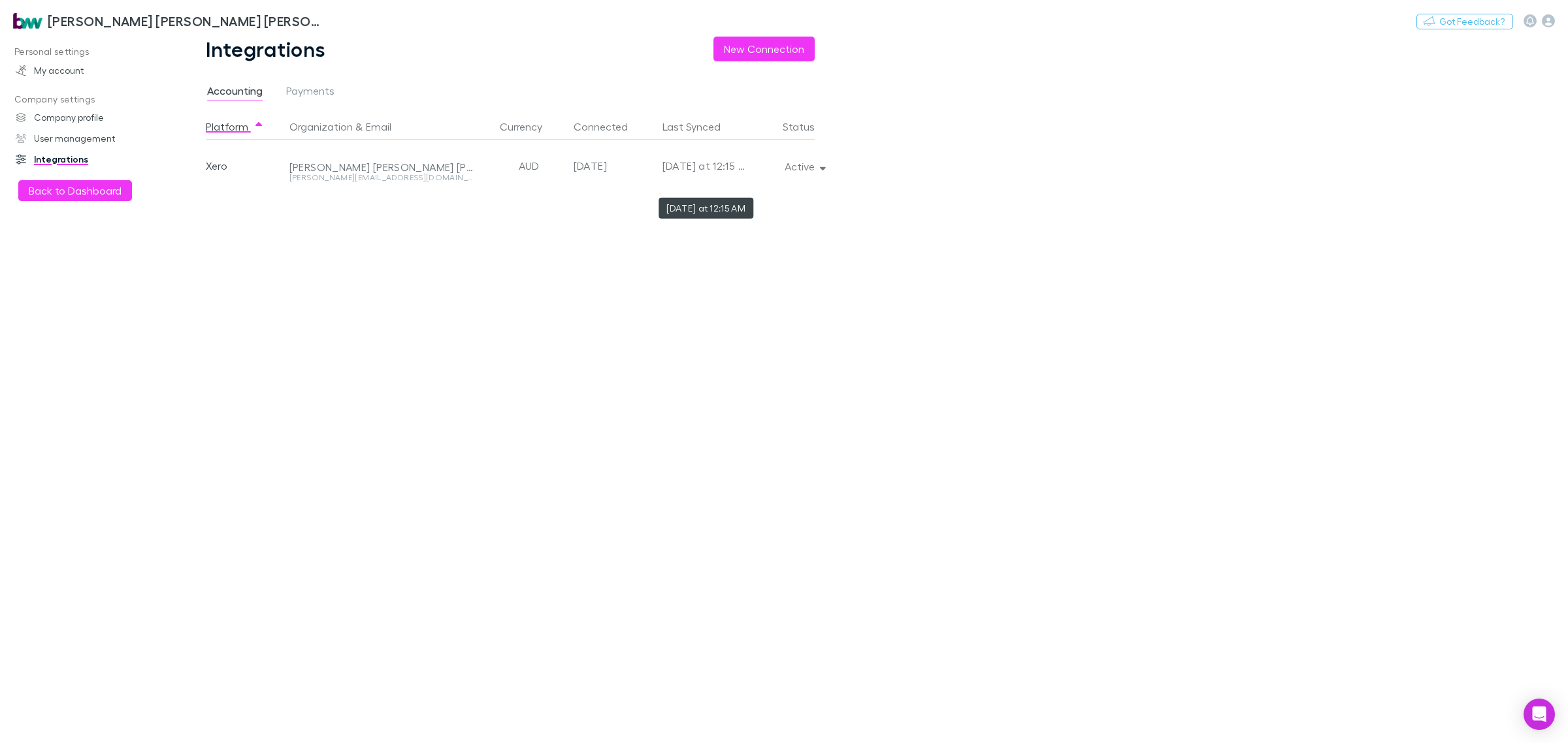
click at [729, 170] on div "today at 12:15 AM" at bounding box center [704, 166] width 84 height 53
click at [811, 169] on button "Active" at bounding box center [803, 166] width 59 height 18
click at [710, 203] on p "We'll fetch all new contacts since last sync" at bounding box center [743, 213] width 159 height 24
click at [273, 335] on div at bounding box center [784, 372] width 1568 height 743
click at [79, 190] on button "Back to Dashboard" at bounding box center [74, 190] width 114 height 21
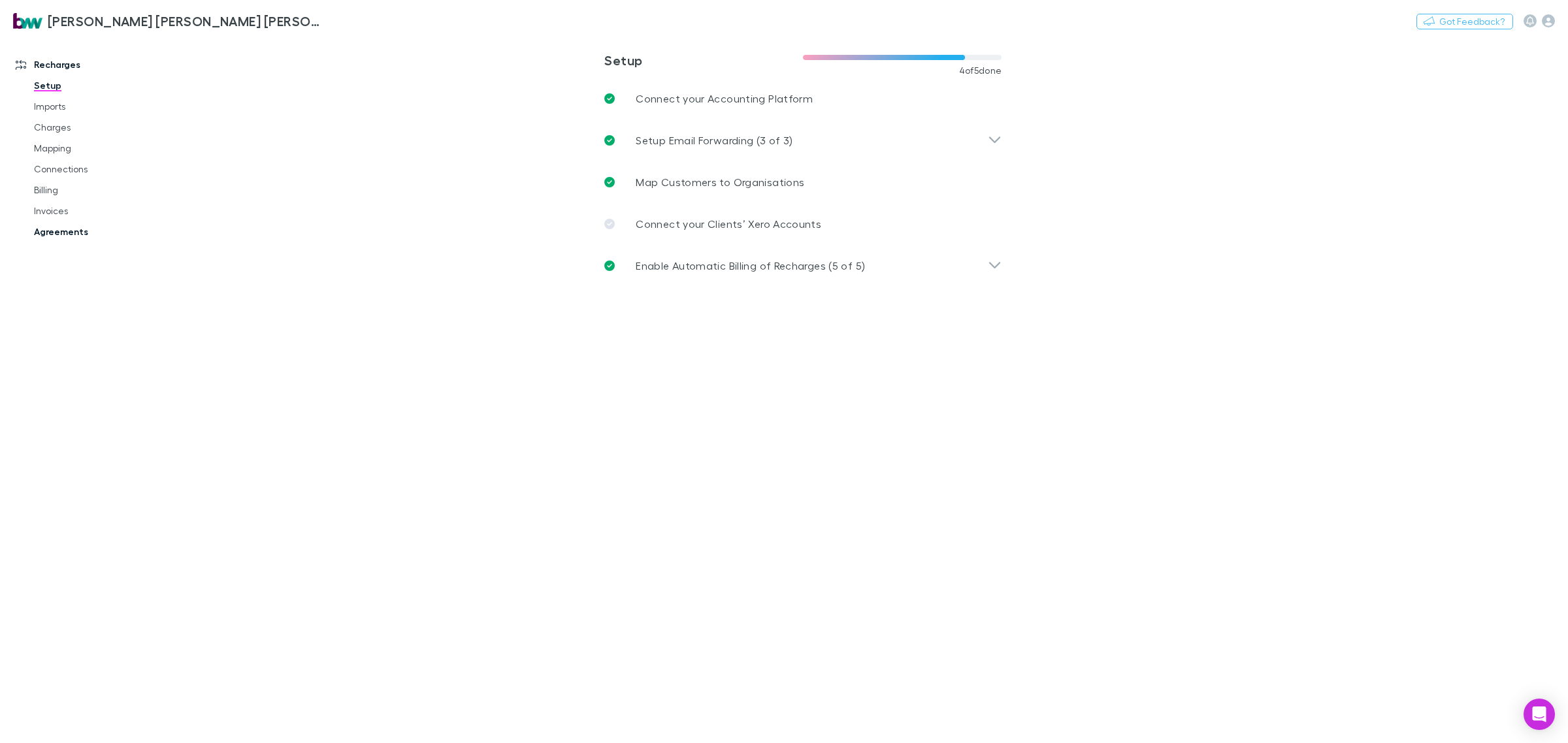
click at [55, 236] on link "Agreements" at bounding box center [103, 232] width 164 height 21
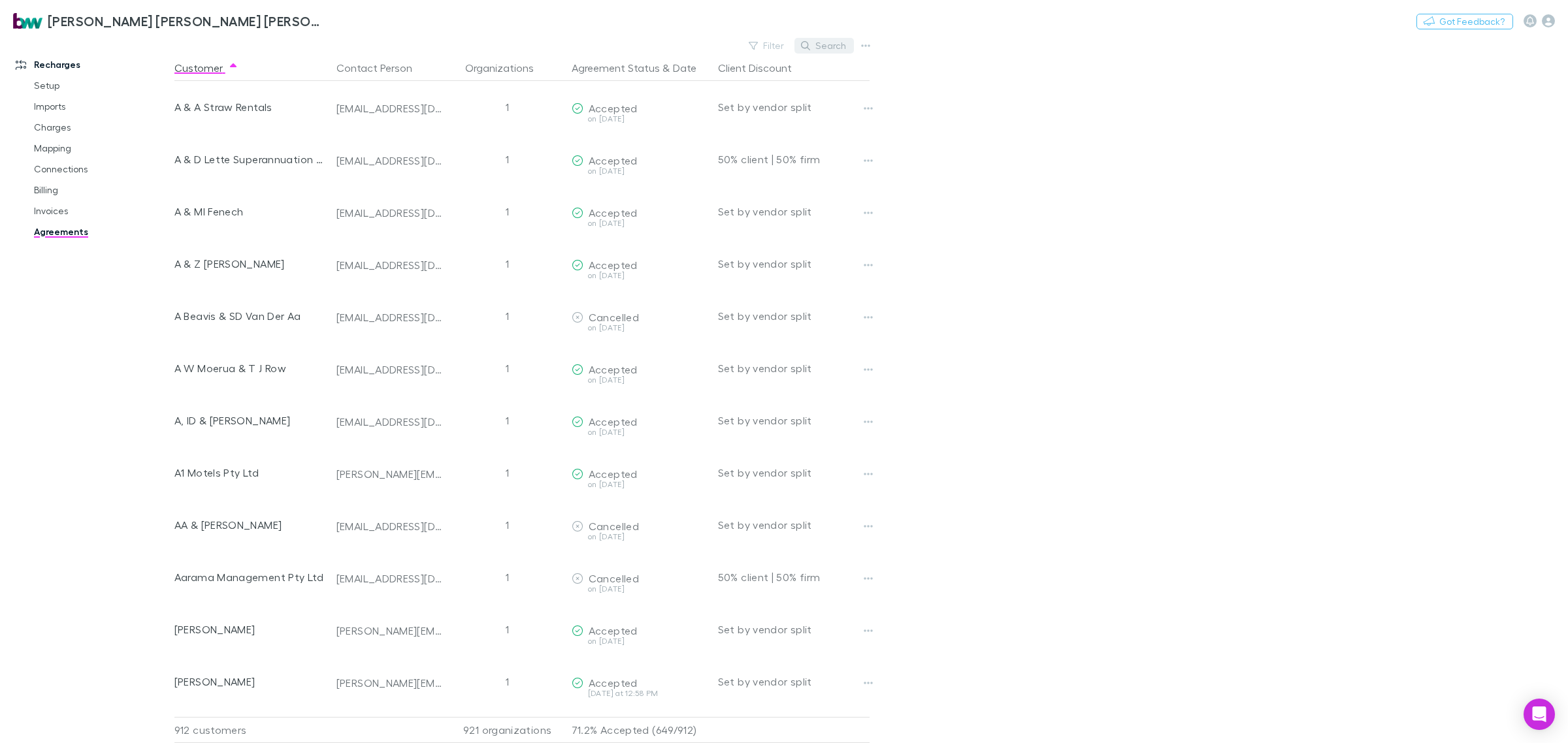
click at [845, 47] on button "Search" at bounding box center [823, 45] width 59 height 15
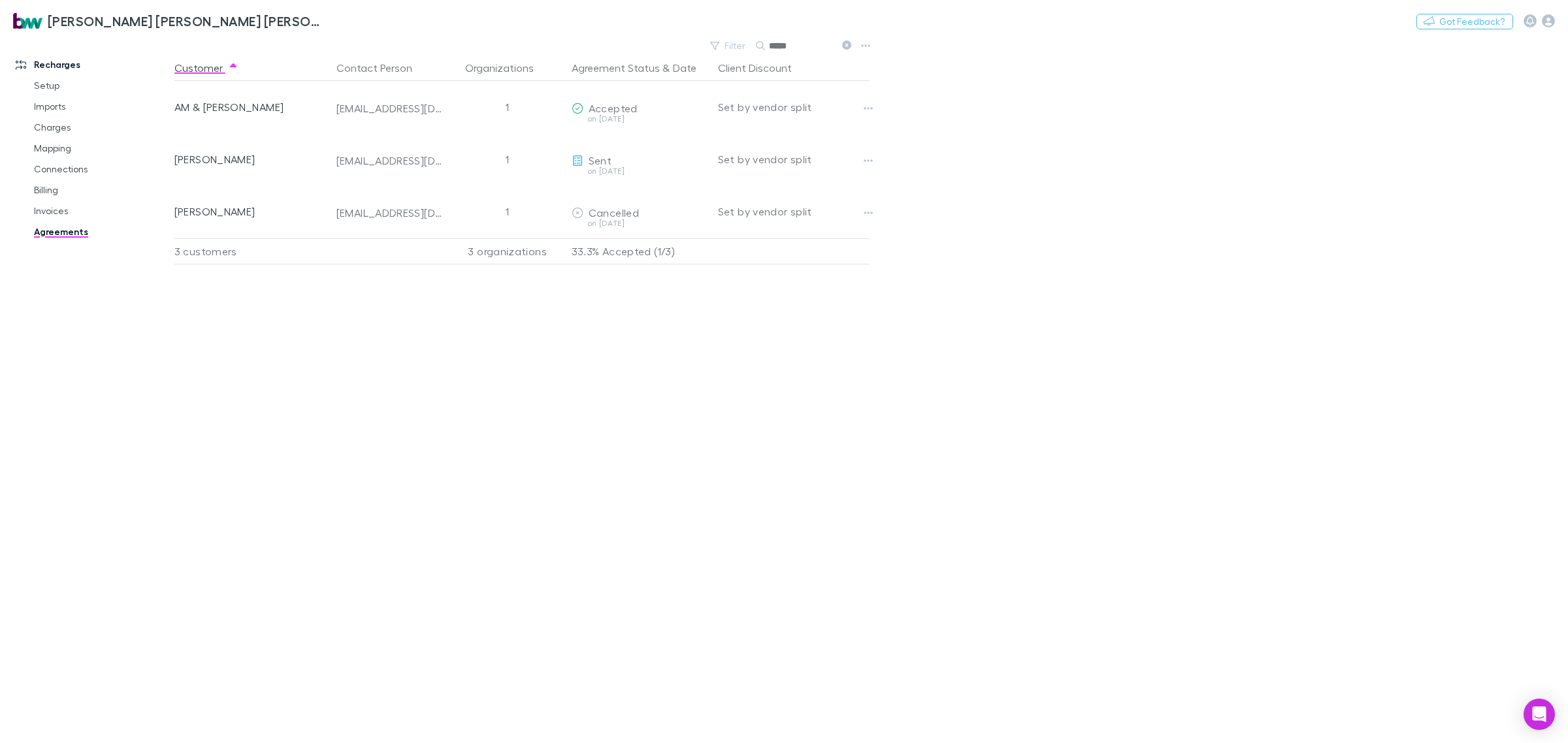
type input "*****"
click at [1243, 287] on main "Filter Search ***** Customer Contact Person Organizations Agreement Status & Da…" at bounding box center [871, 390] width 1394 height 707
click at [69, 166] on link "Connections" at bounding box center [103, 169] width 164 height 21
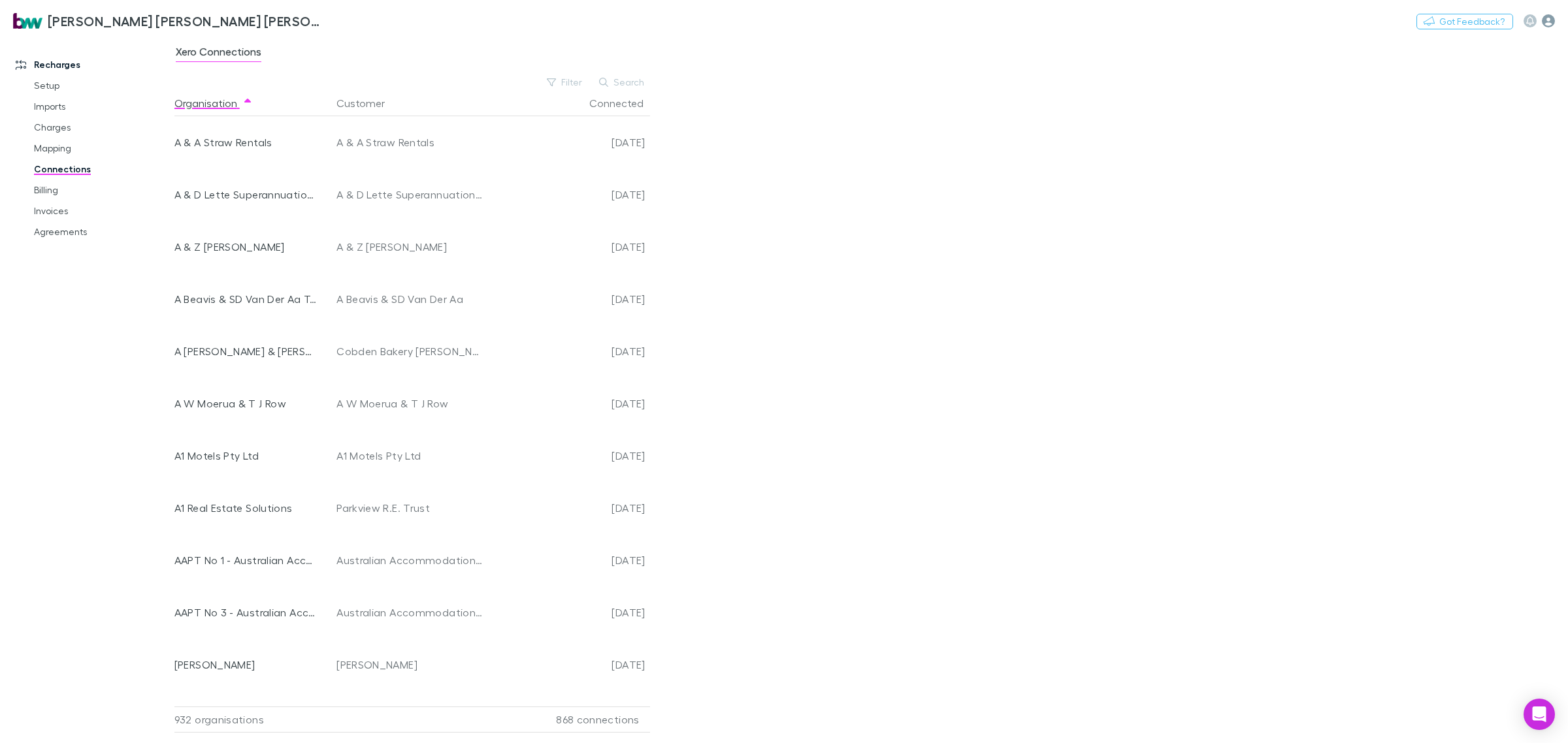
click at [1547, 20] on icon "button" at bounding box center [1548, 21] width 13 height 13
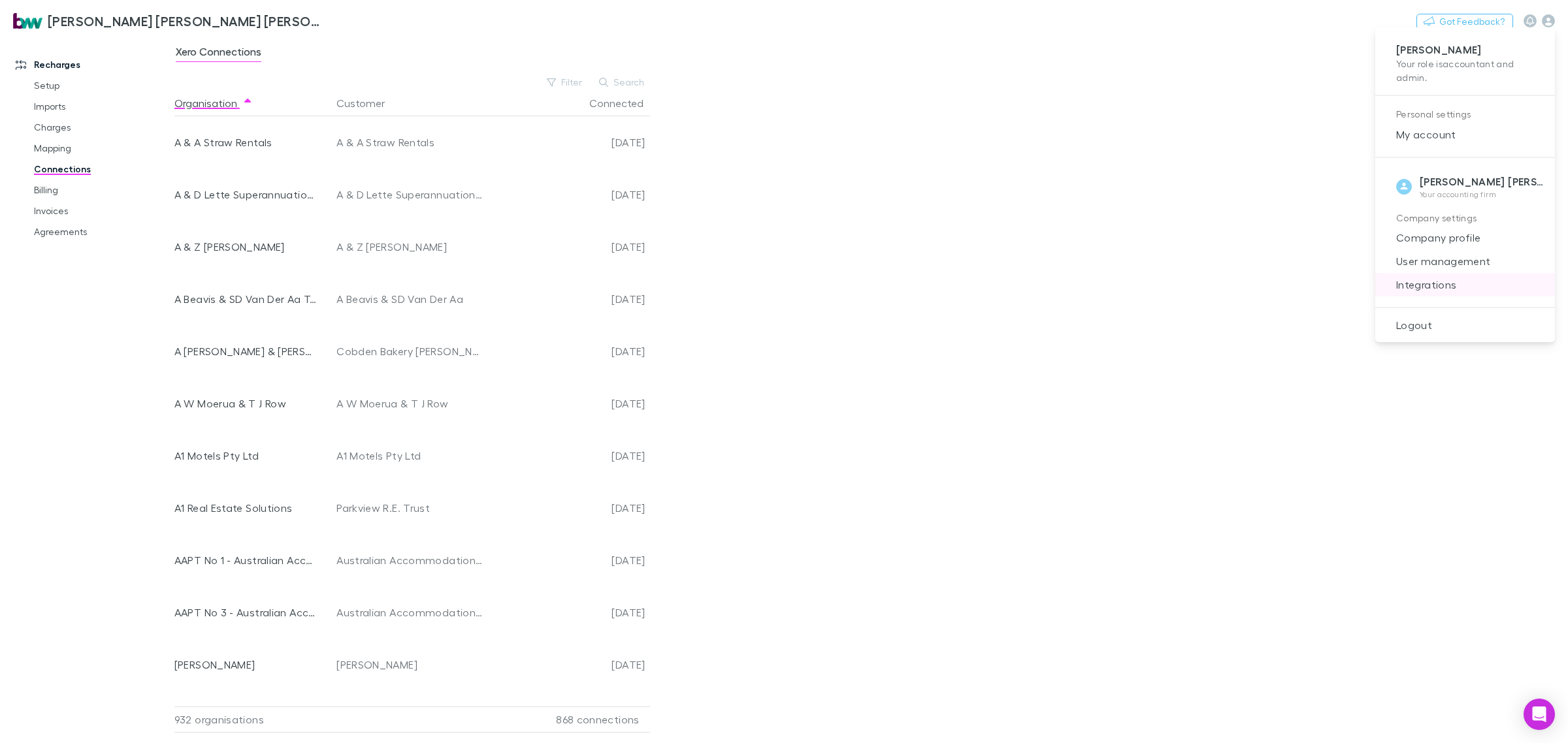
click at [1410, 294] on li "Integrations" at bounding box center [1464, 285] width 180 height 24
